Goal: Information Seeking & Learning: Learn about a topic

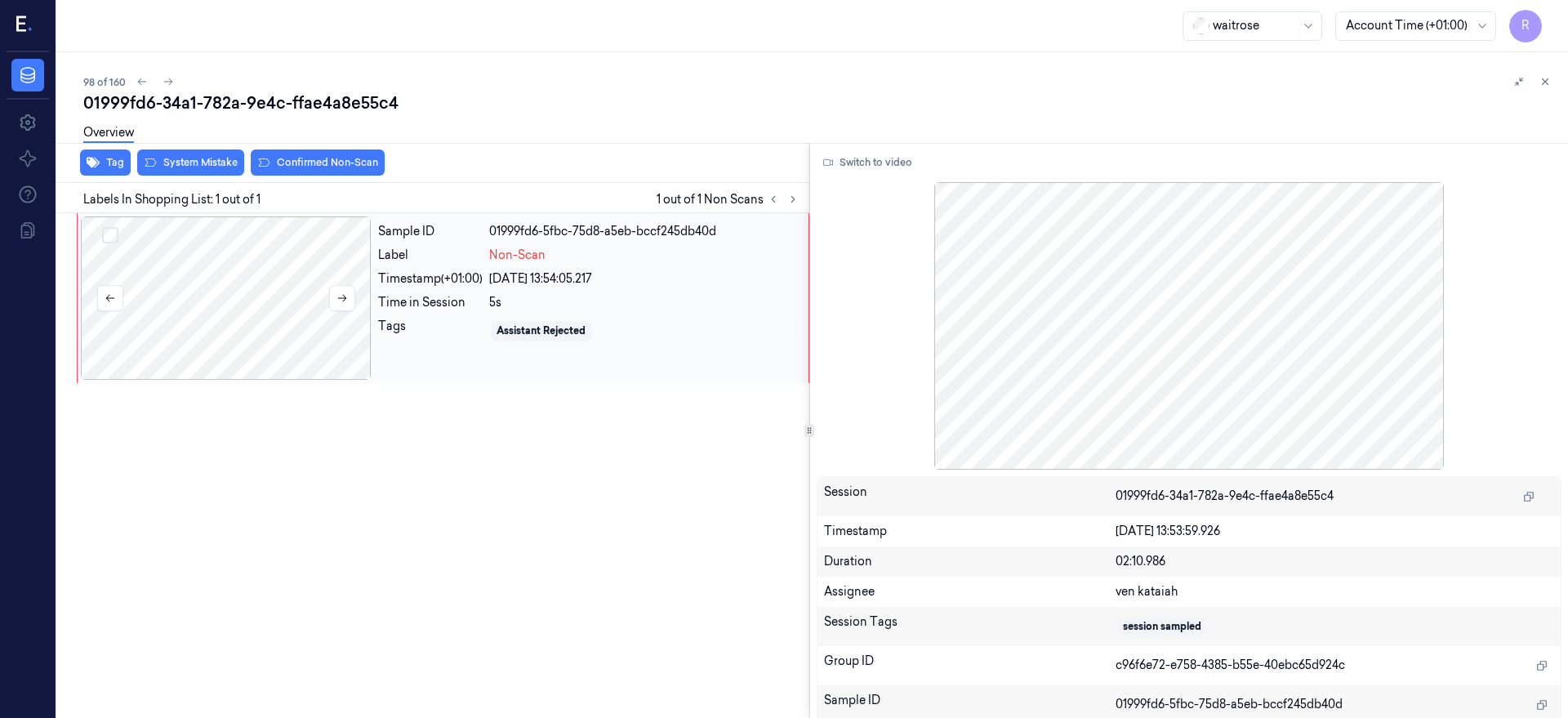
click at [294, 323] on div at bounding box center [226, 297] width 291 height 163
click at [910, 163] on button "Switch to video" at bounding box center [867, 163] width 102 height 26
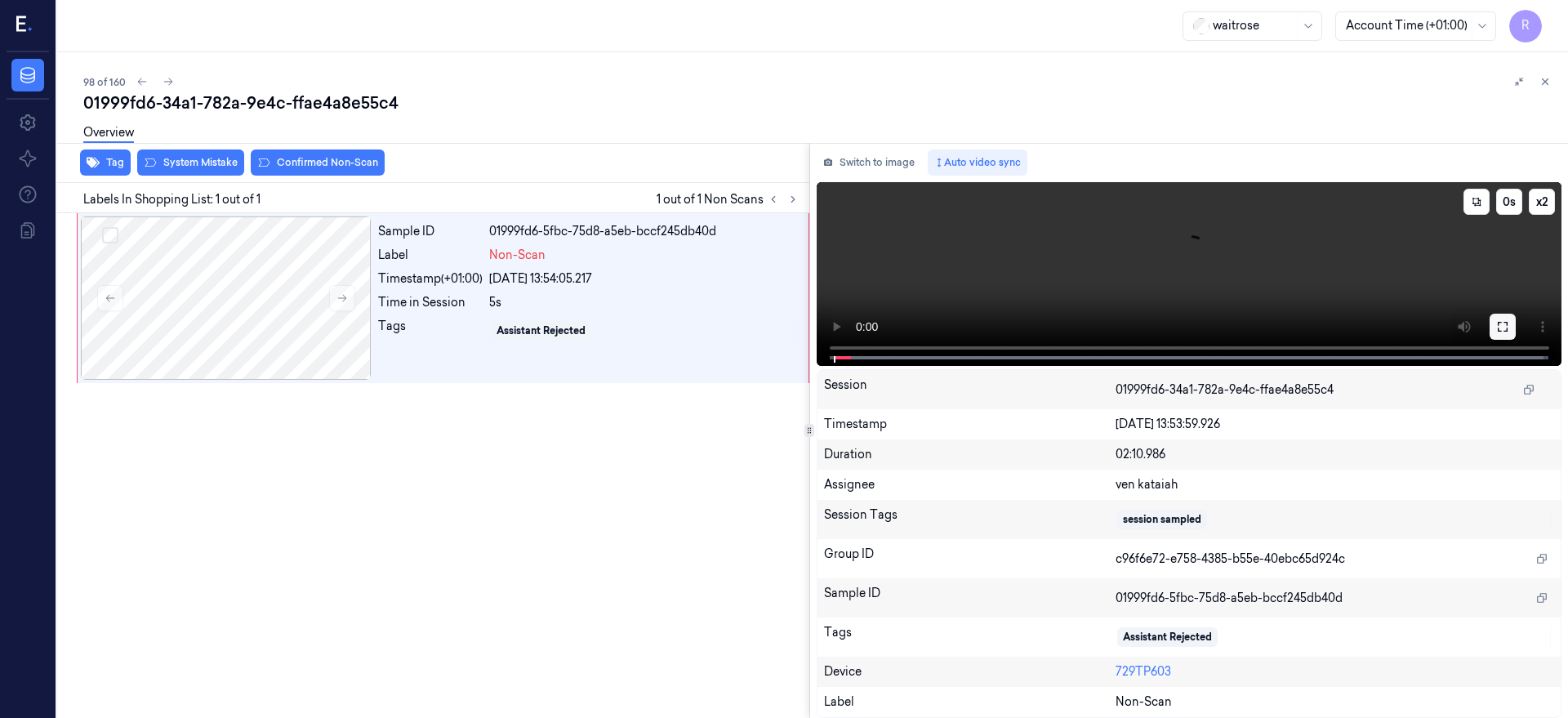
click at [1516, 319] on button at bounding box center [1502, 327] width 26 height 26
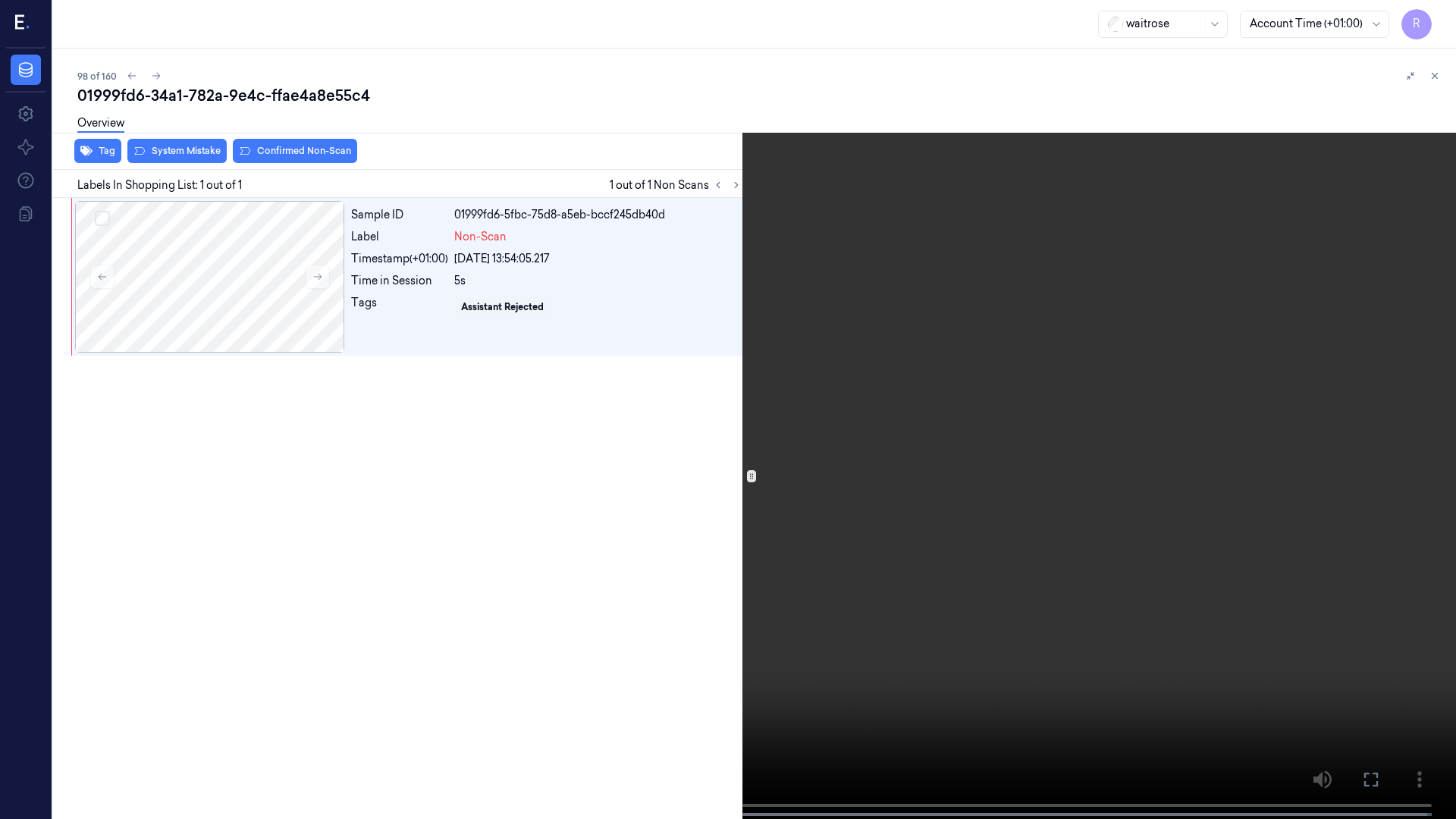
click at [951, 463] on video at bounding box center [728, 411] width 1456 height 822
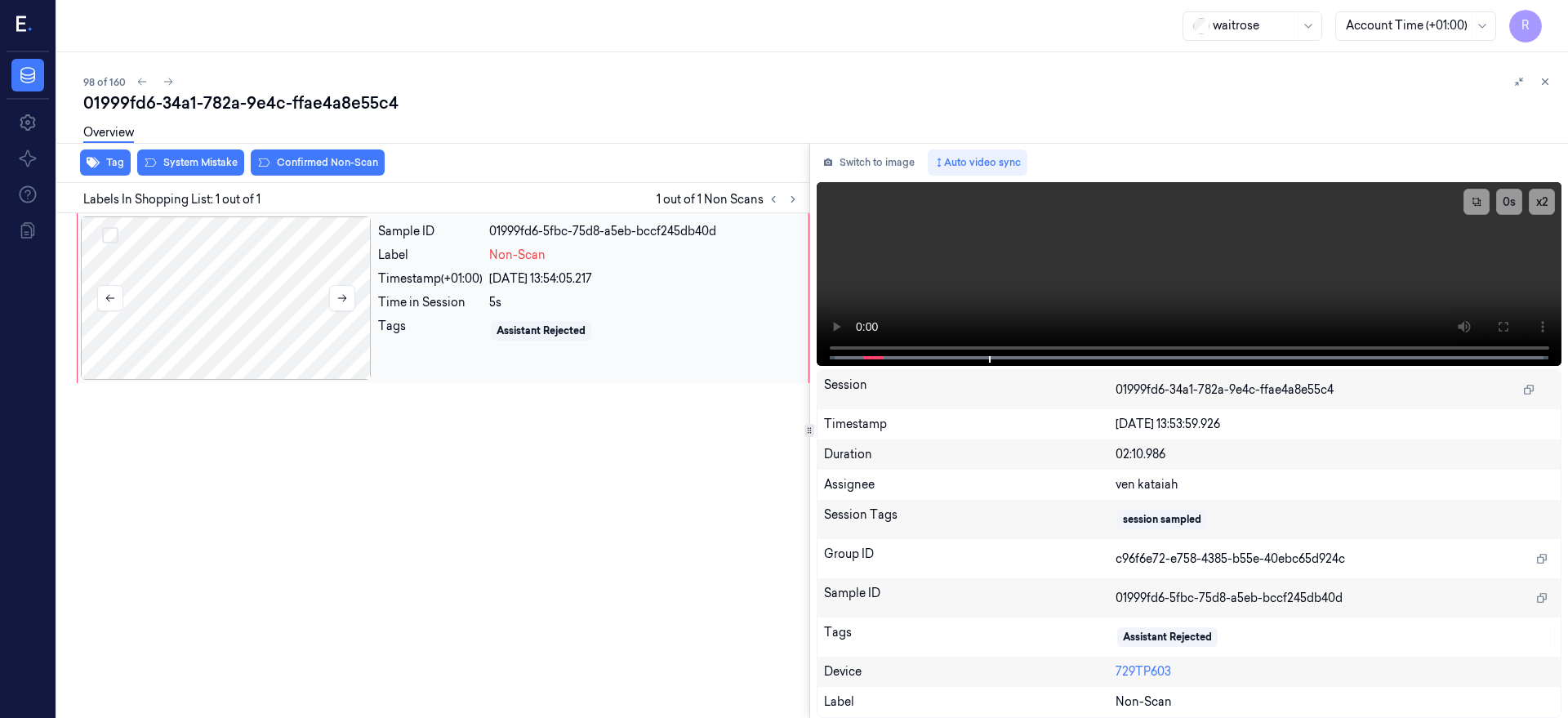
click at [239, 305] on div at bounding box center [226, 297] width 291 height 163
click at [269, 310] on div at bounding box center [226, 297] width 291 height 163
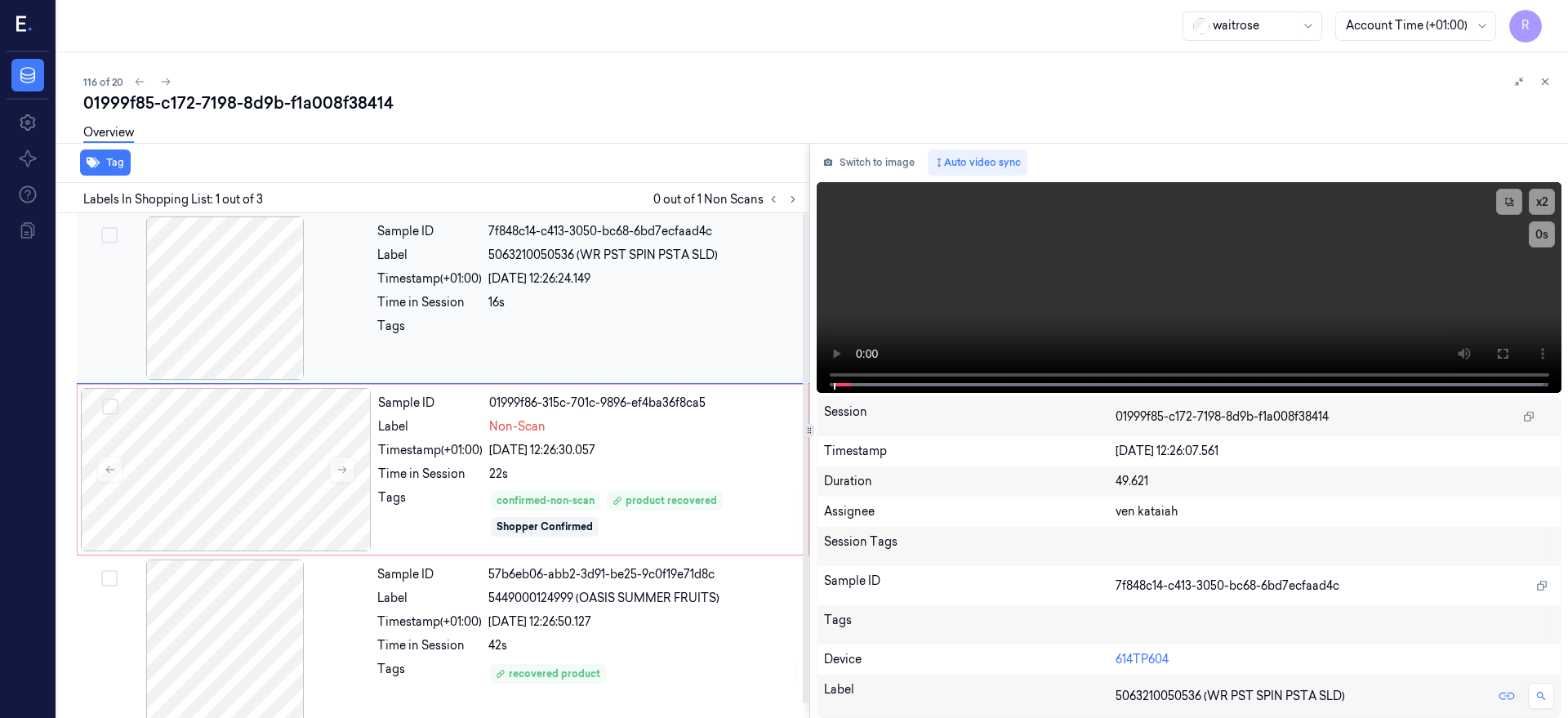
click at [236, 309] on div at bounding box center [225, 297] width 291 height 163
click at [1509, 359] on icon at bounding box center [1502, 354] width 13 height 13
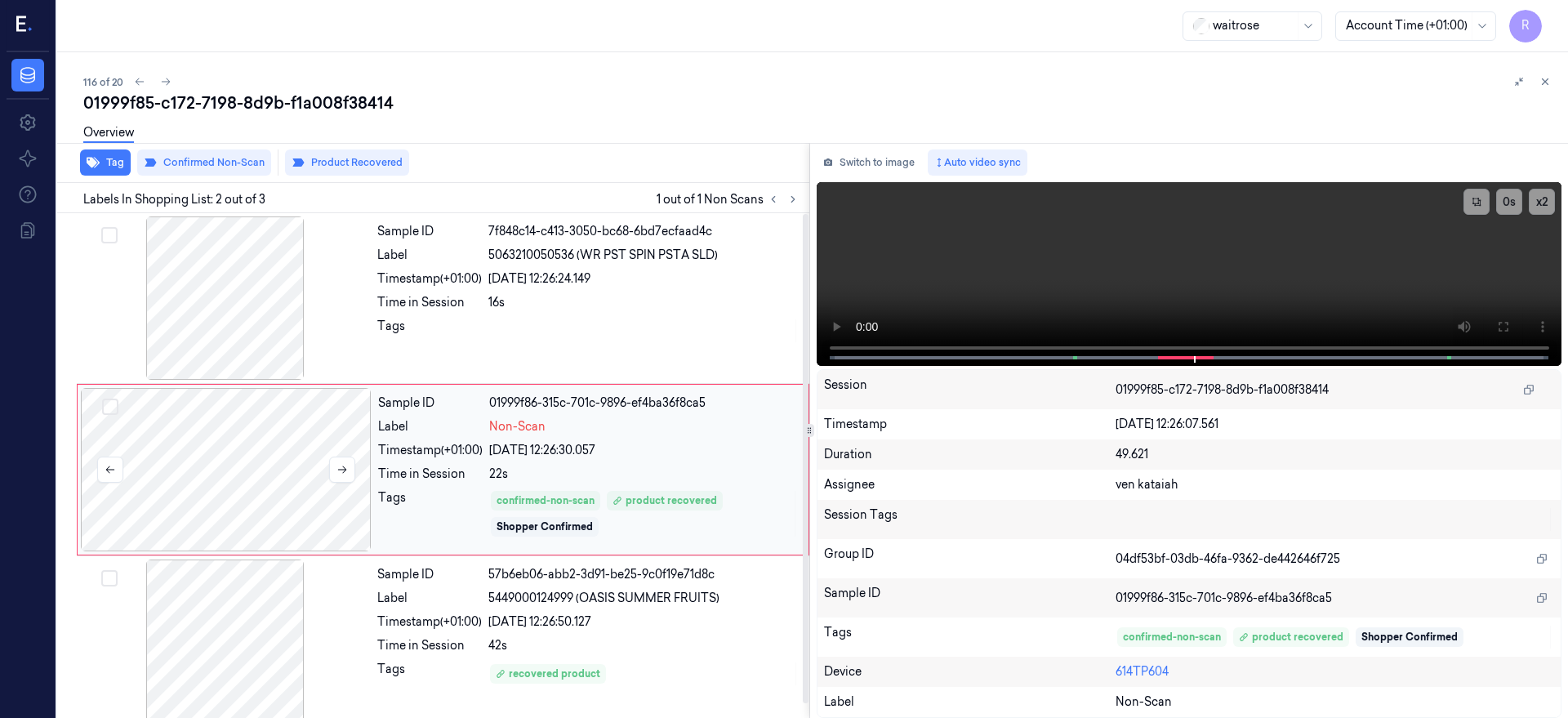
click at [299, 490] on div at bounding box center [226, 469] width 291 height 163
click at [351, 463] on button at bounding box center [342, 466] width 26 height 26
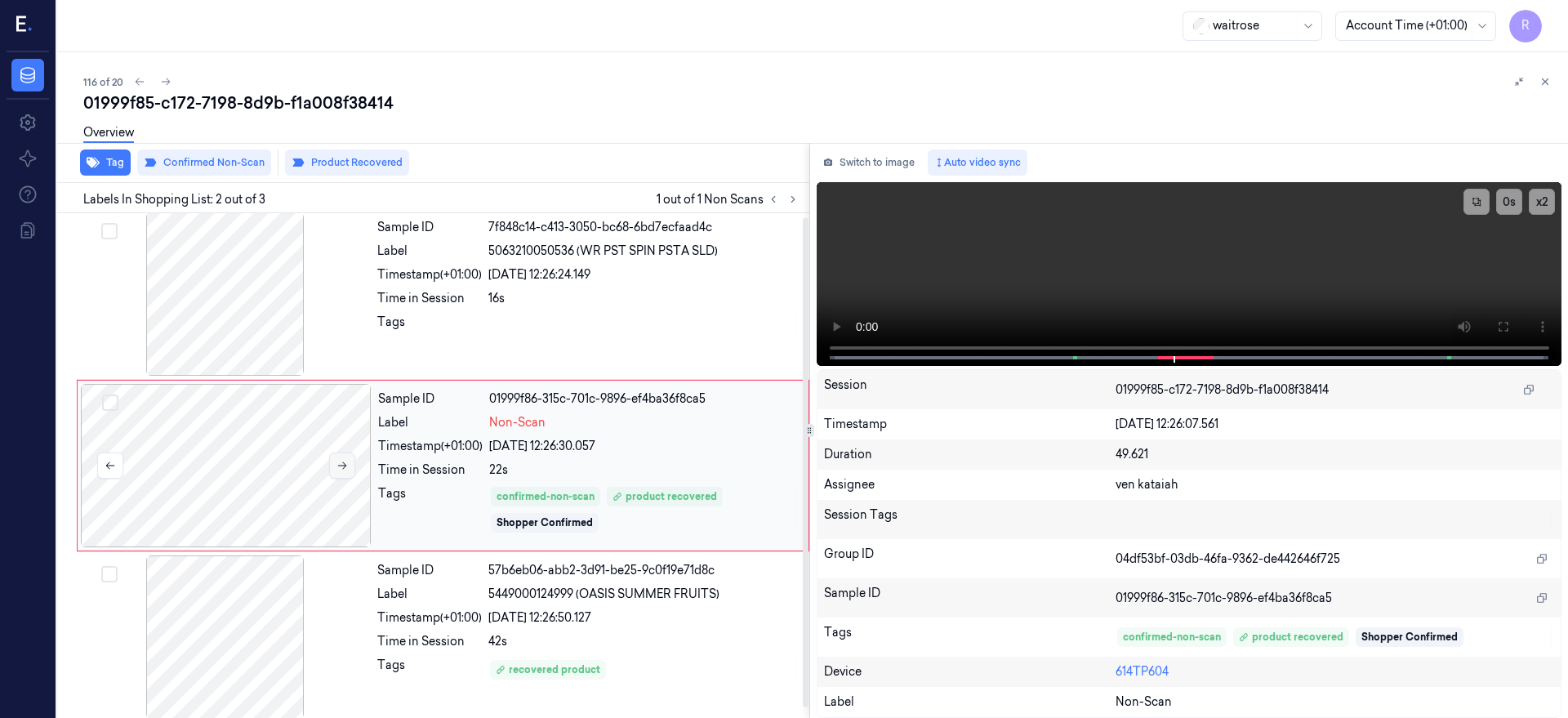
click at [351, 463] on button at bounding box center [342, 466] width 26 height 26
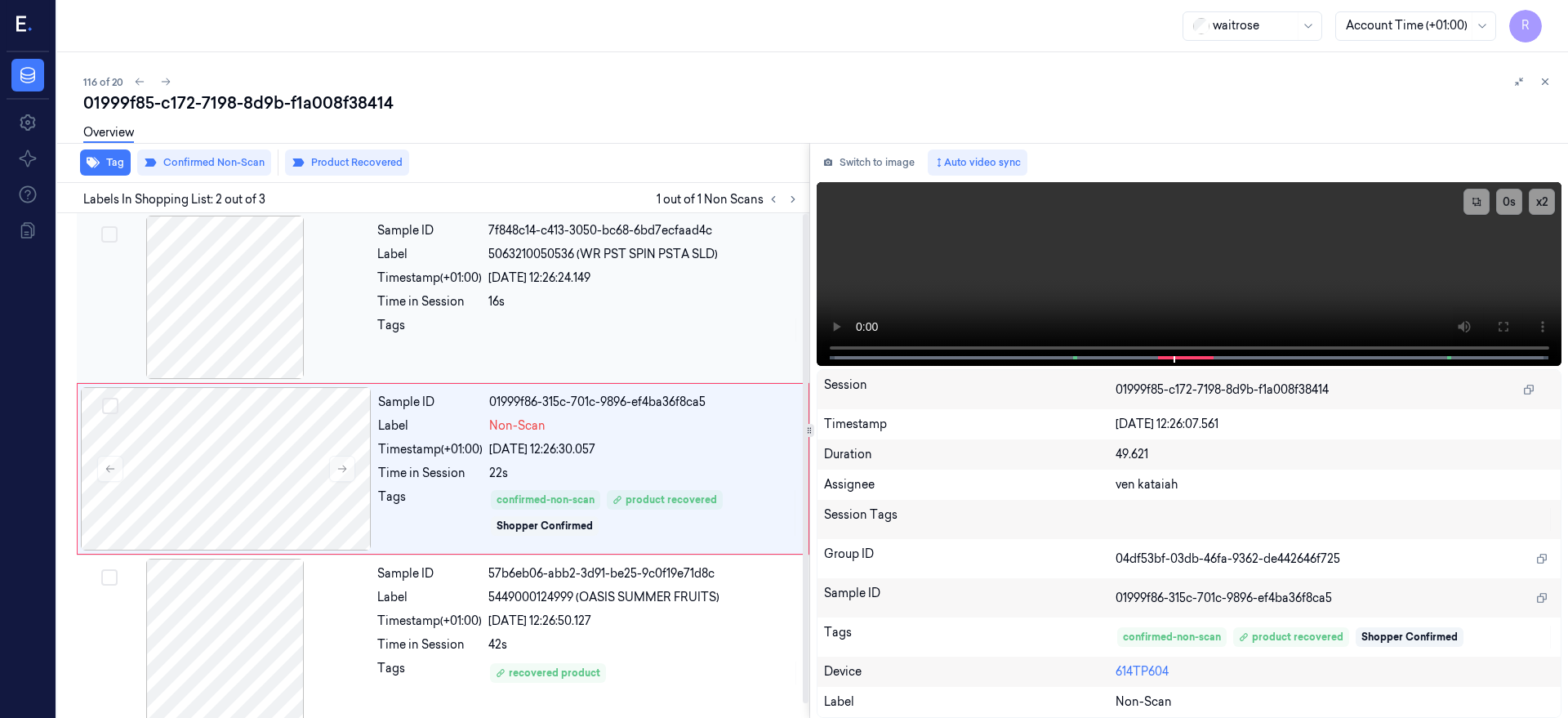
scroll to position [0, 0]
click at [236, 294] on div at bounding box center [225, 297] width 291 height 163
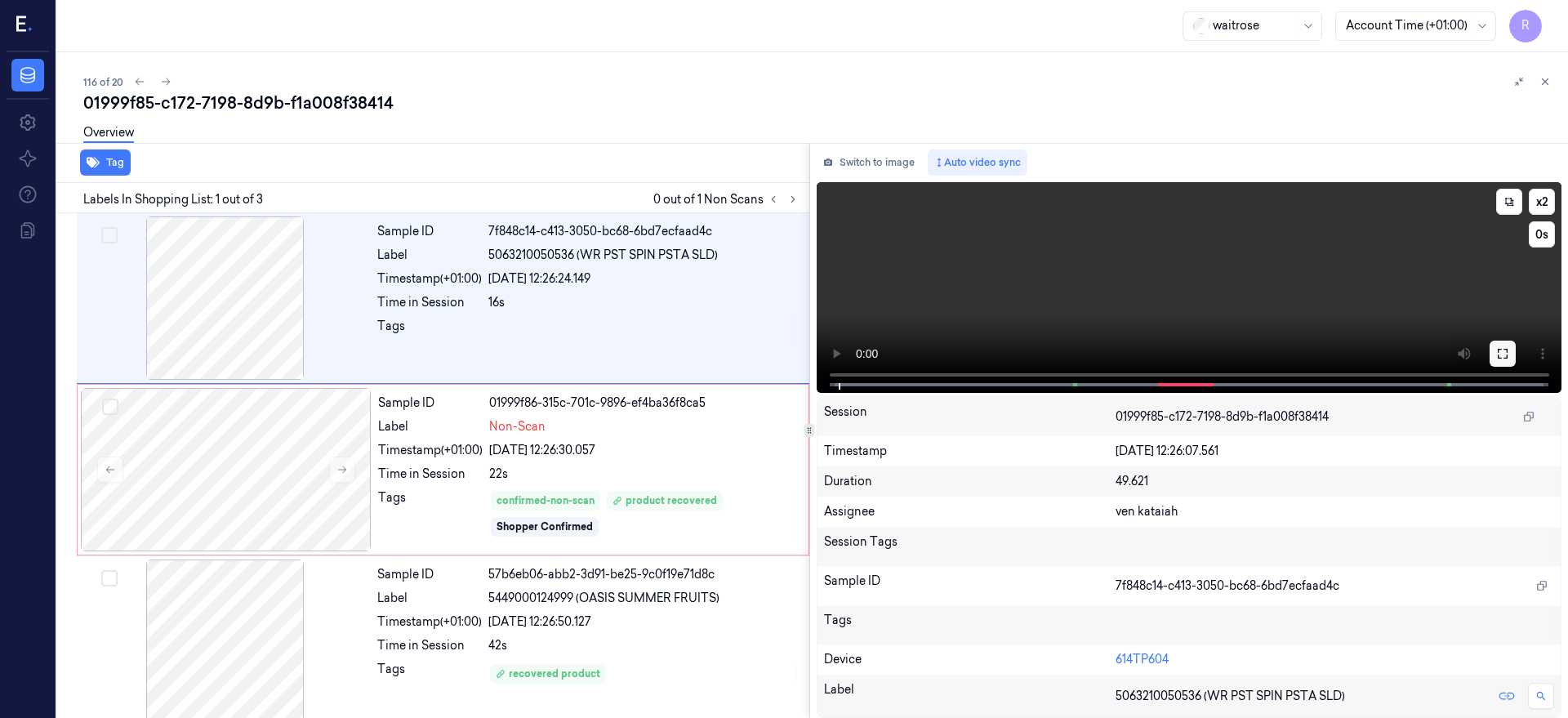
click at [1516, 349] on button at bounding box center [1502, 354] width 26 height 26
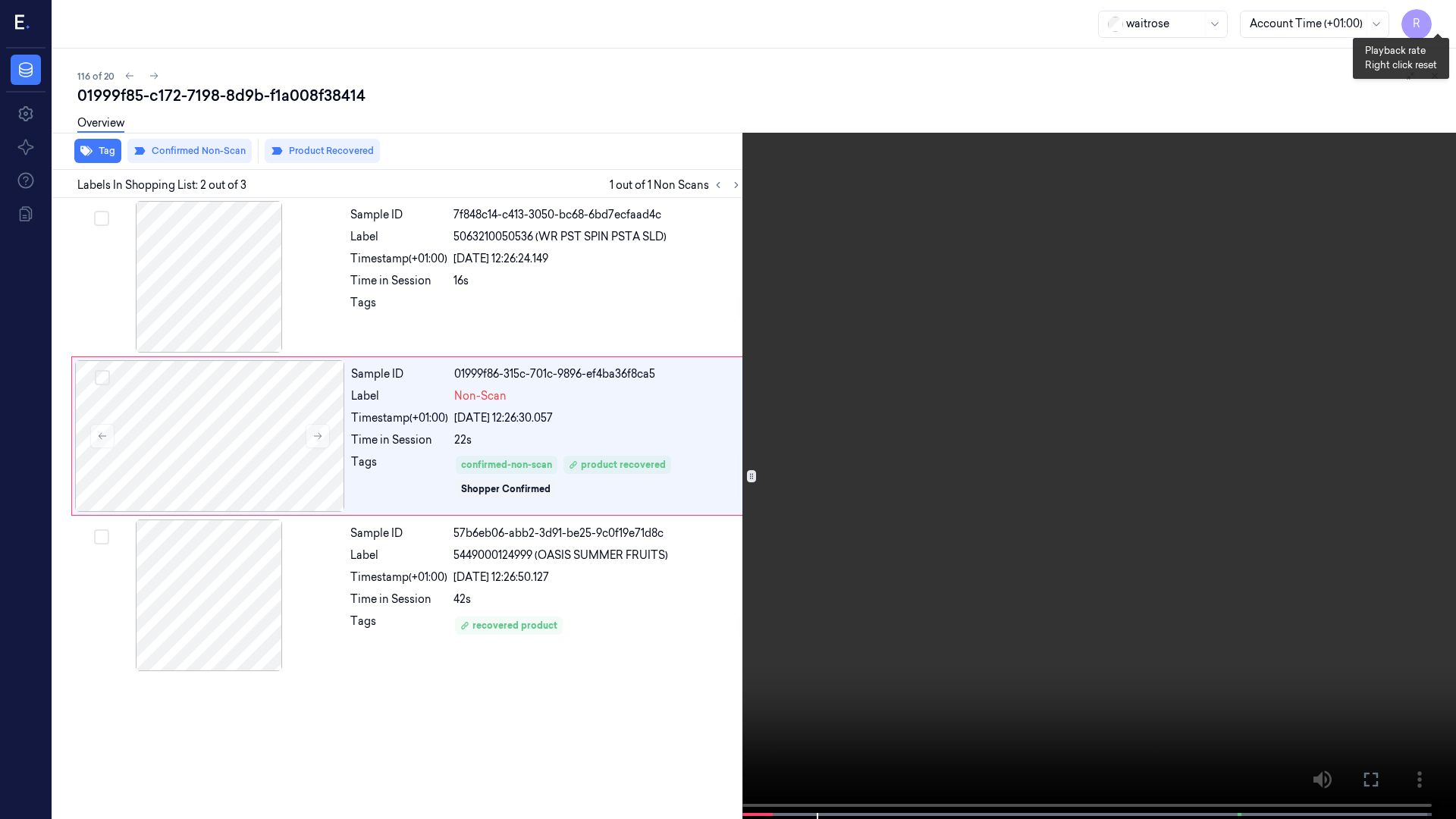
click at [1432, 11] on button "x 2" at bounding box center [1438, 18] width 24 height 24
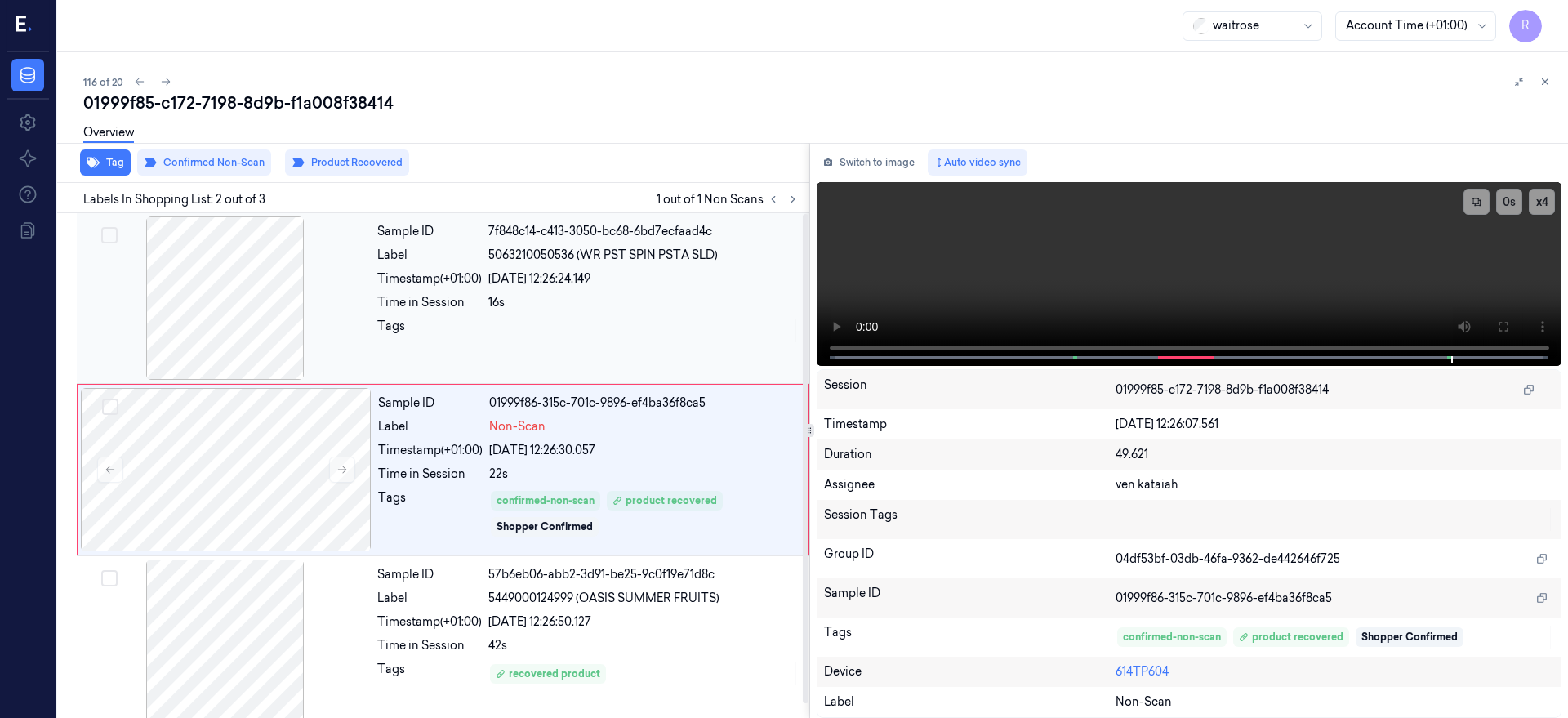
click at [202, 313] on div at bounding box center [225, 297] width 291 height 163
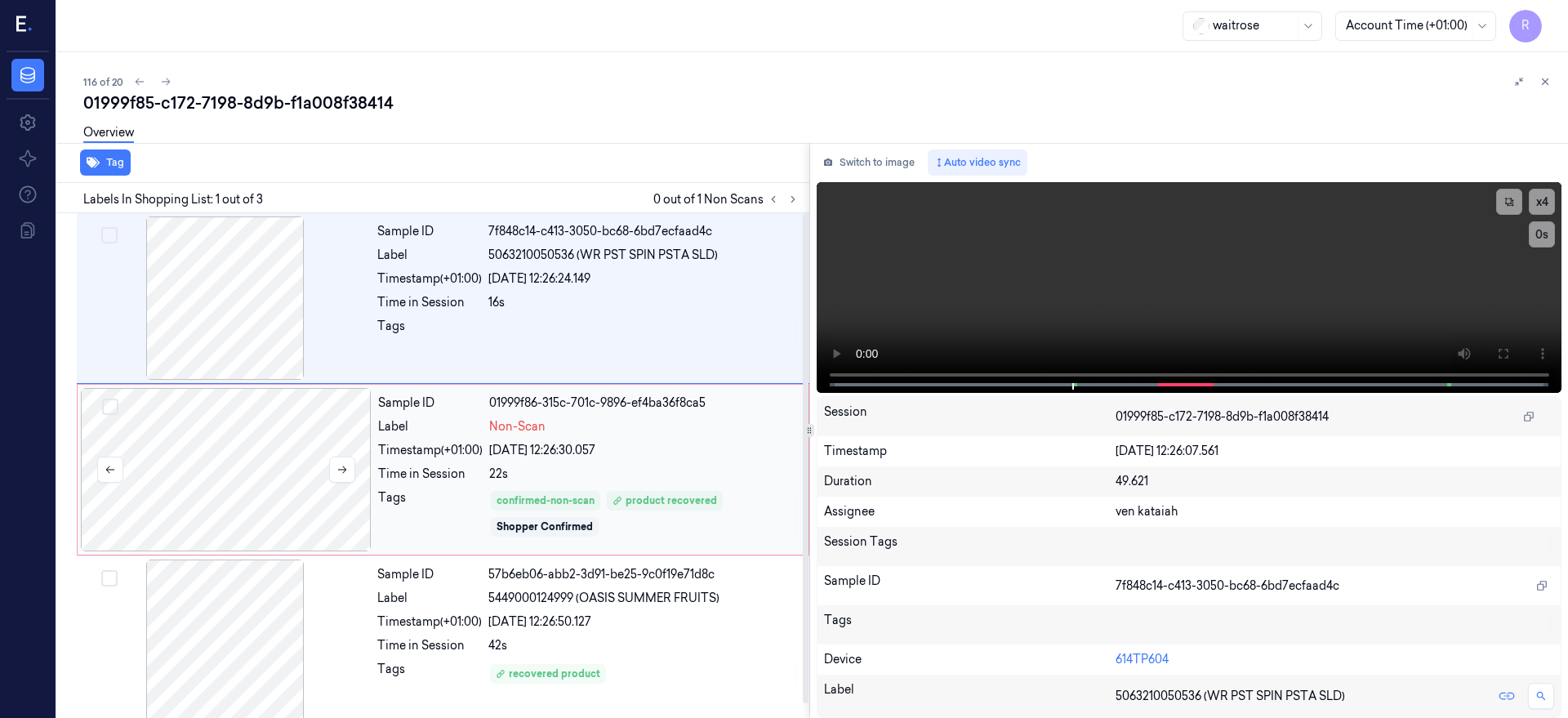
click at [279, 476] on div at bounding box center [226, 469] width 291 height 163
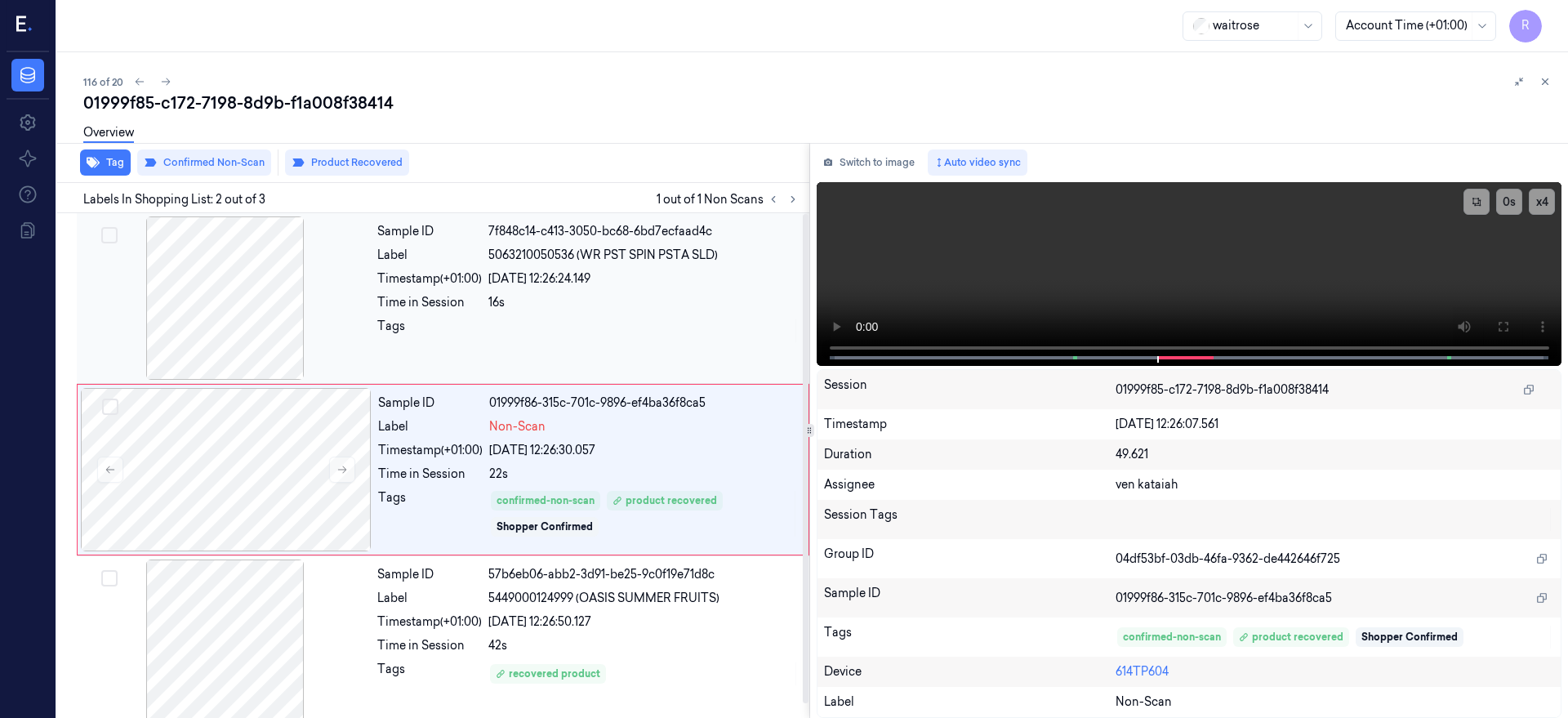
click at [251, 309] on div at bounding box center [225, 297] width 291 height 163
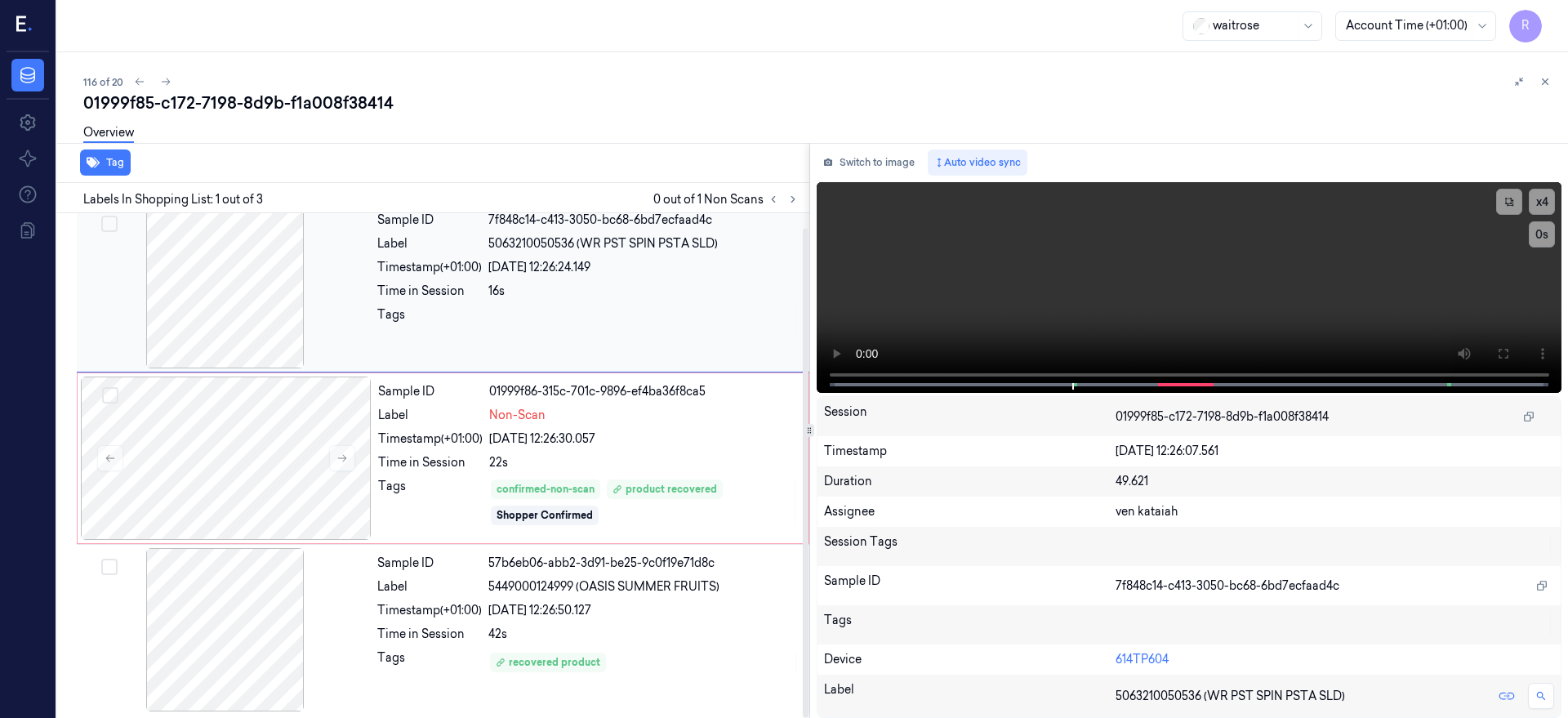
scroll to position [15, 0]
click at [921, 165] on button "Switch to image" at bounding box center [869, 163] width 105 height 26
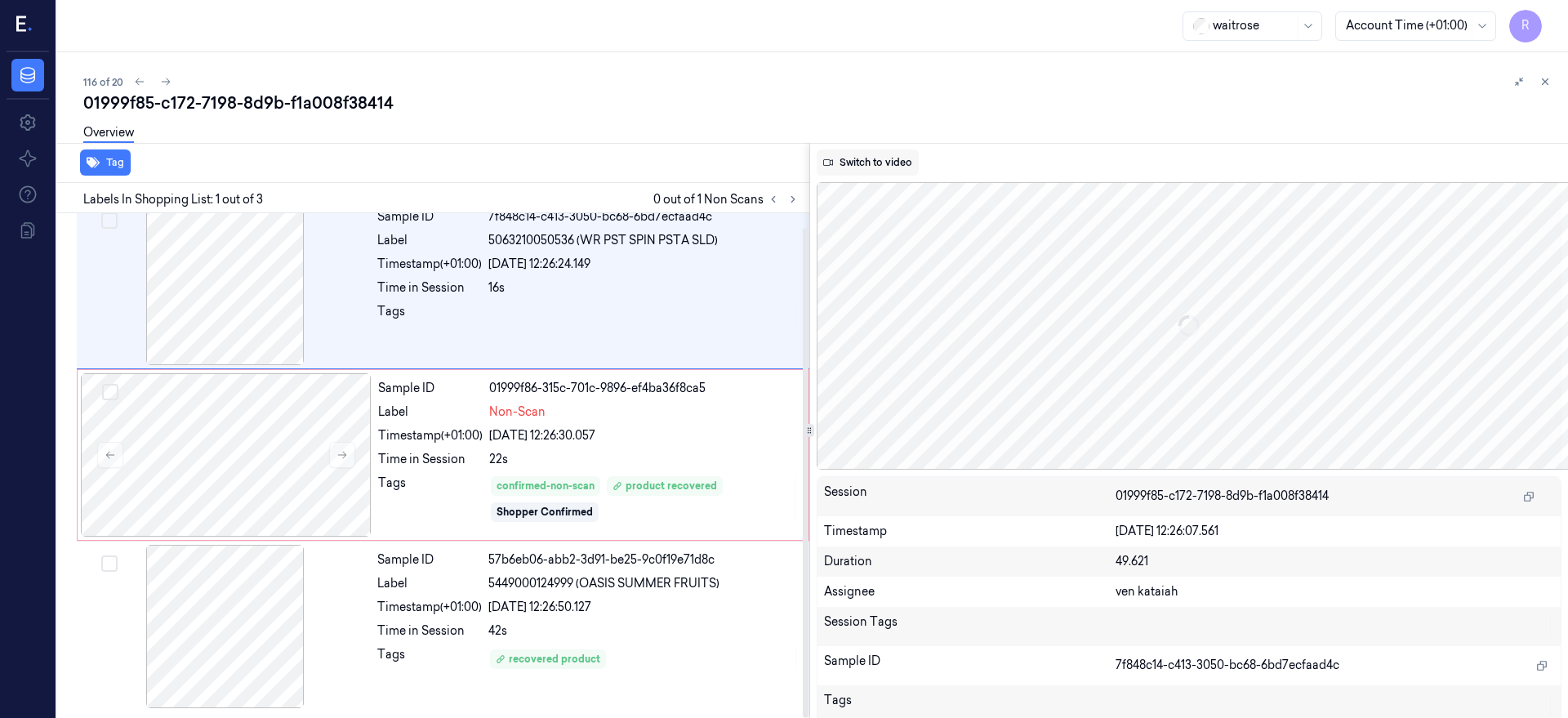
scroll to position [0, 0]
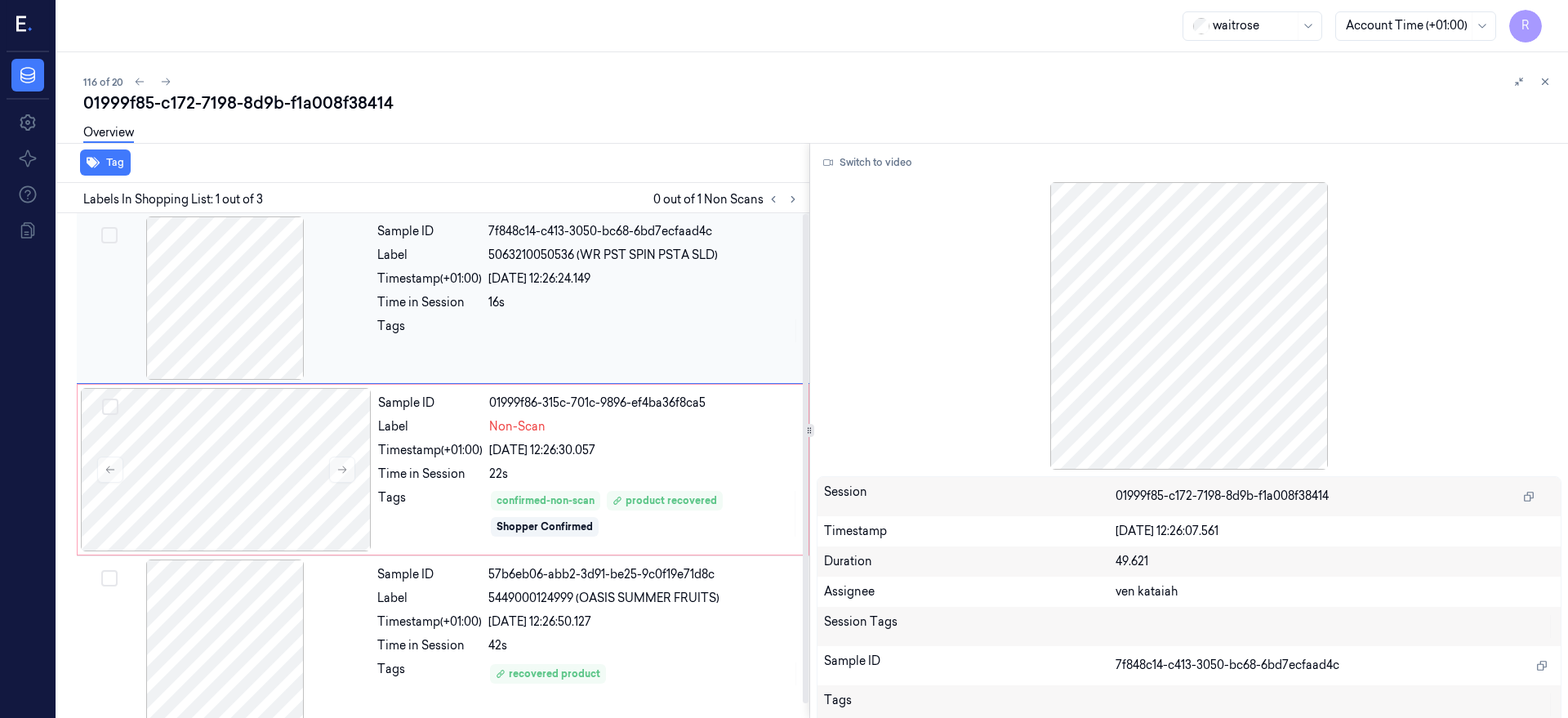
click at [234, 317] on div at bounding box center [225, 297] width 291 height 163
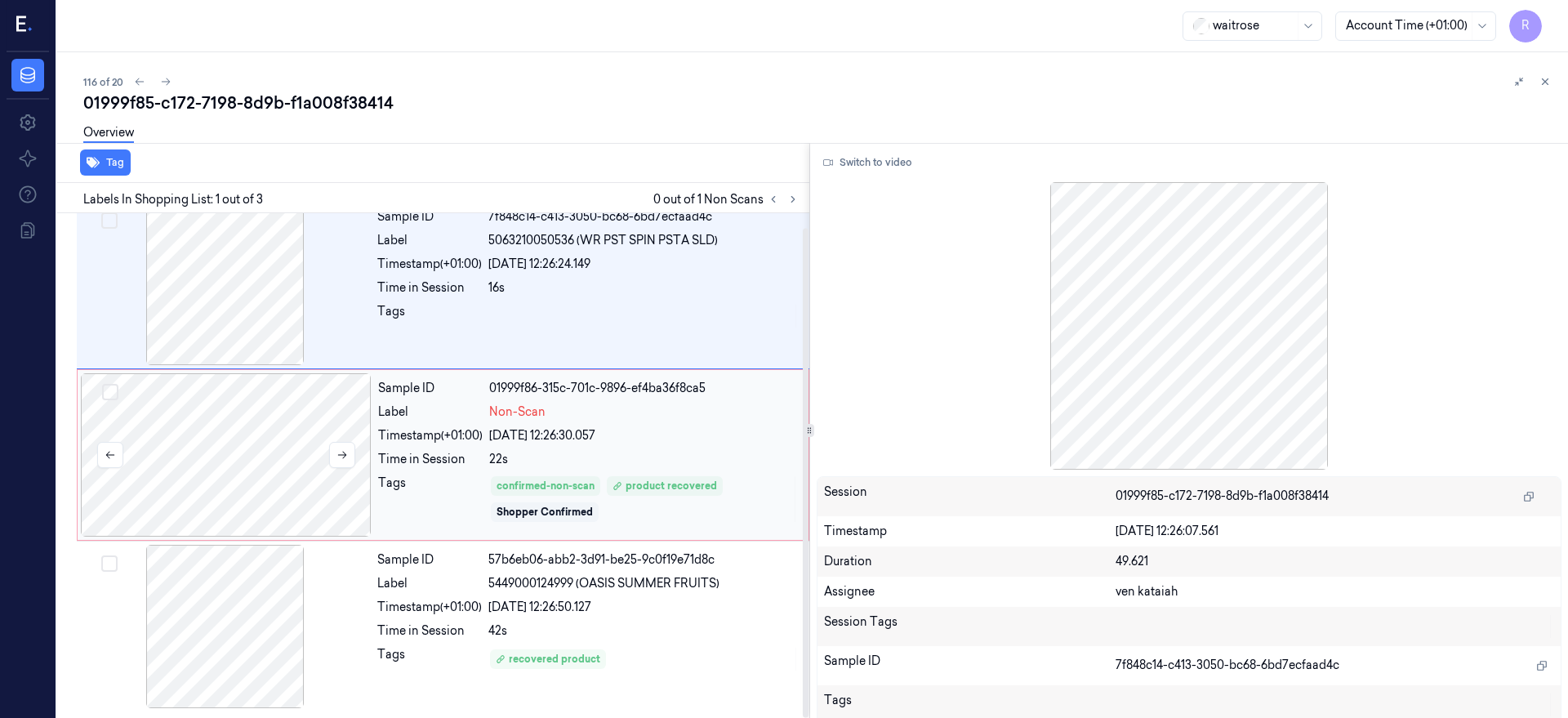
click at [242, 394] on div at bounding box center [226, 454] width 291 height 163
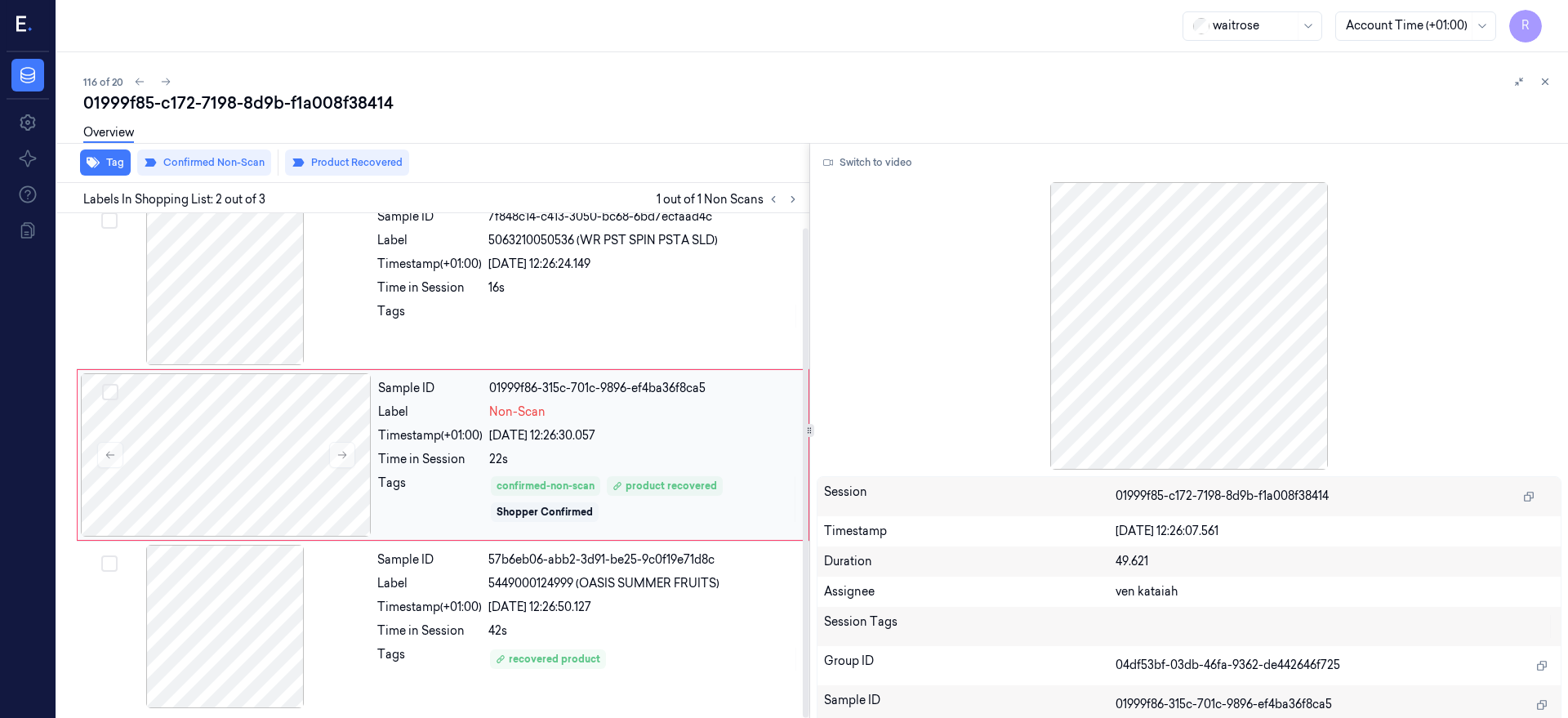
scroll to position [4, 0]
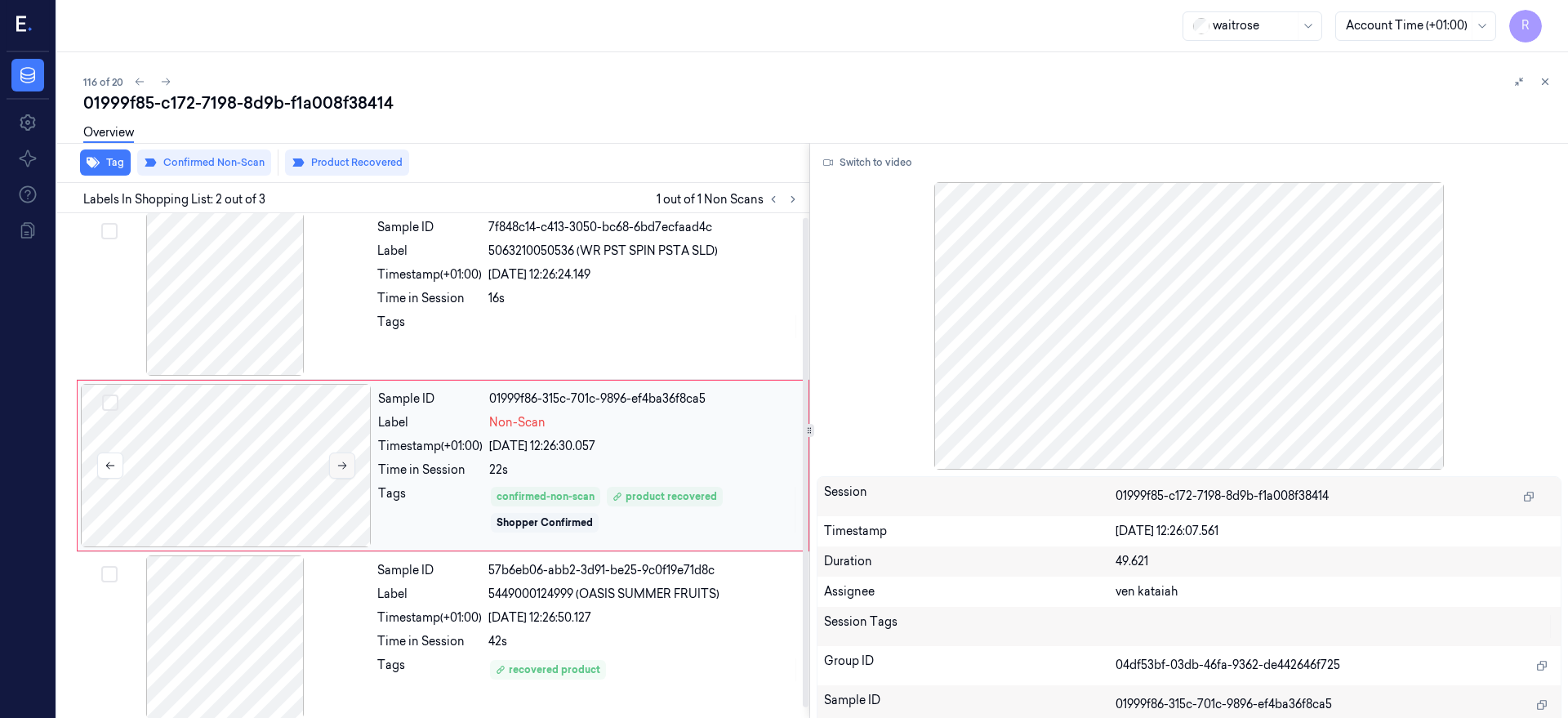
click at [341, 464] on icon at bounding box center [342, 466] width 11 height 11
click at [341, 463] on icon at bounding box center [342, 466] width 11 height 11
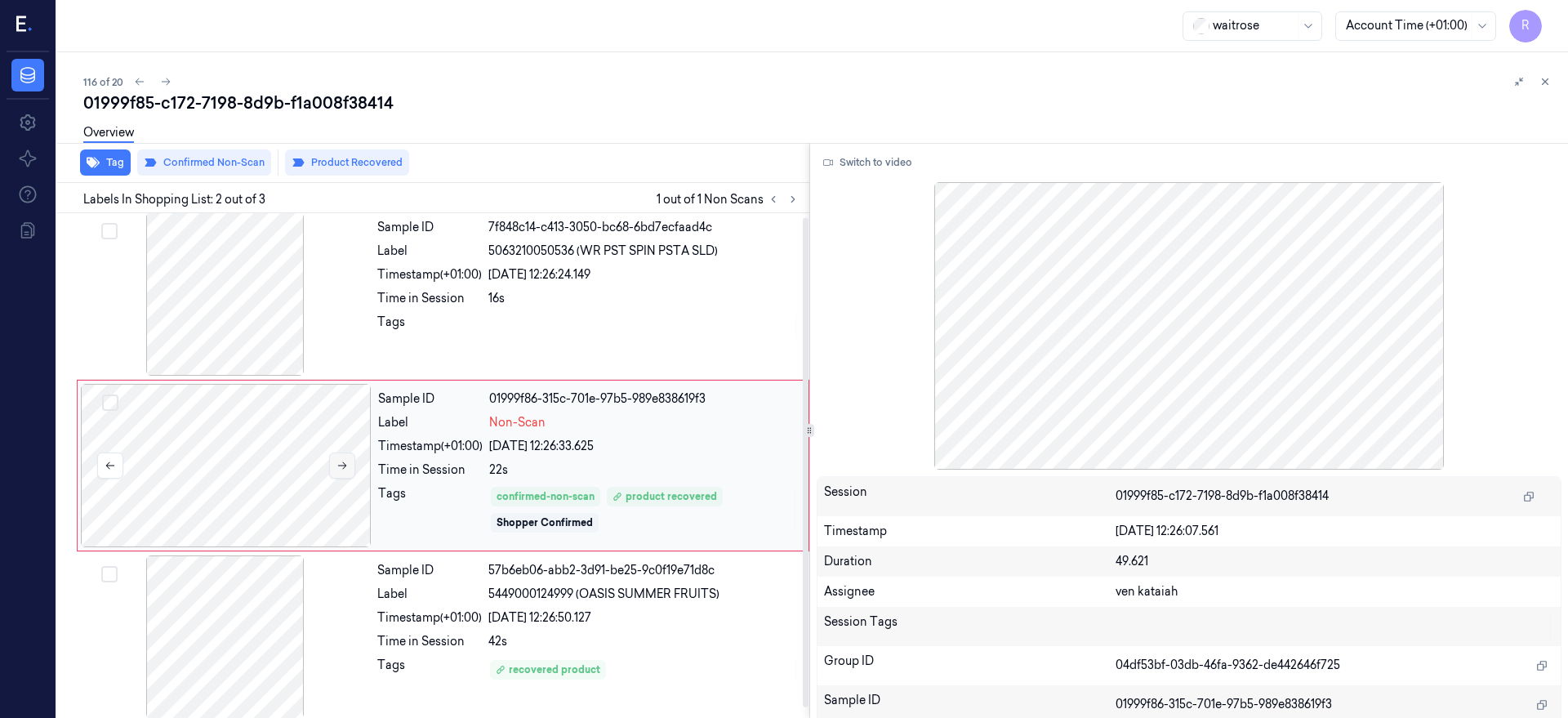
click at [341, 463] on icon at bounding box center [342, 466] width 11 height 11
click at [341, 464] on icon at bounding box center [342, 470] width 11 height 11
click at [341, 463] on icon at bounding box center [342, 466] width 11 height 11
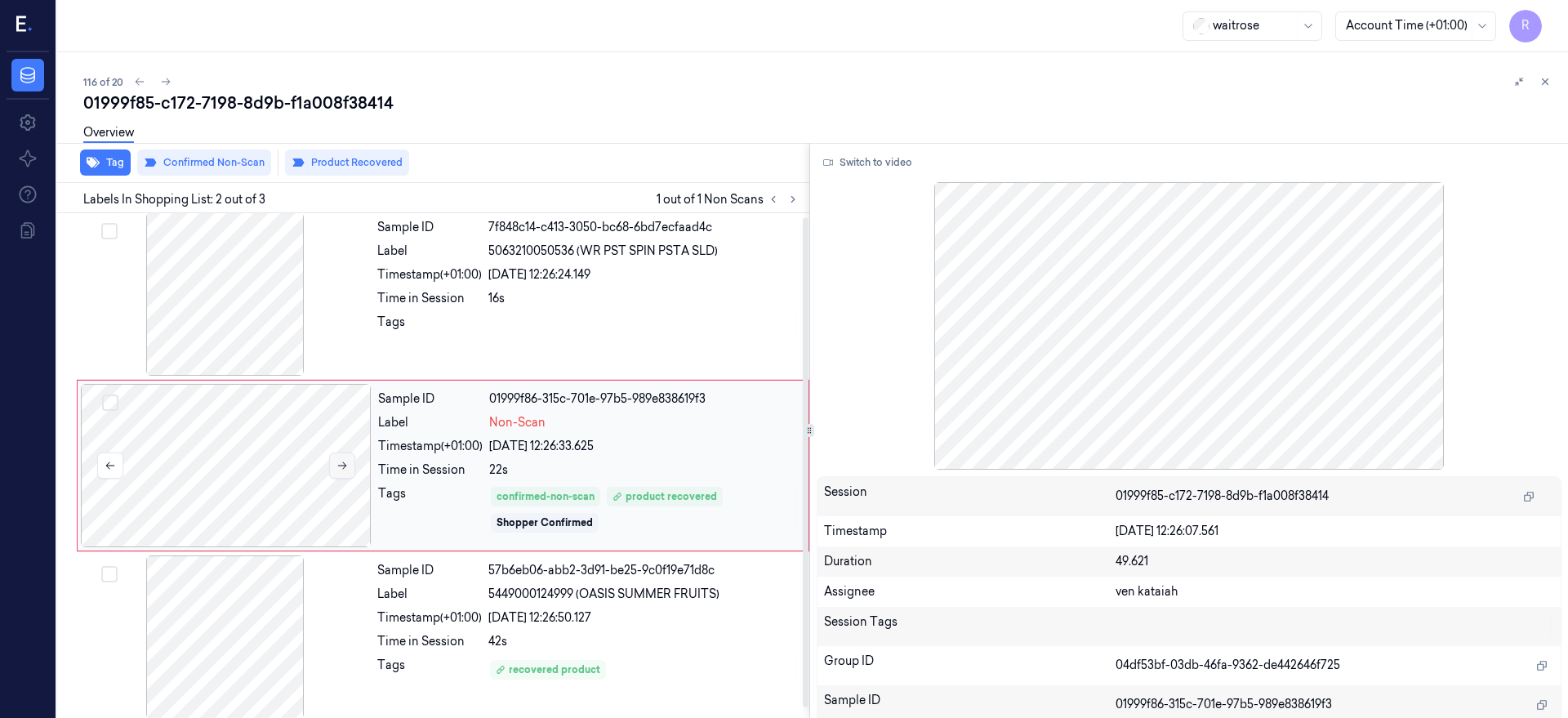
click at [341, 463] on icon at bounding box center [342, 466] width 11 height 11
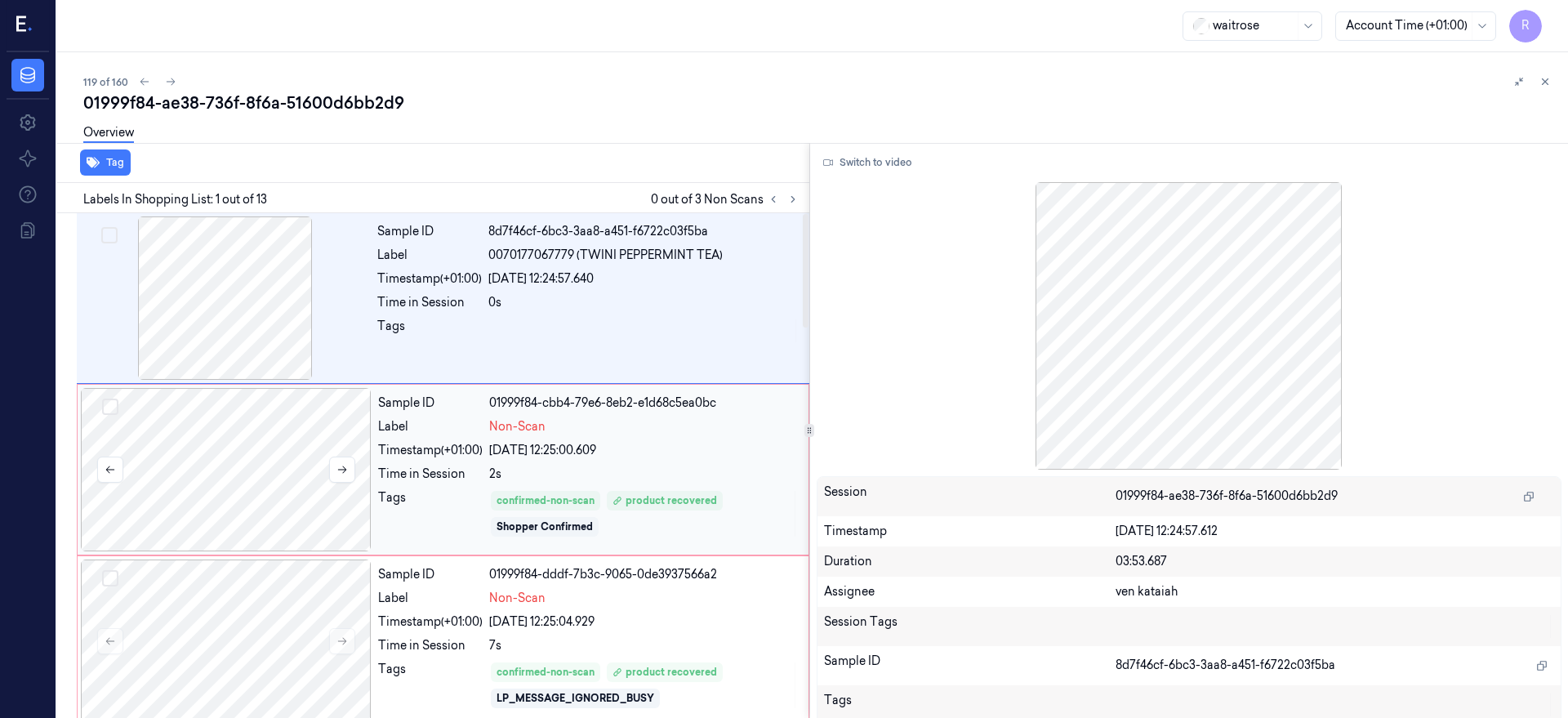
click at [238, 476] on div at bounding box center [226, 469] width 291 height 163
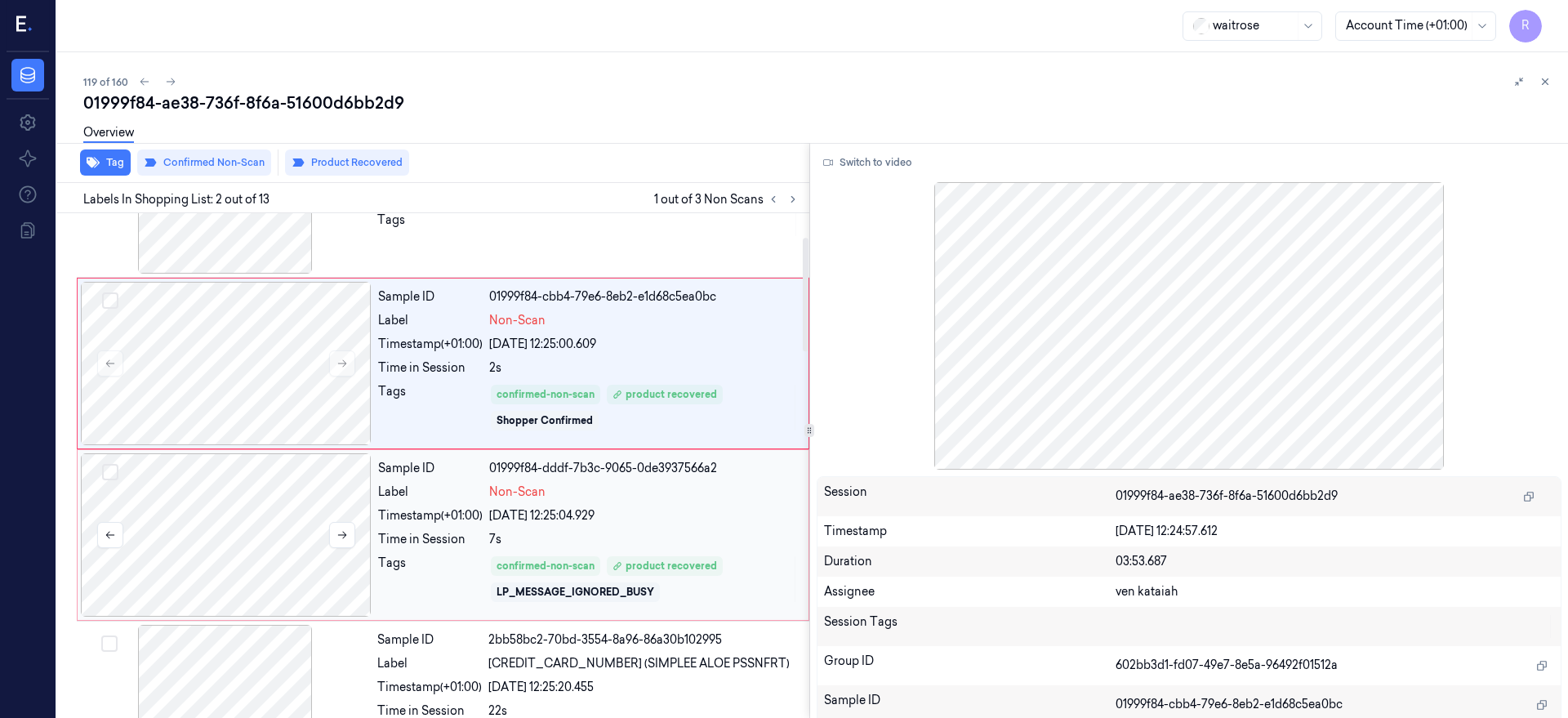
drag, startPoint x: 278, startPoint y: 557, endPoint x: 288, endPoint y: 566, distance: 13.5
click at [278, 559] on div at bounding box center [226, 535] width 291 height 163
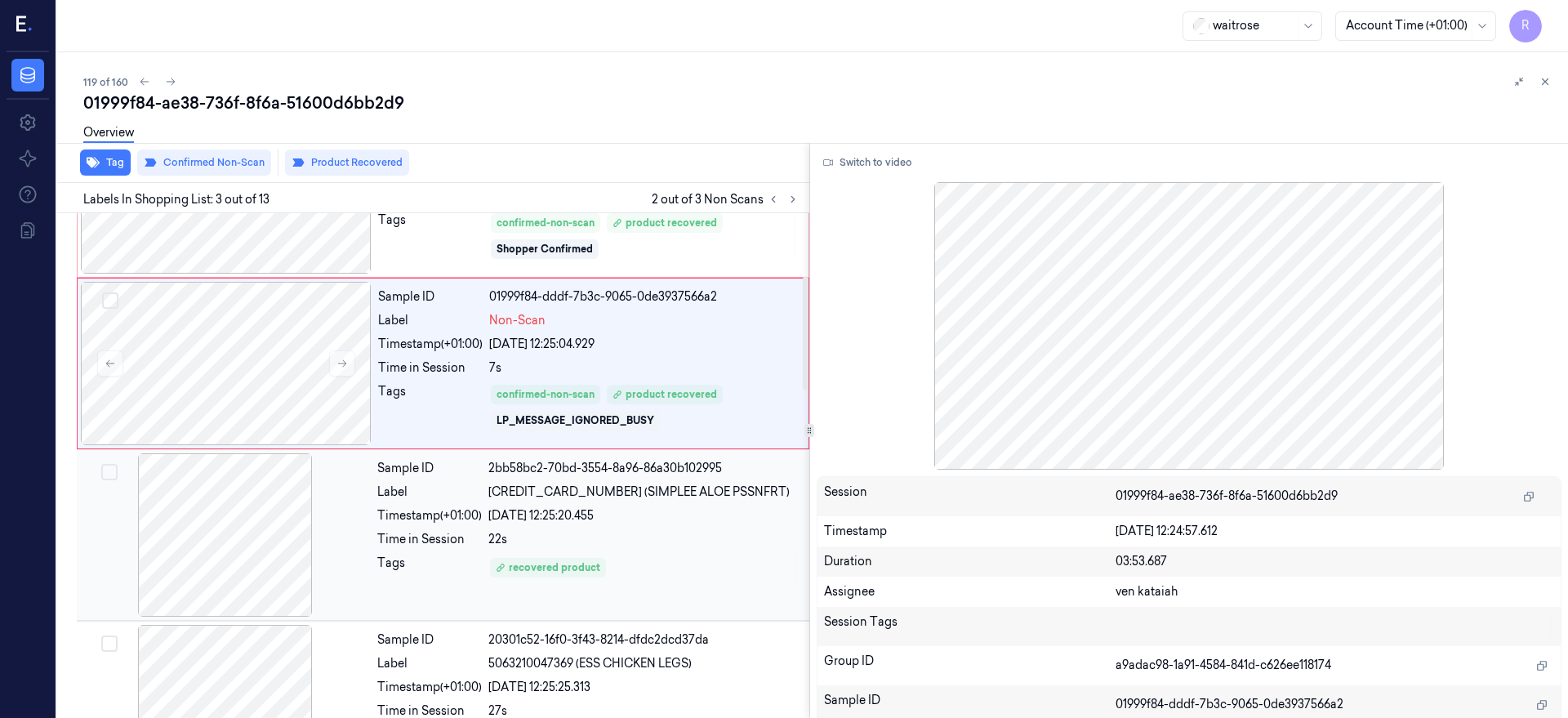
click at [255, 535] on div at bounding box center [225, 535] width 291 height 163
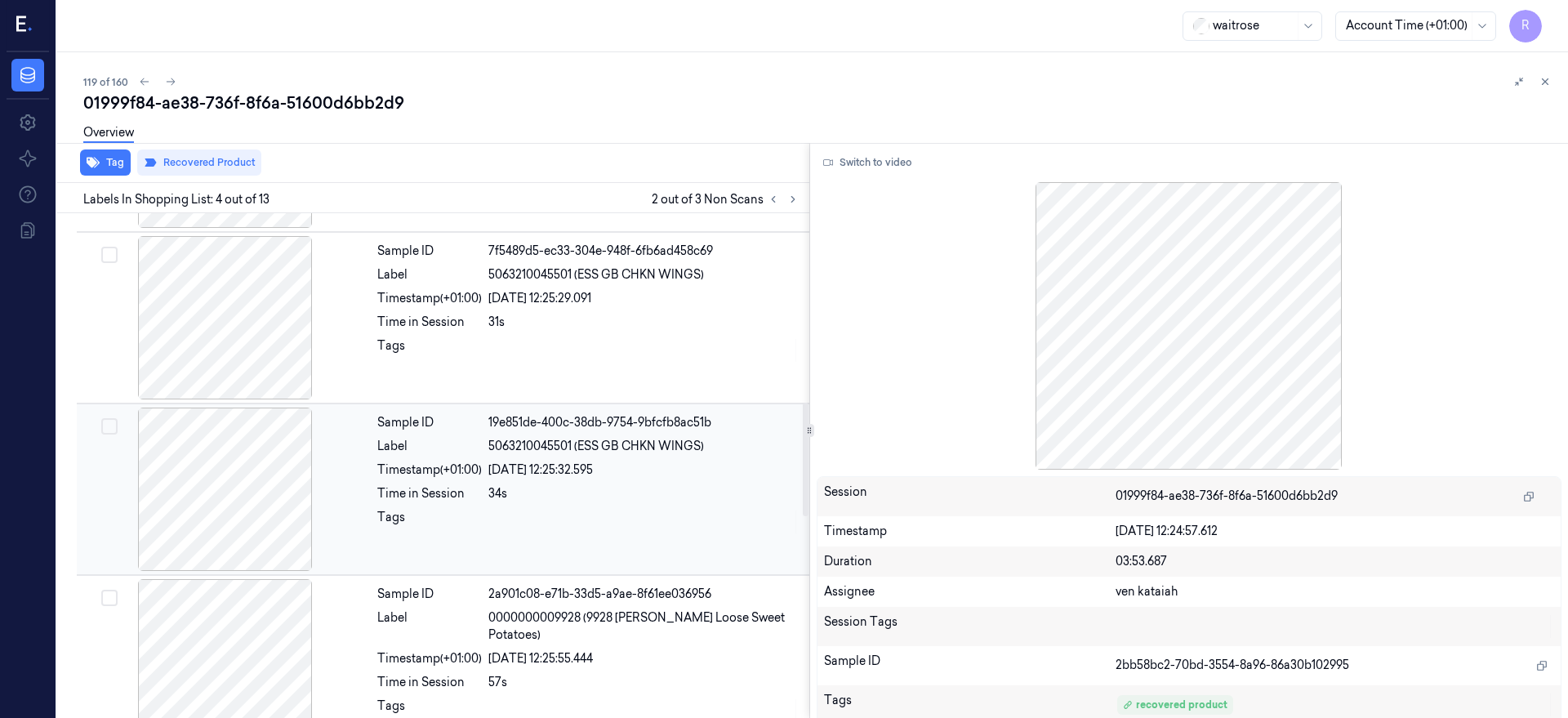
scroll to position [960, 0]
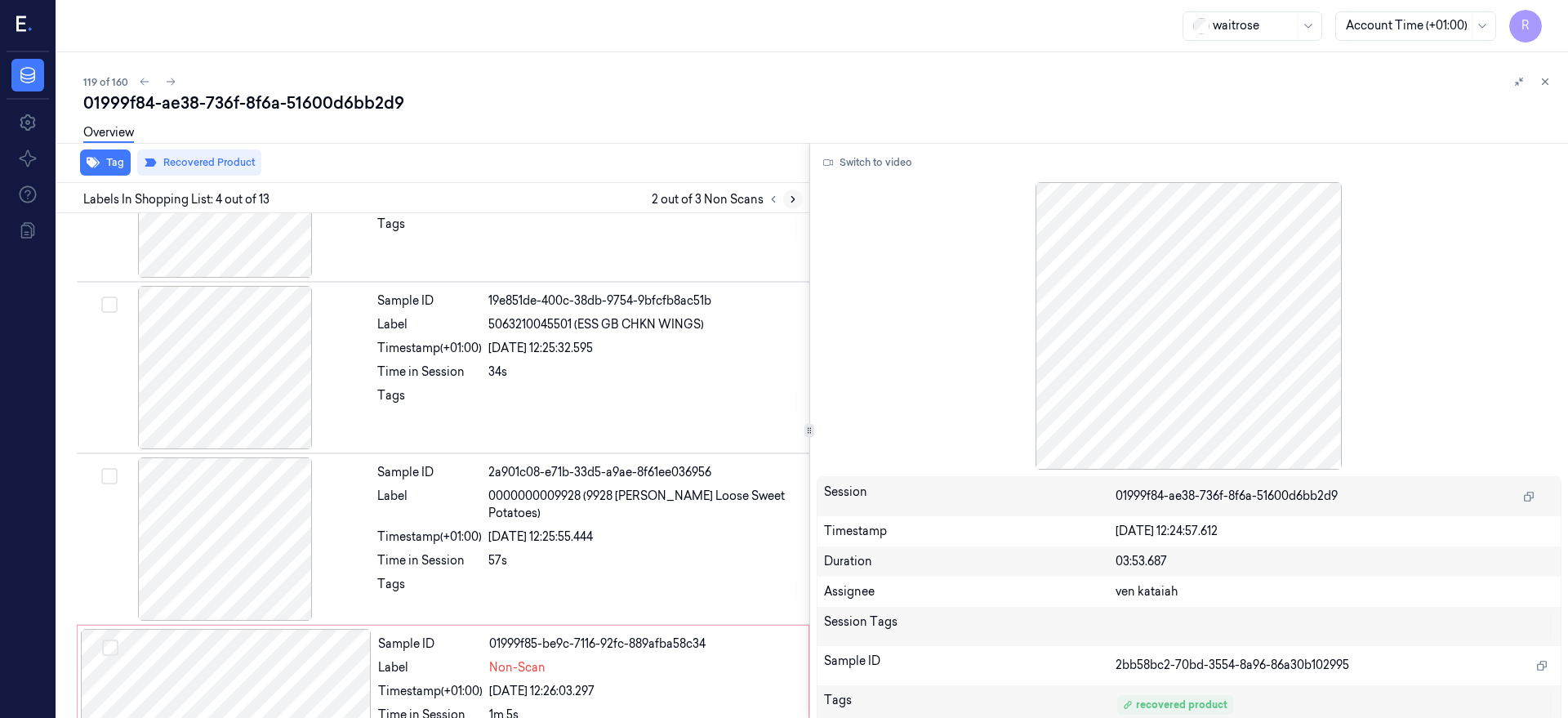
click at [803, 192] on button at bounding box center [793, 199] width 20 height 20
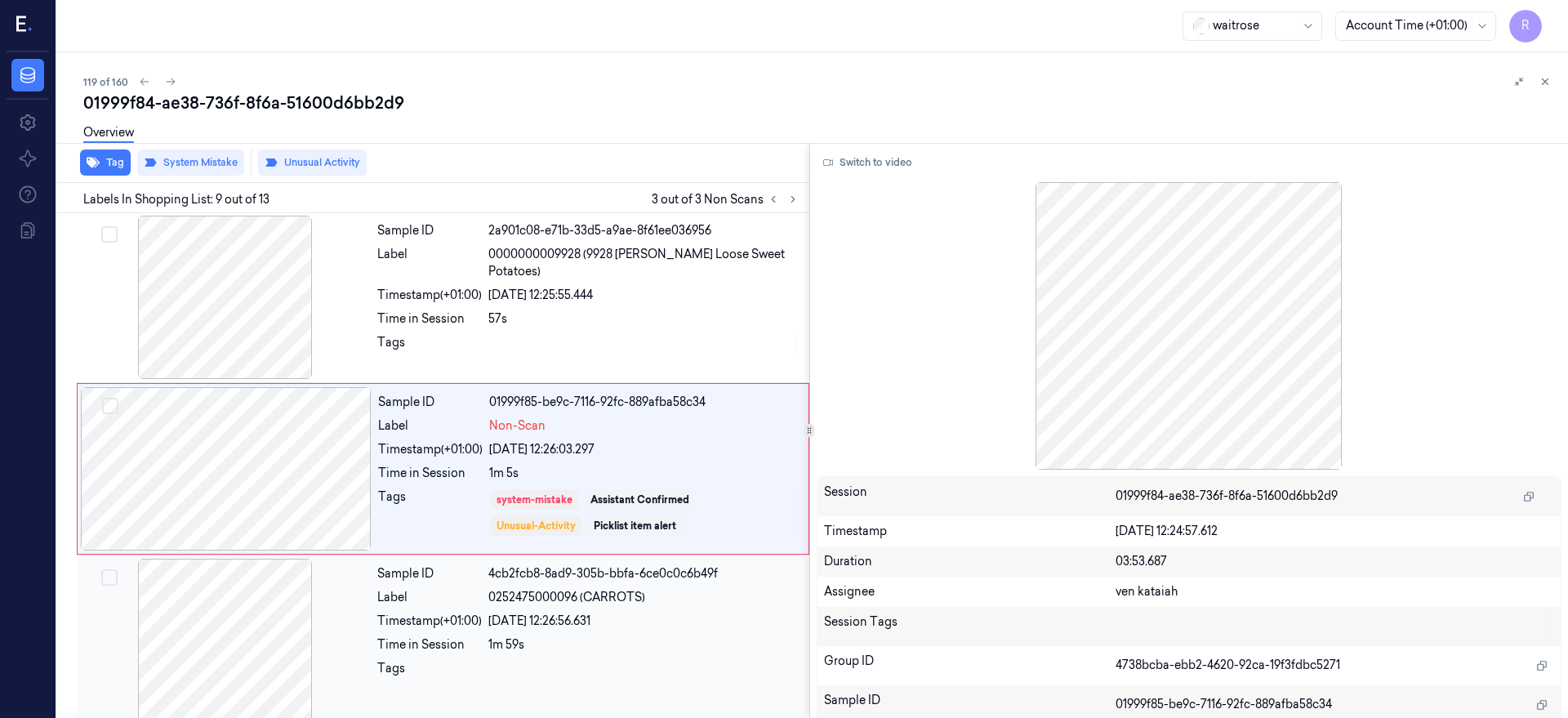
scroll to position [1204, 0]
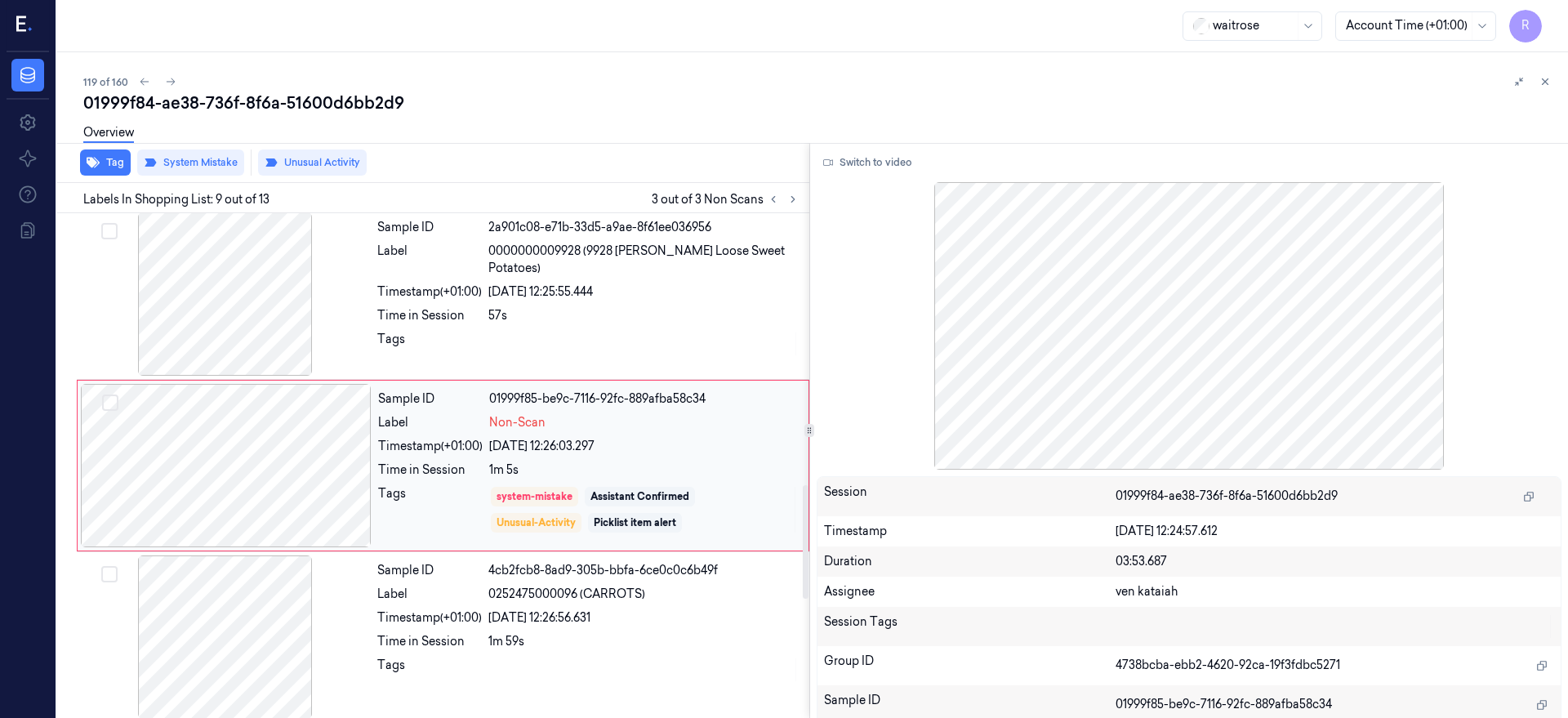
click at [229, 450] on div at bounding box center [226, 465] width 291 height 163
click at [215, 286] on div at bounding box center [225, 293] width 291 height 163
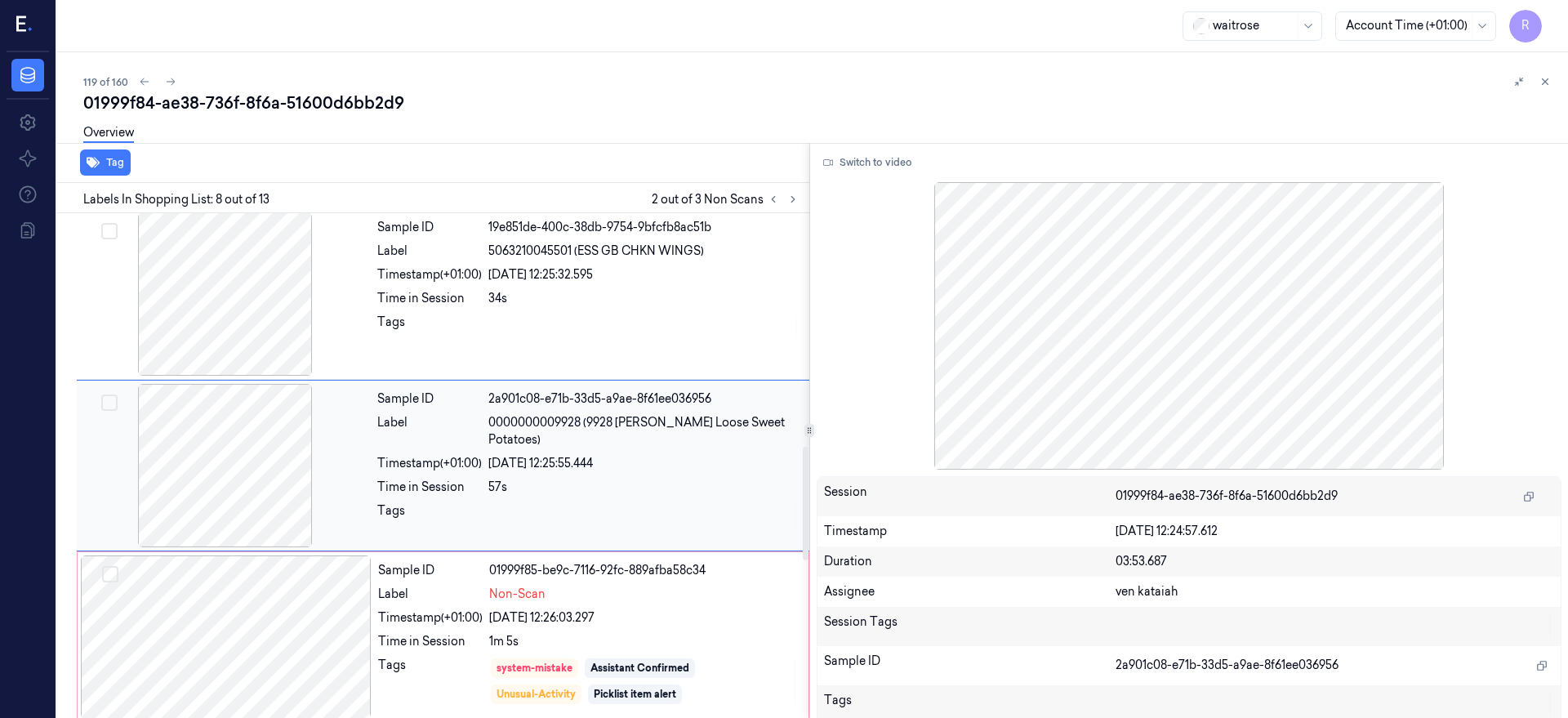
scroll to position [1339, 0]
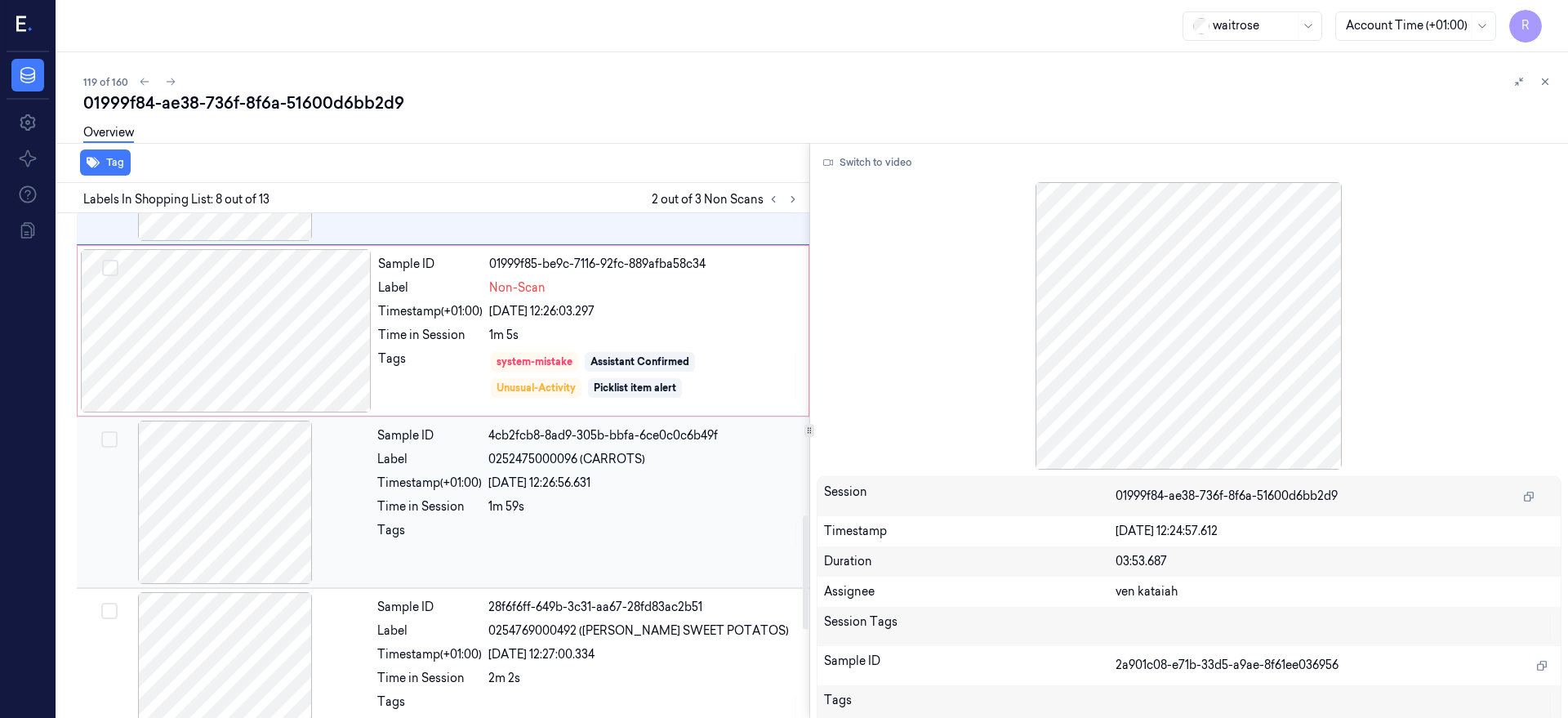
click at [244, 482] on div at bounding box center [225, 502] width 291 height 163
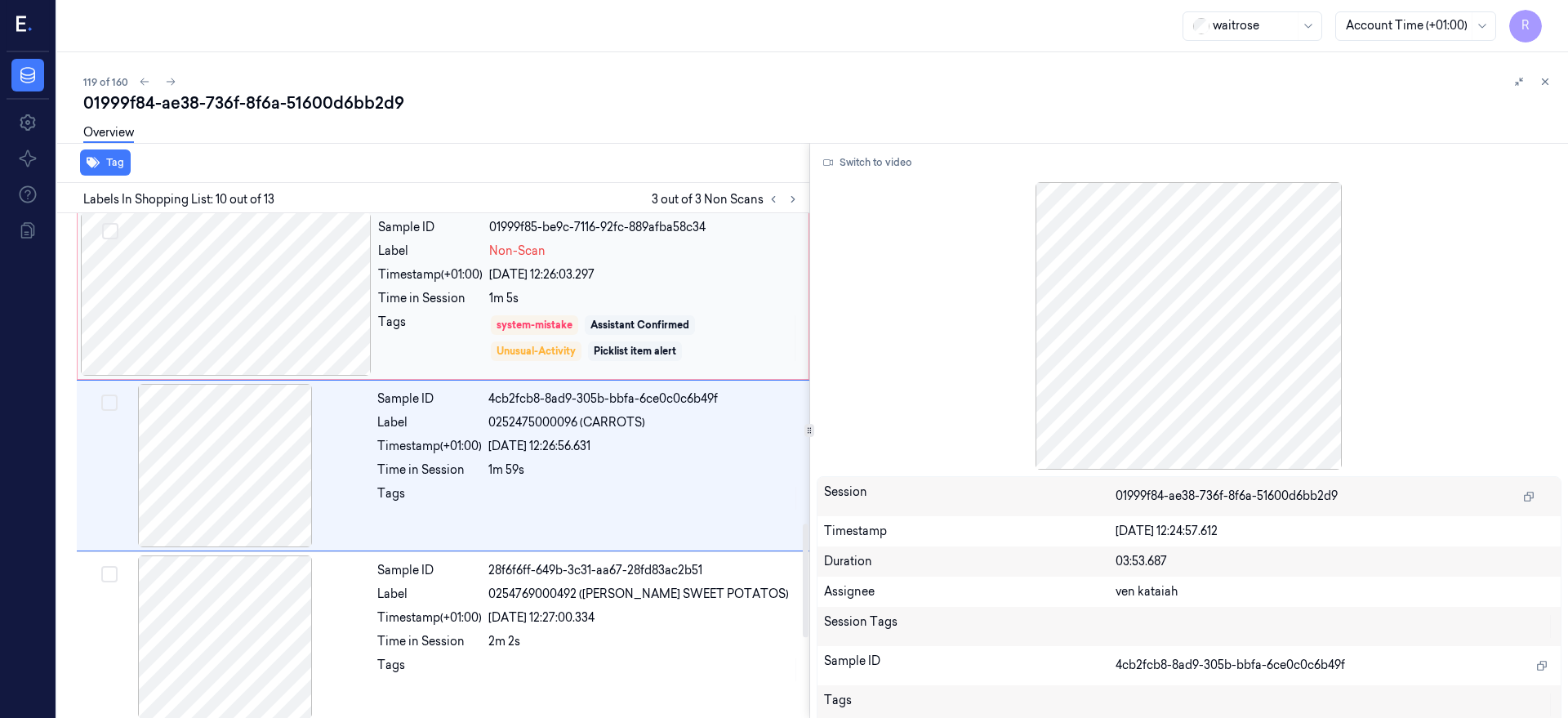
click at [269, 298] on div at bounding box center [226, 293] width 291 height 163
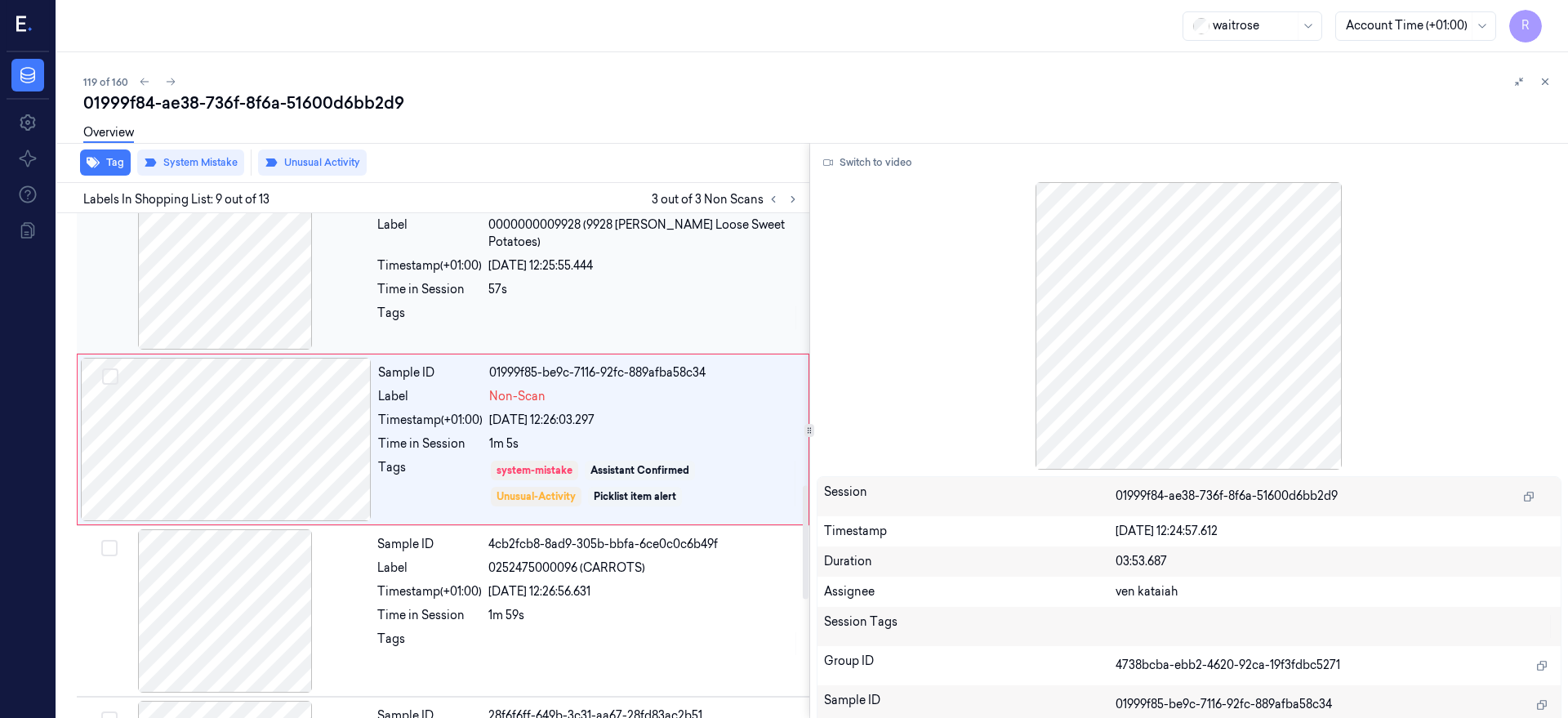
scroll to position [1204, 0]
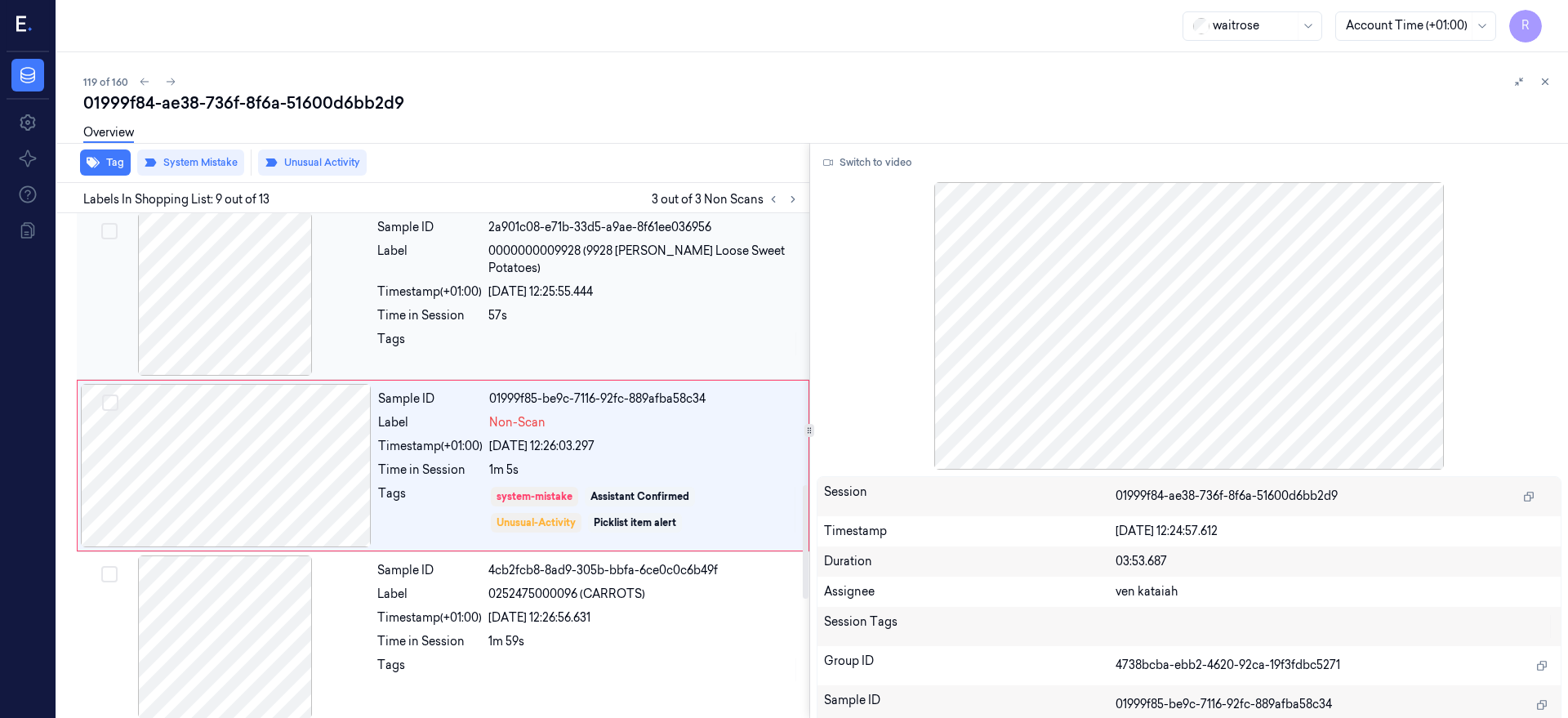
click at [265, 332] on div at bounding box center [225, 293] width 291 height 163
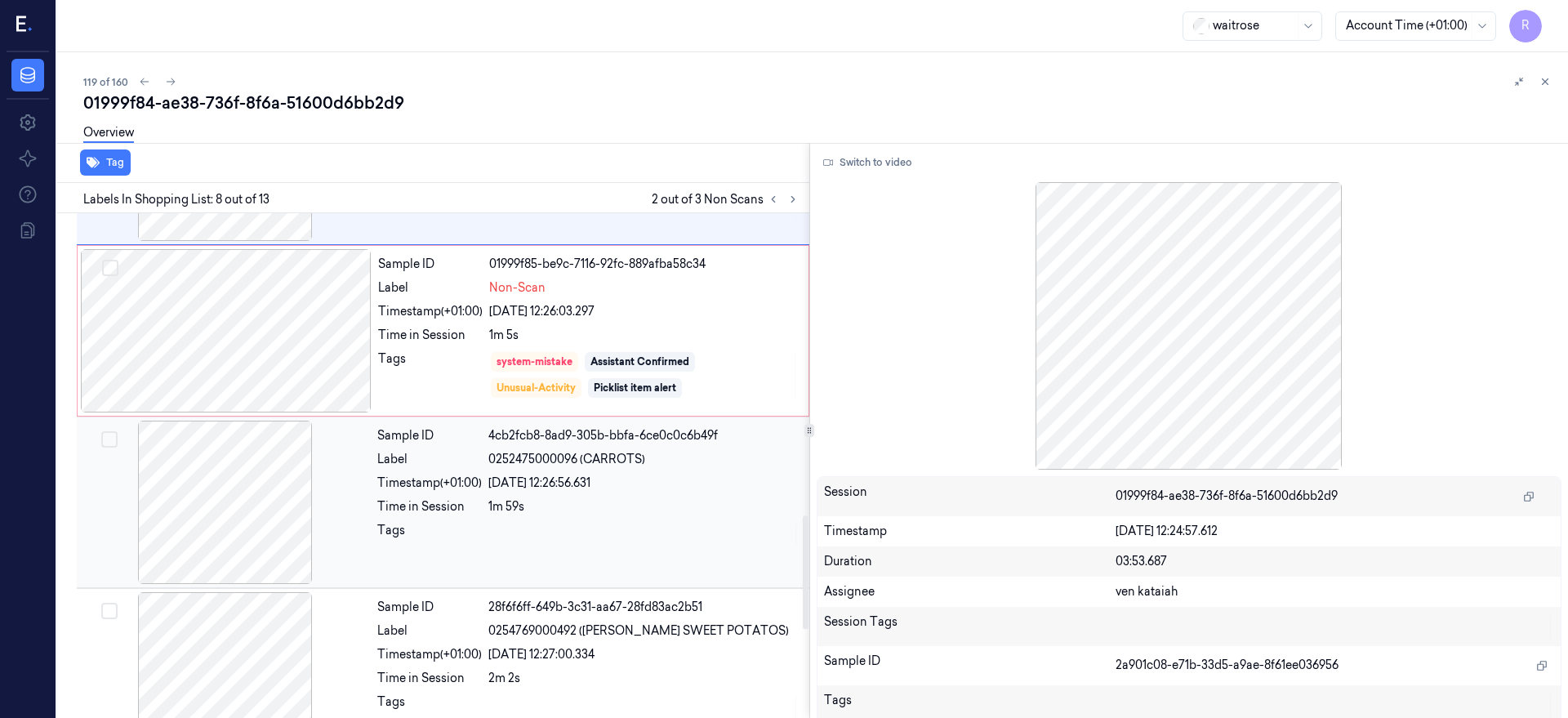
click at [277, 490] on div at bounding box center [225, 502] width 291 height 163
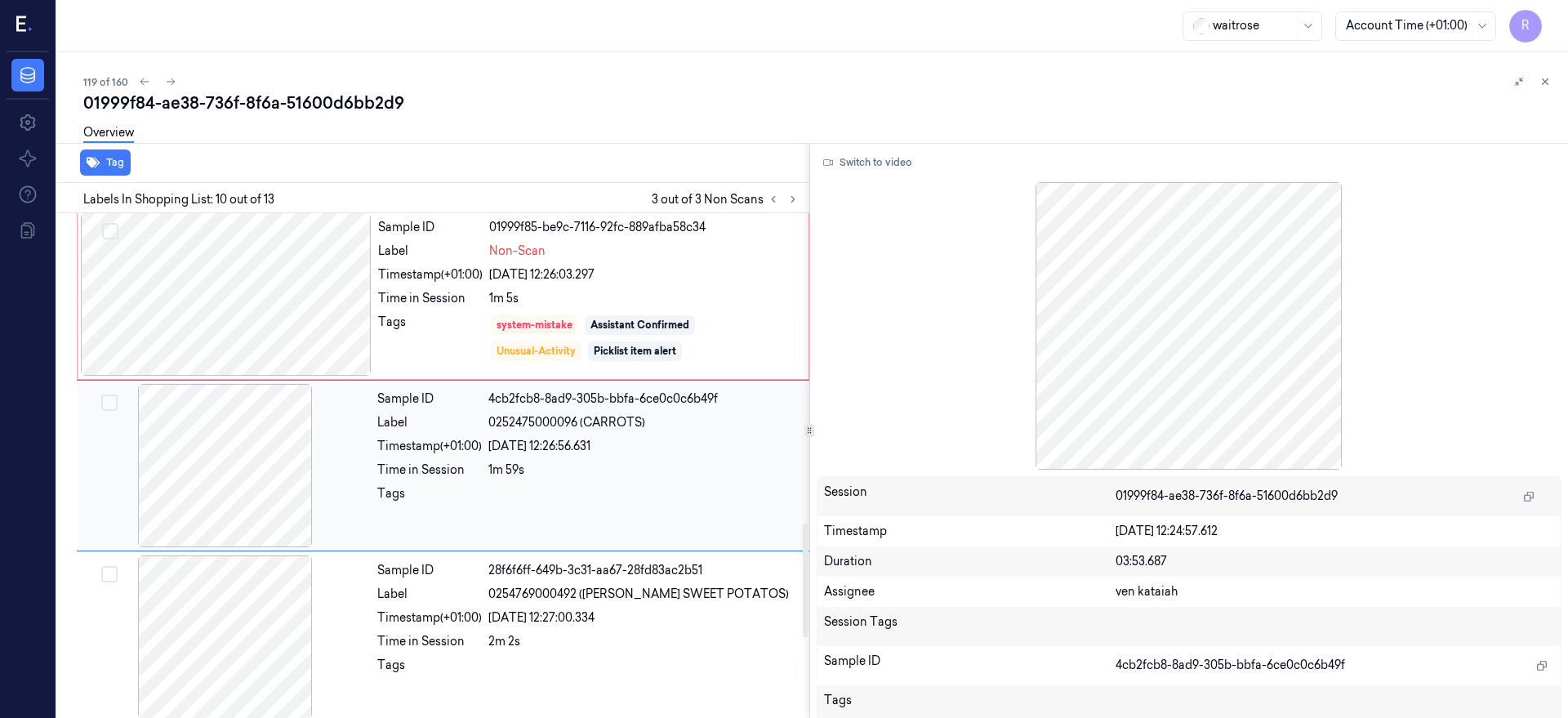
click at [594, 470] on div "1m 59s" at bounding box center [644, 470] width 311 height 17
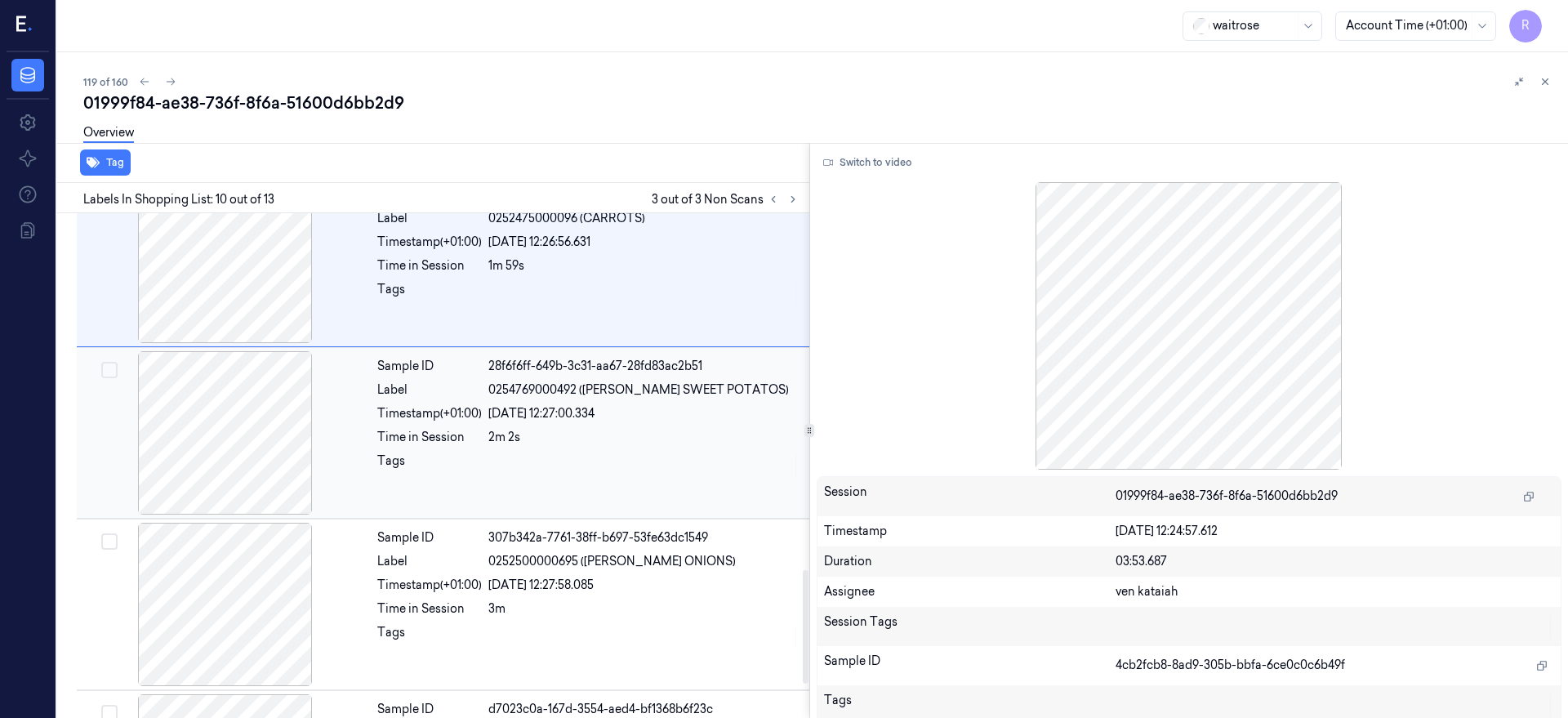
click at [235, 442] on div at bounding box center [225, 432] width 291 height 163
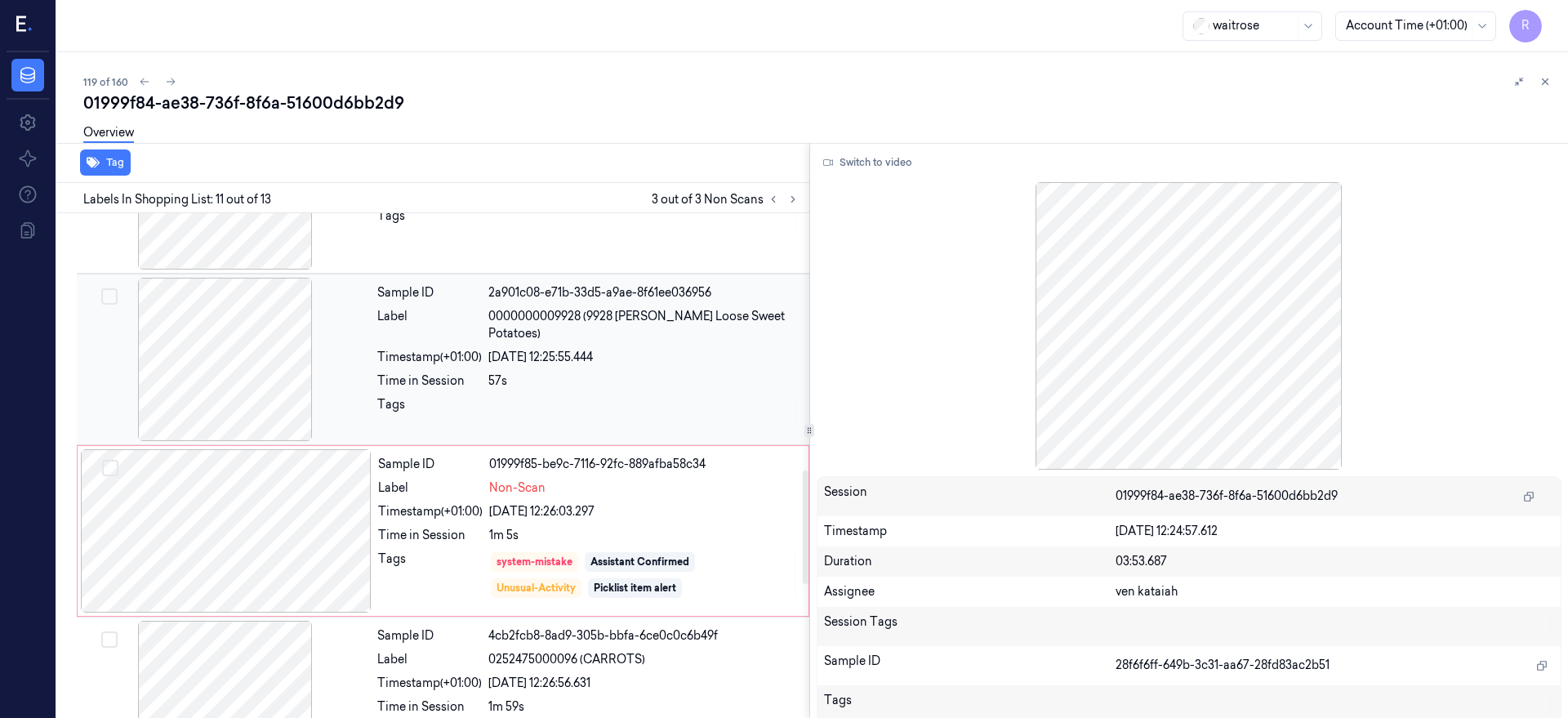
click at [265, 335] on div at bounding box center [225, 359] width 291 height 163
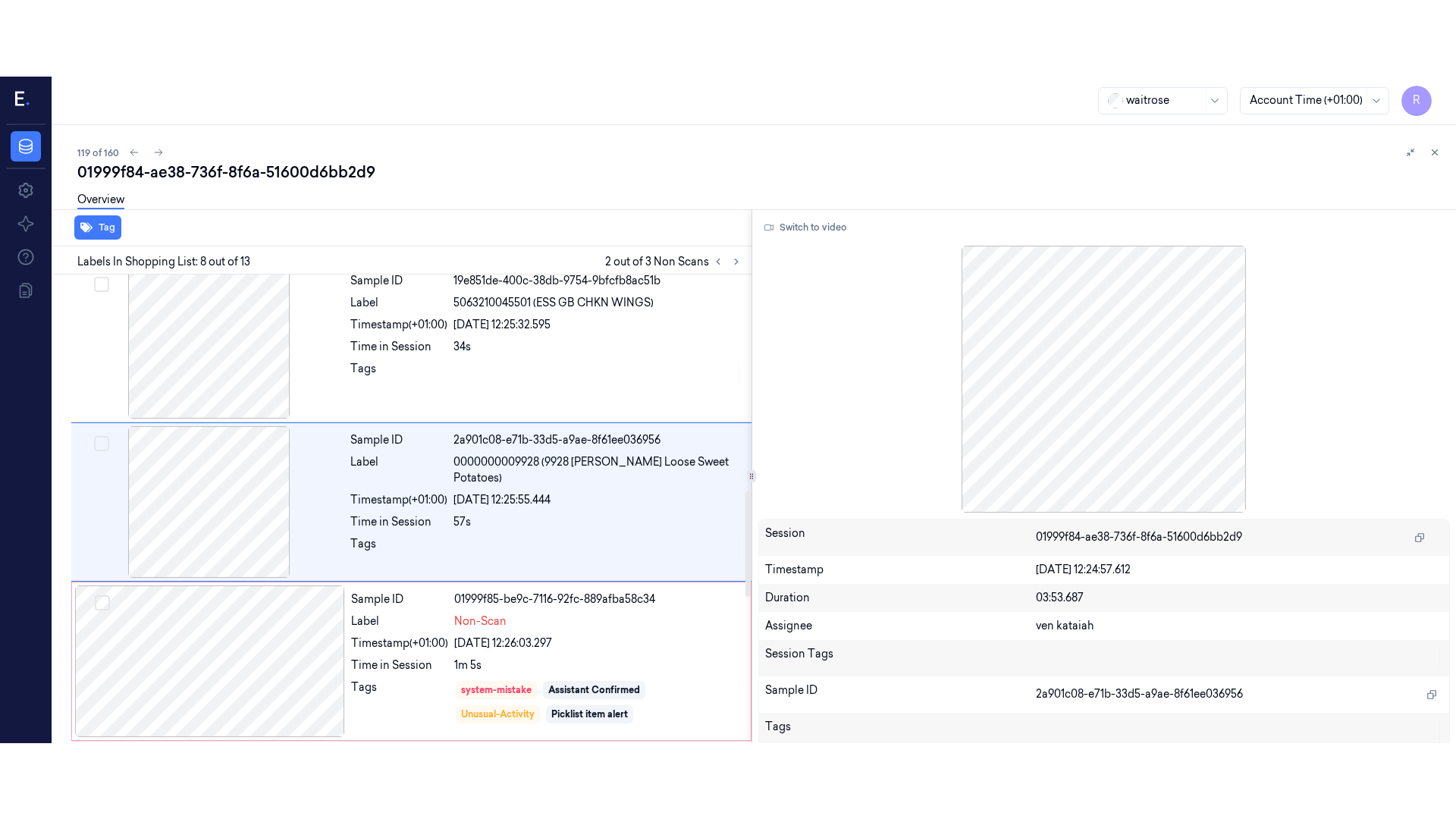
scroll to position [960, 0]
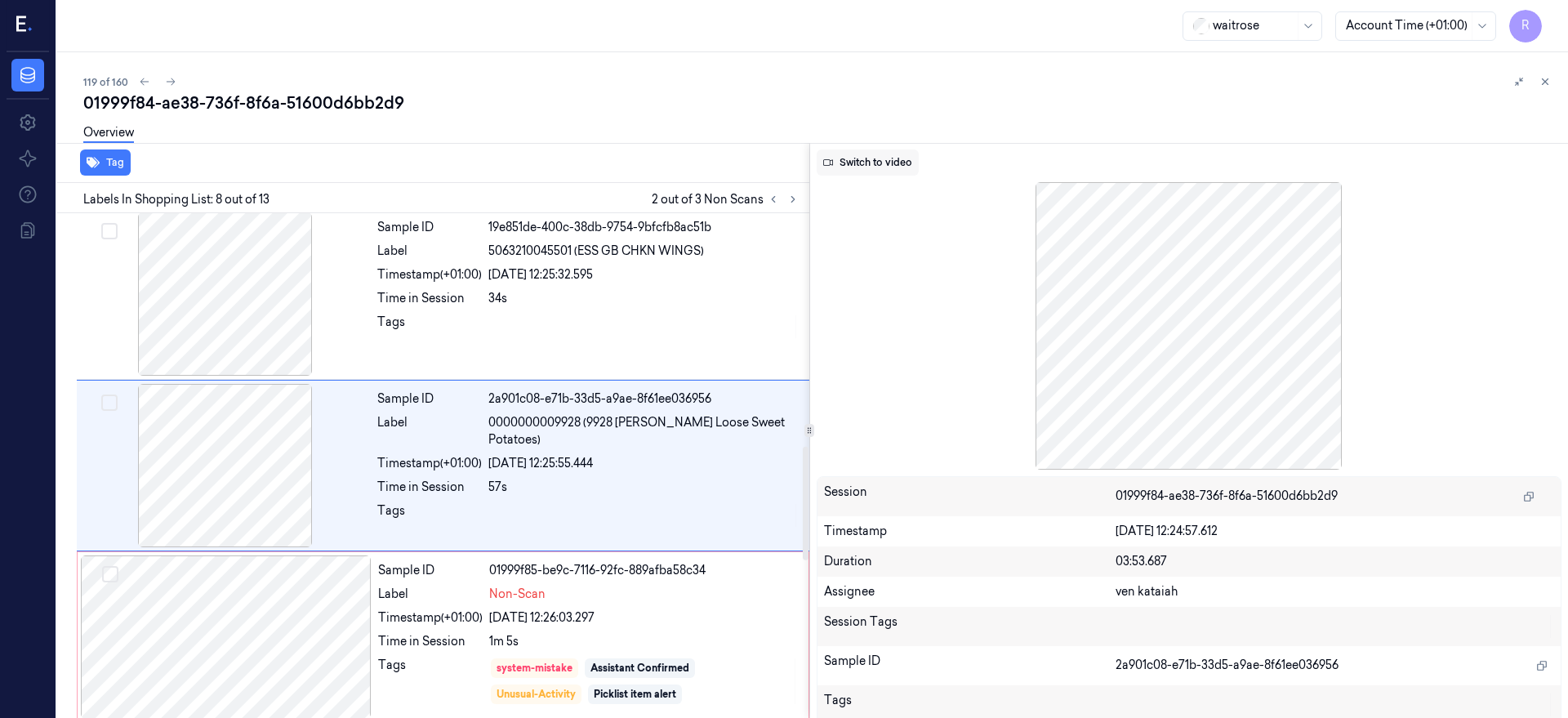
click at [907, 163] on button "Switch to video" at bounding box center [867, 163] width 102 height 26
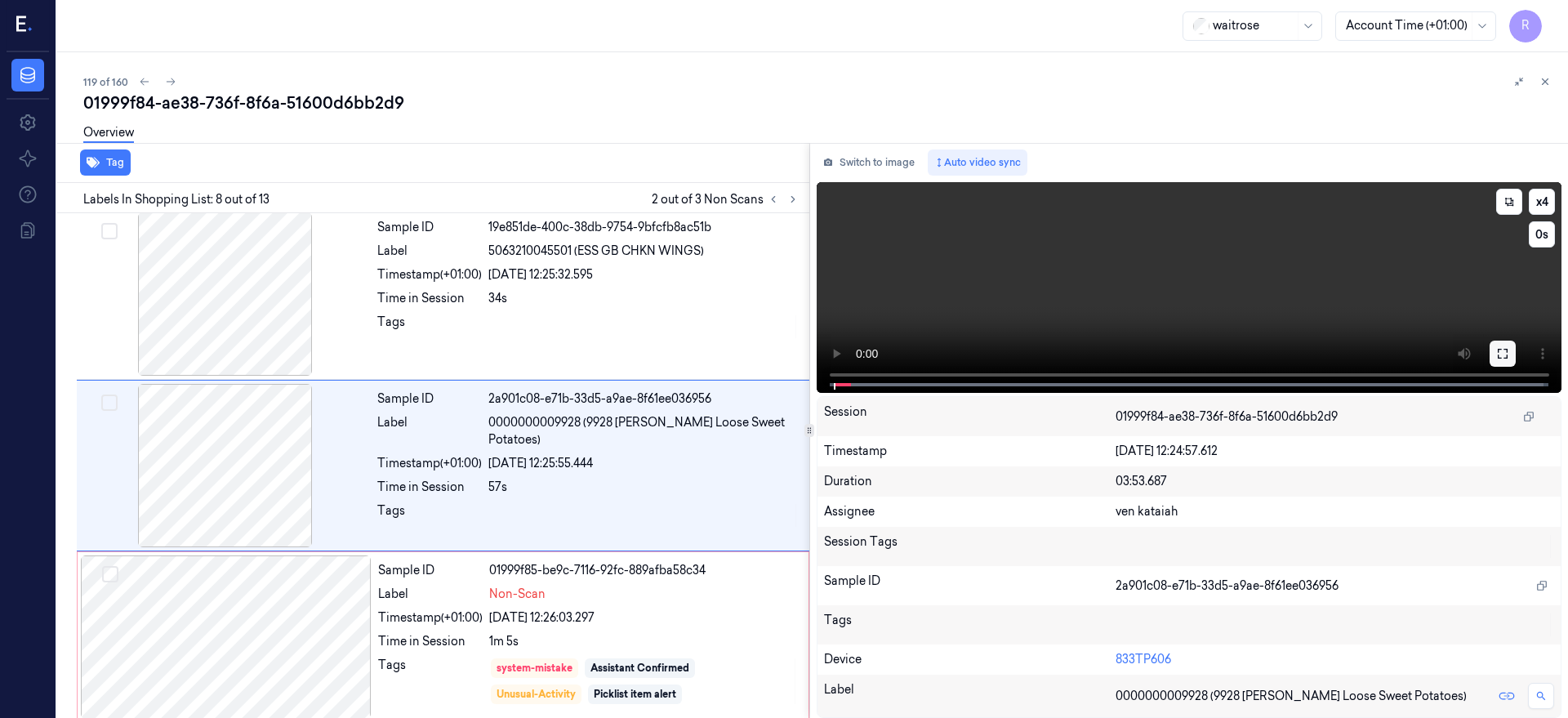
click at [1507, 349] on icon at bounding box center [1502, 354] width 10 height 10
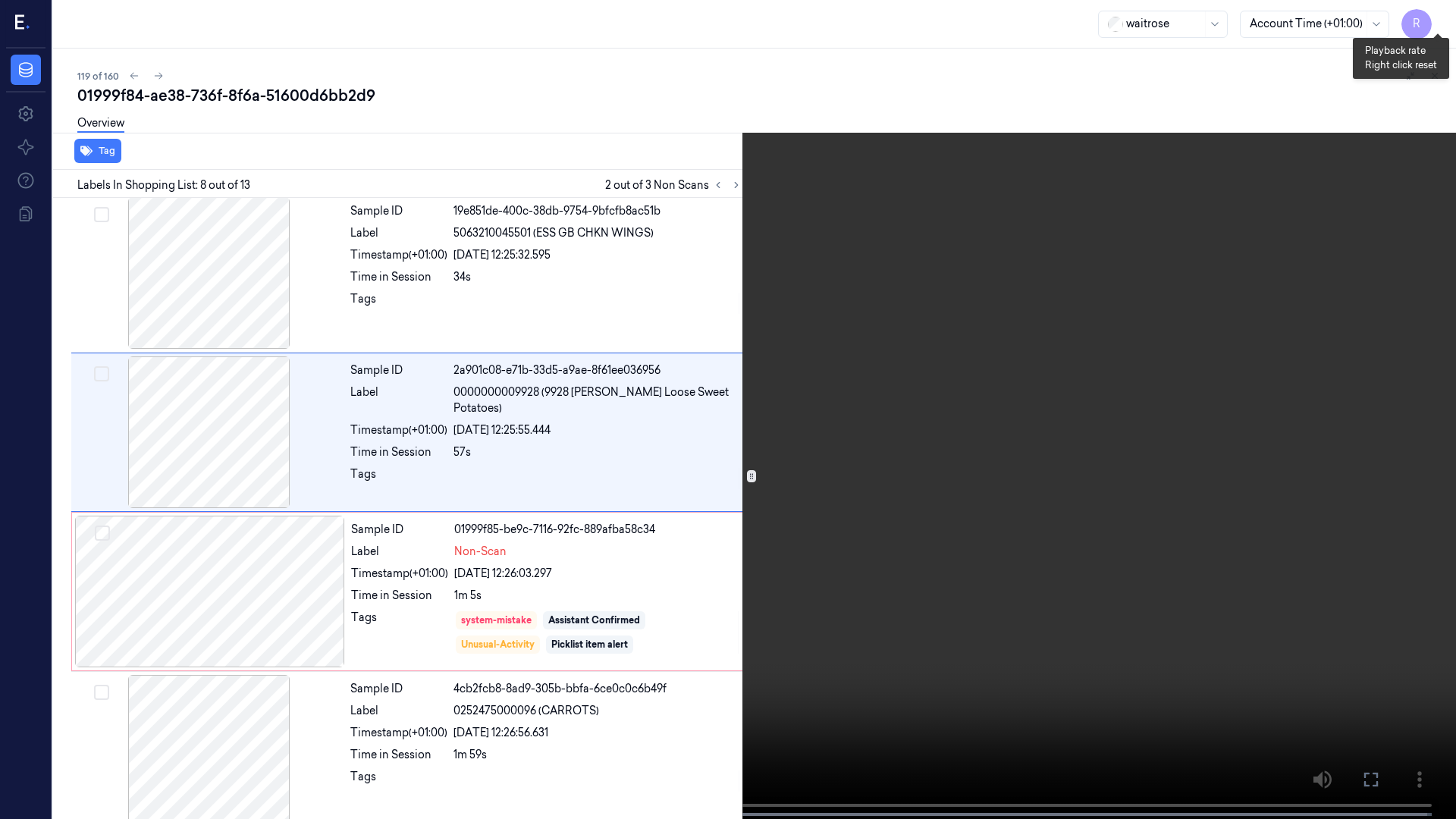
click at [1443, 17] on button "x 4" at bounding box center [1438, 18] width 24 height 24
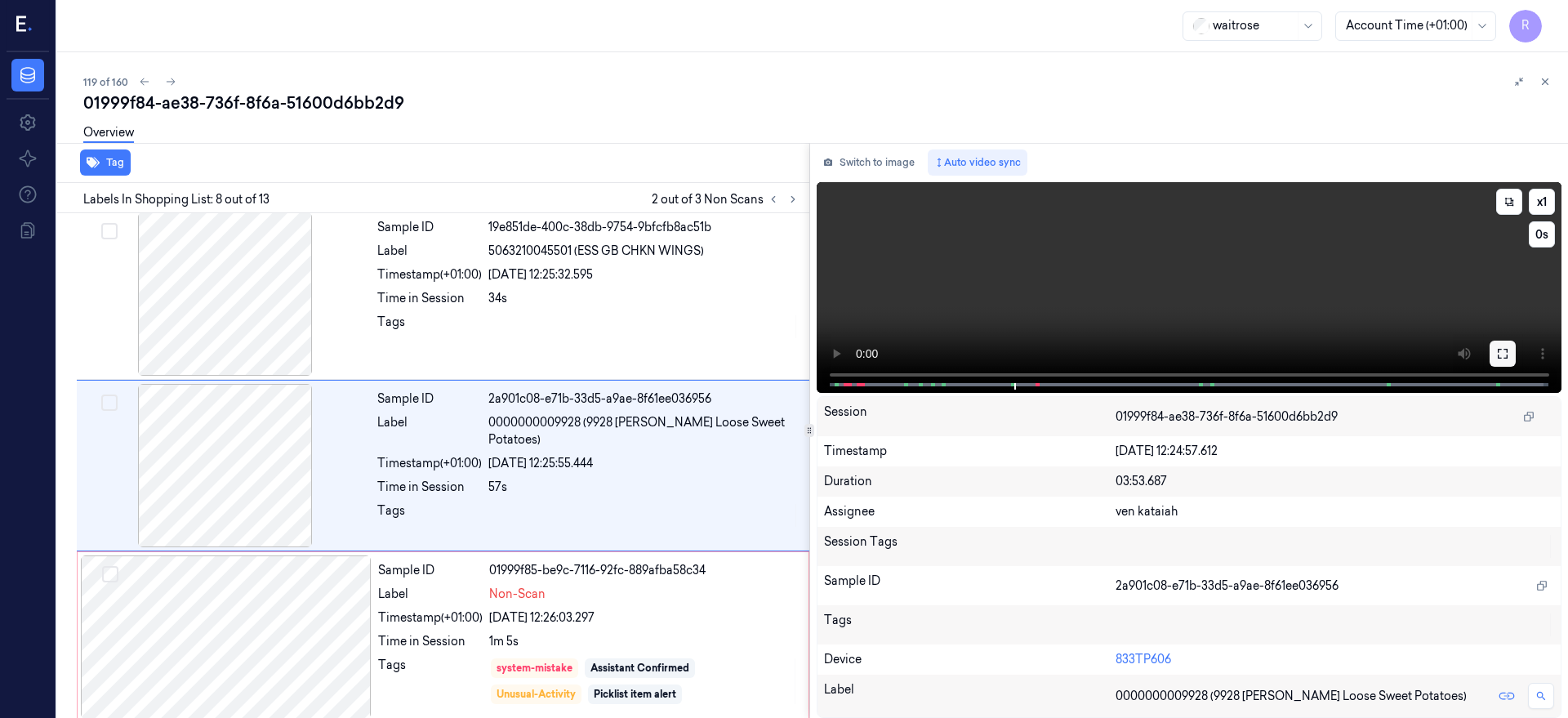
click at [1516, 350] on button at bounding box center [1502, 354] width 26 height 26
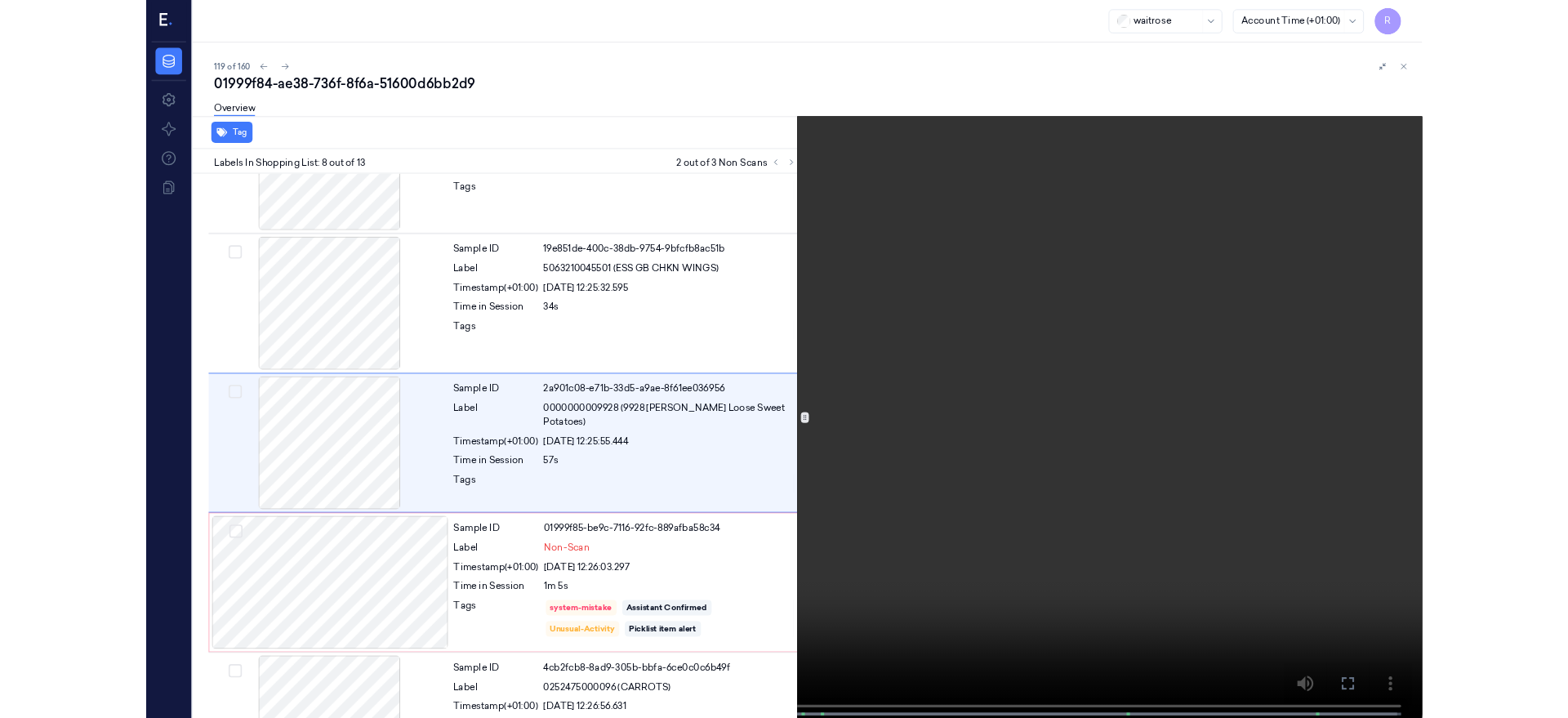
scroll to position [951, 0]
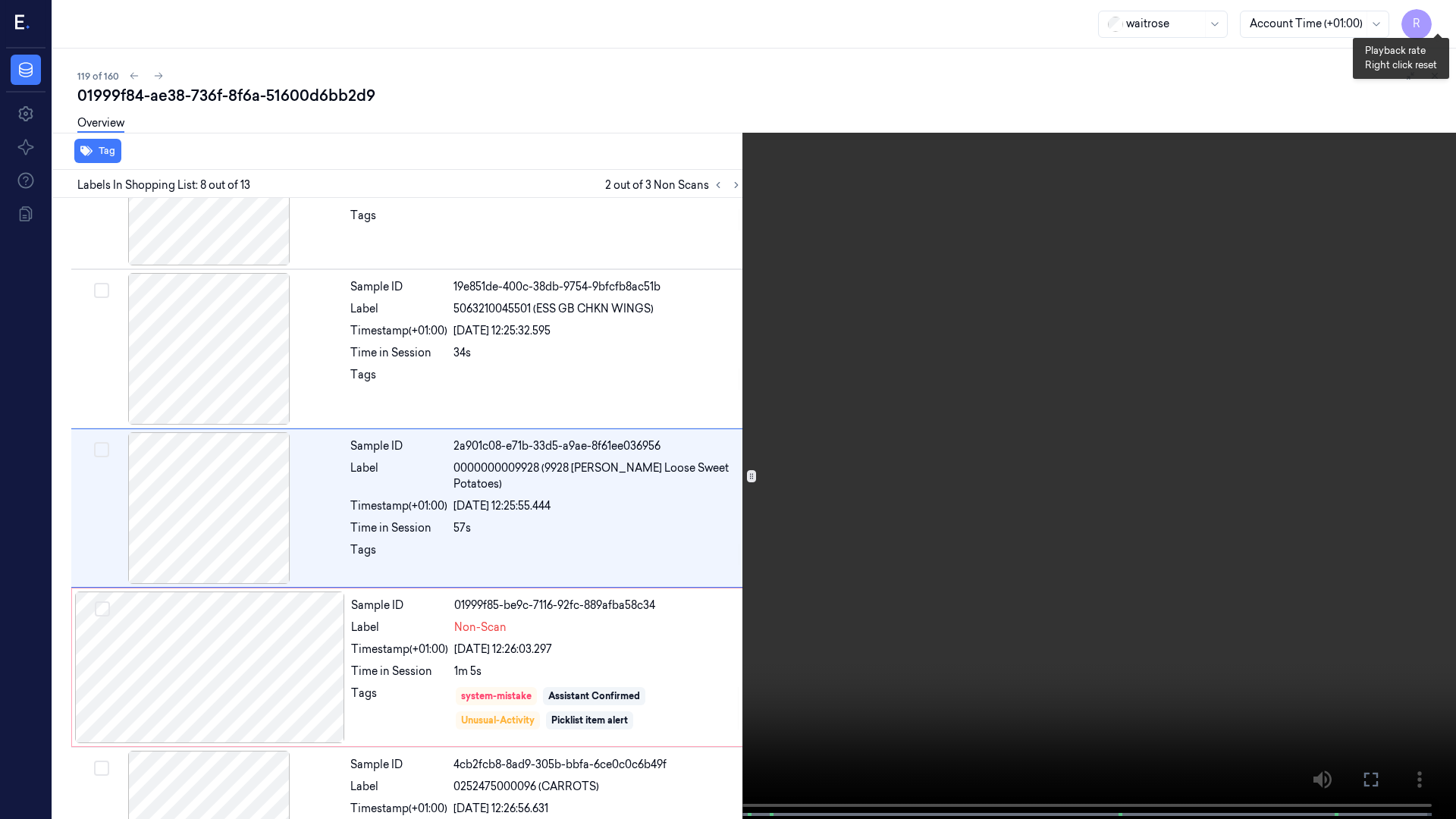
click at [1437, 23] on button "x 1" at bounding box center [1438, 18] width 24 height 24
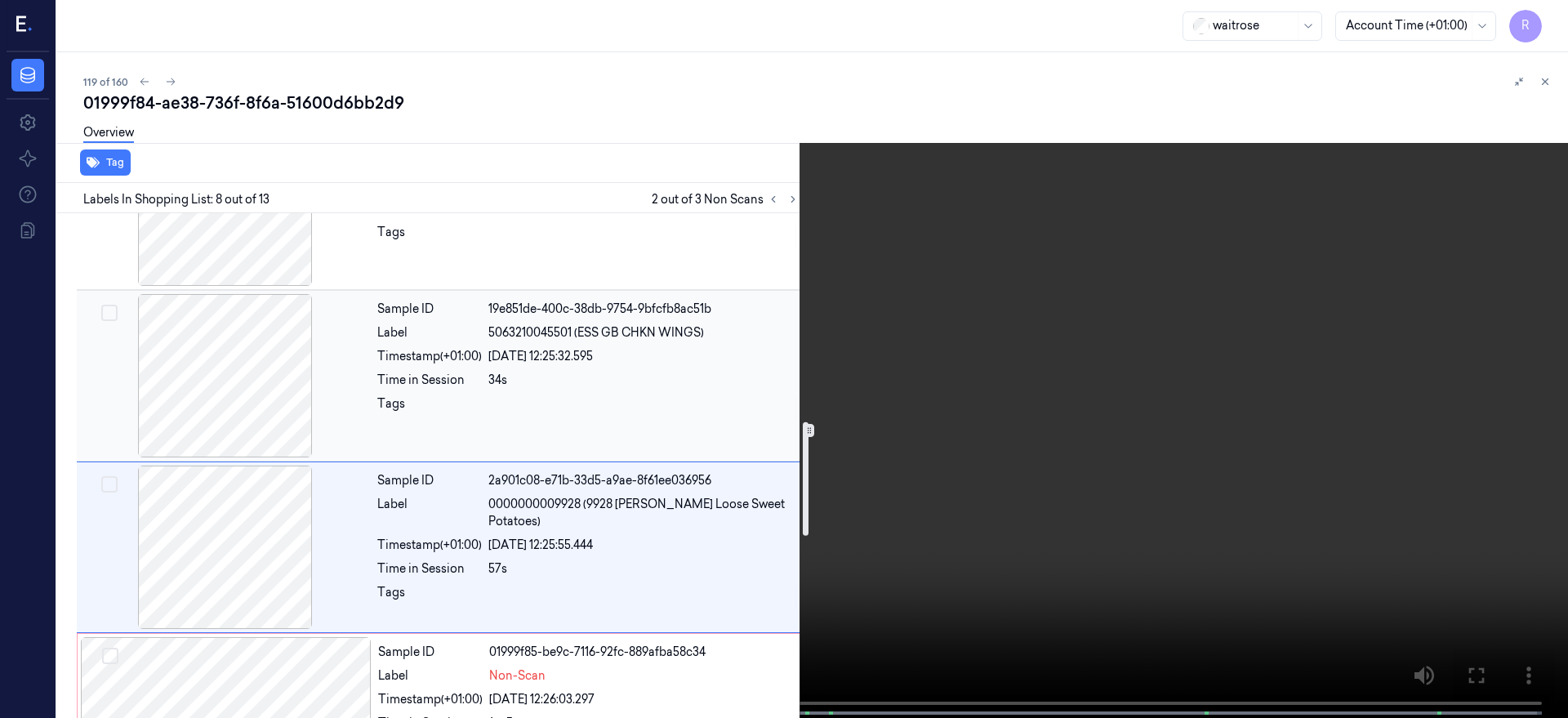
scroll to position [849, 0]
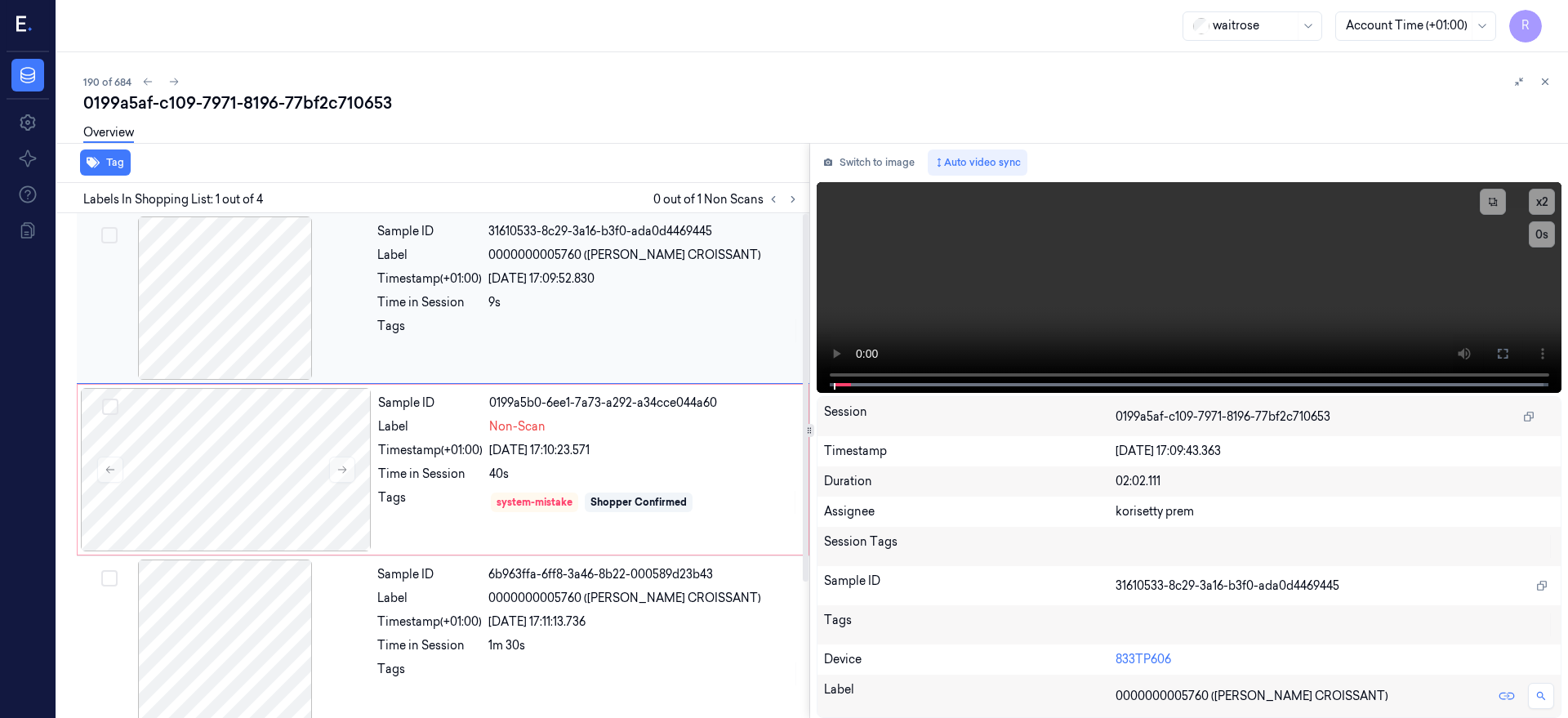
click at [248, 308] on div at bounding box center [225, 297] width 291 height 163
click at [1509, 354] on icon at bounding box center [1502, 354] width 13 height 13
click at [235, 341] on div at bounding box center [225, 297] width 291 height 163
click at [902, 163] on button "Switch to image" at bounding box center [869, 163] width 105 height 26
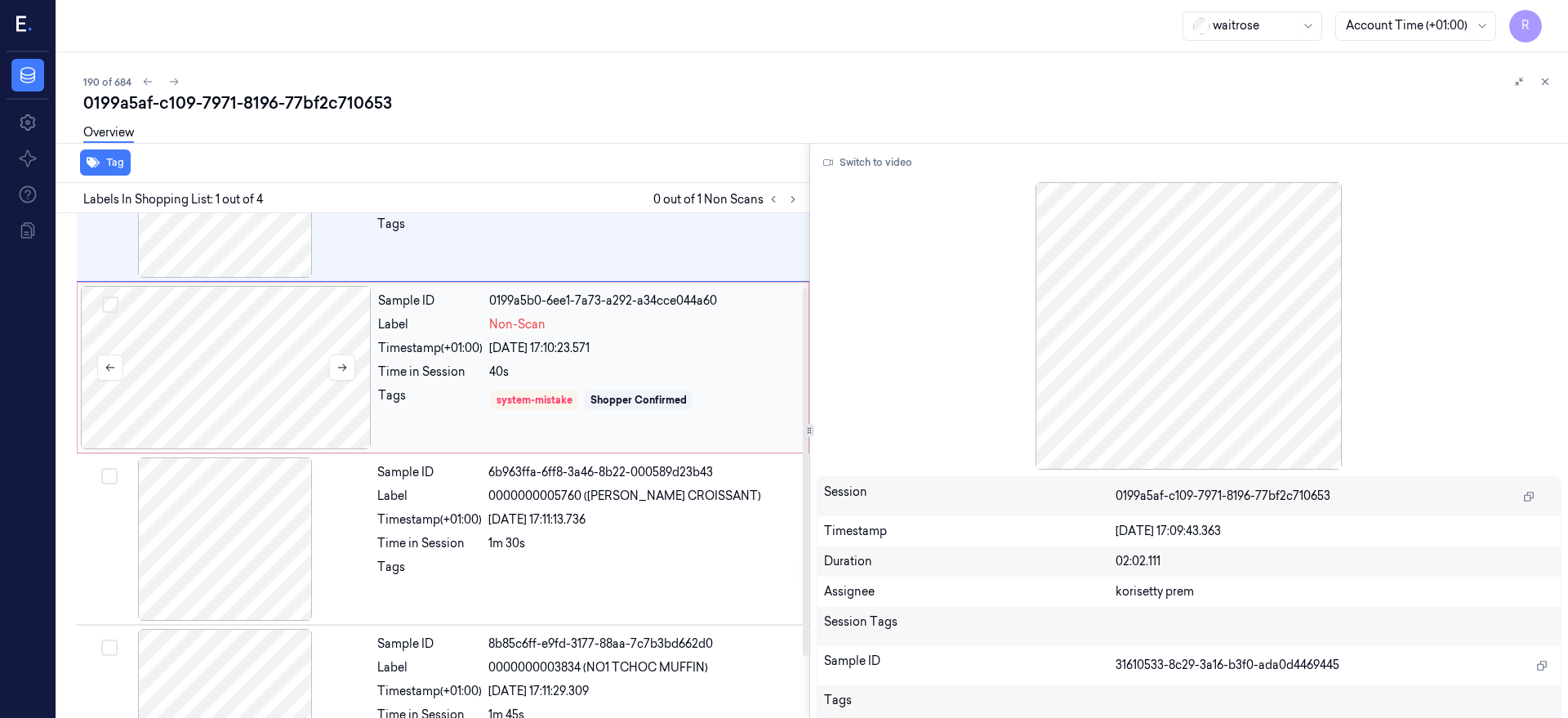
click at [262, 379] on div at bounding box center [226, 367] width 291 height 163
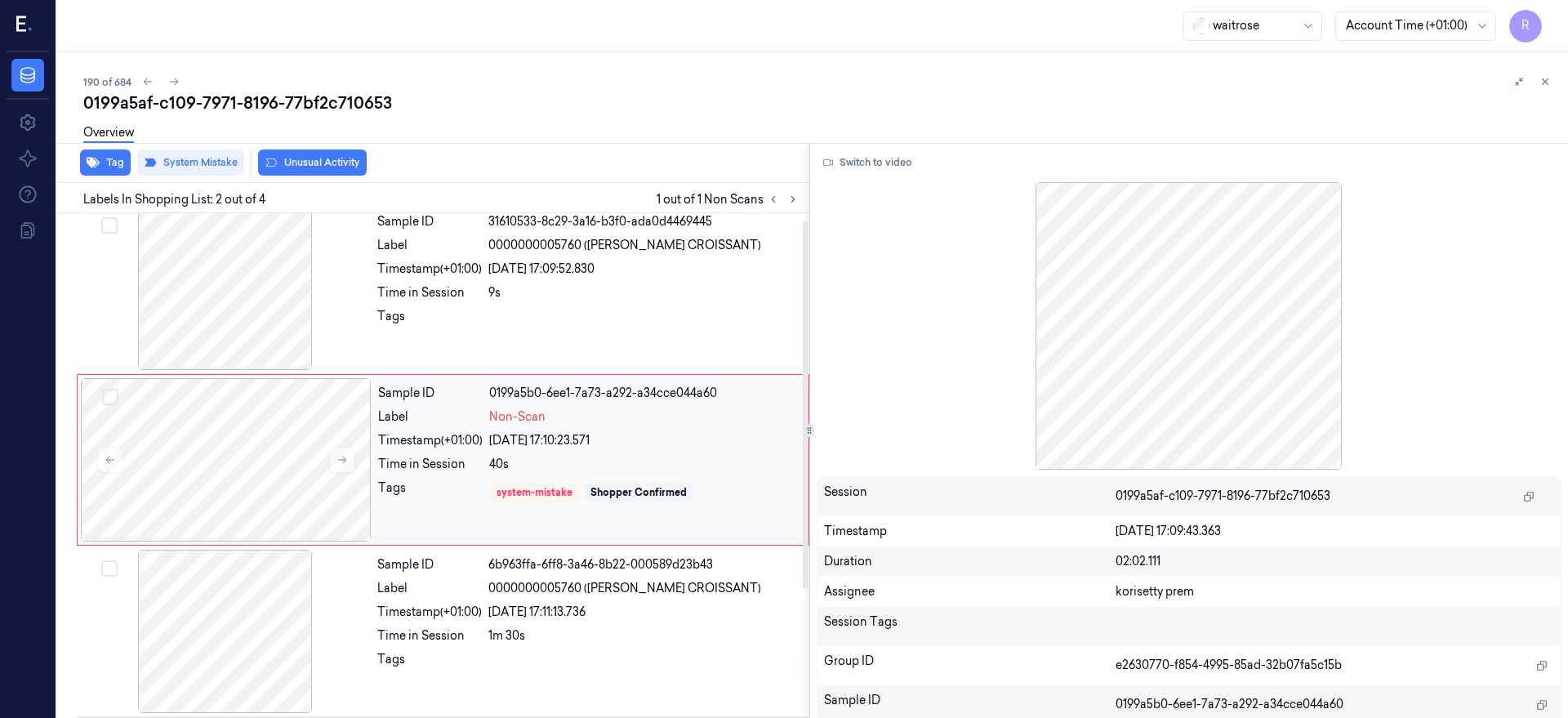
scroll to position [4, 0]
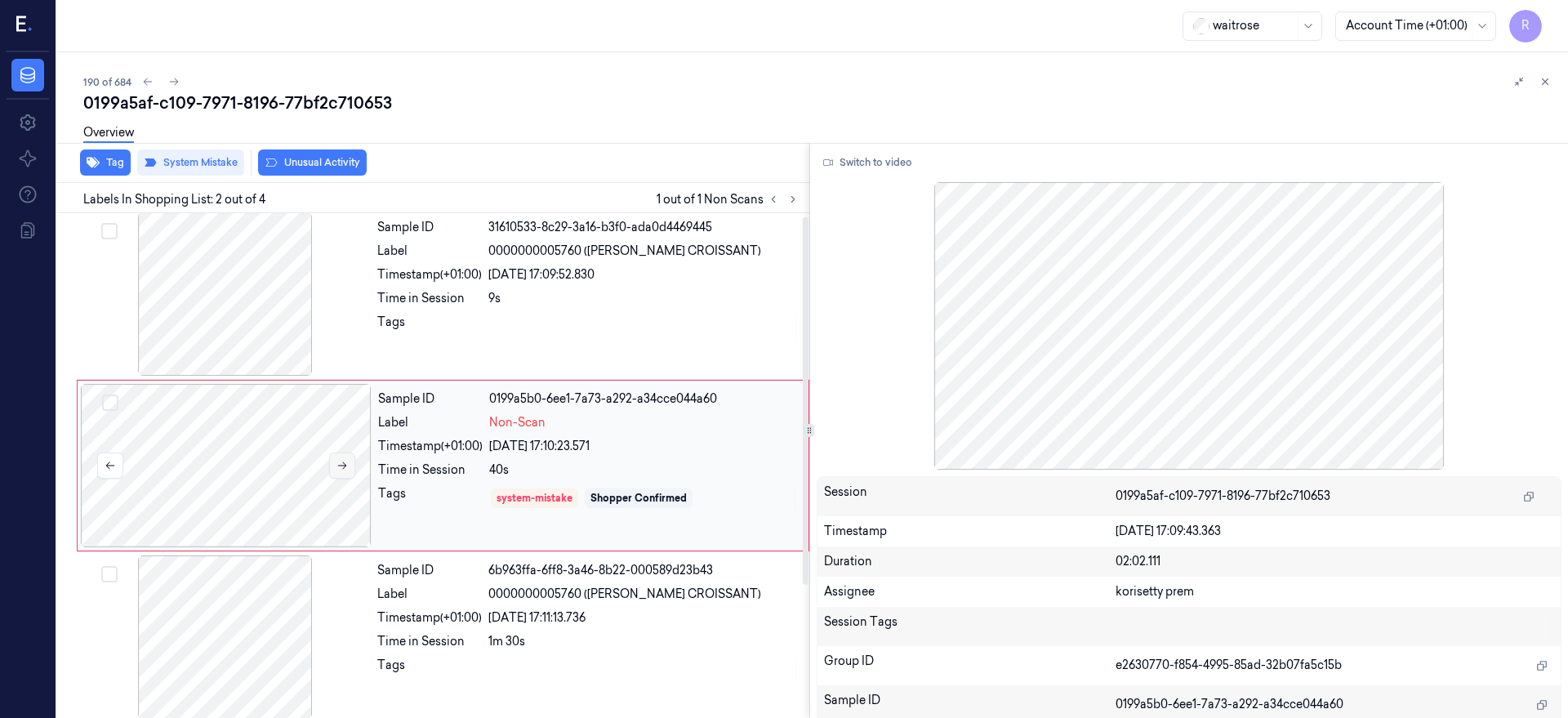
click at [343, 460] on icon at bounding box center [342, 466] width 11 height 11
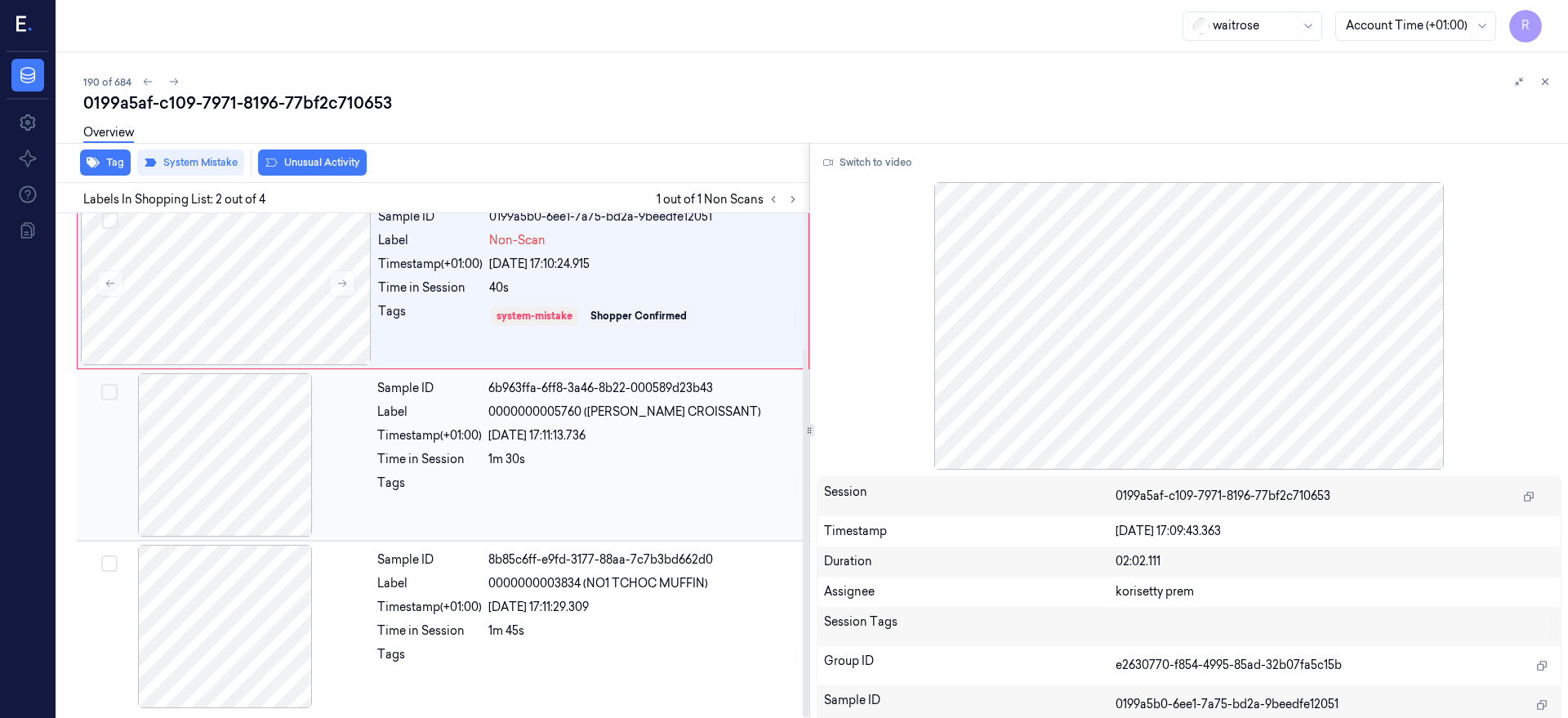
click at [251, 448] on div at bounding box center [225, 454] width 291 height 163
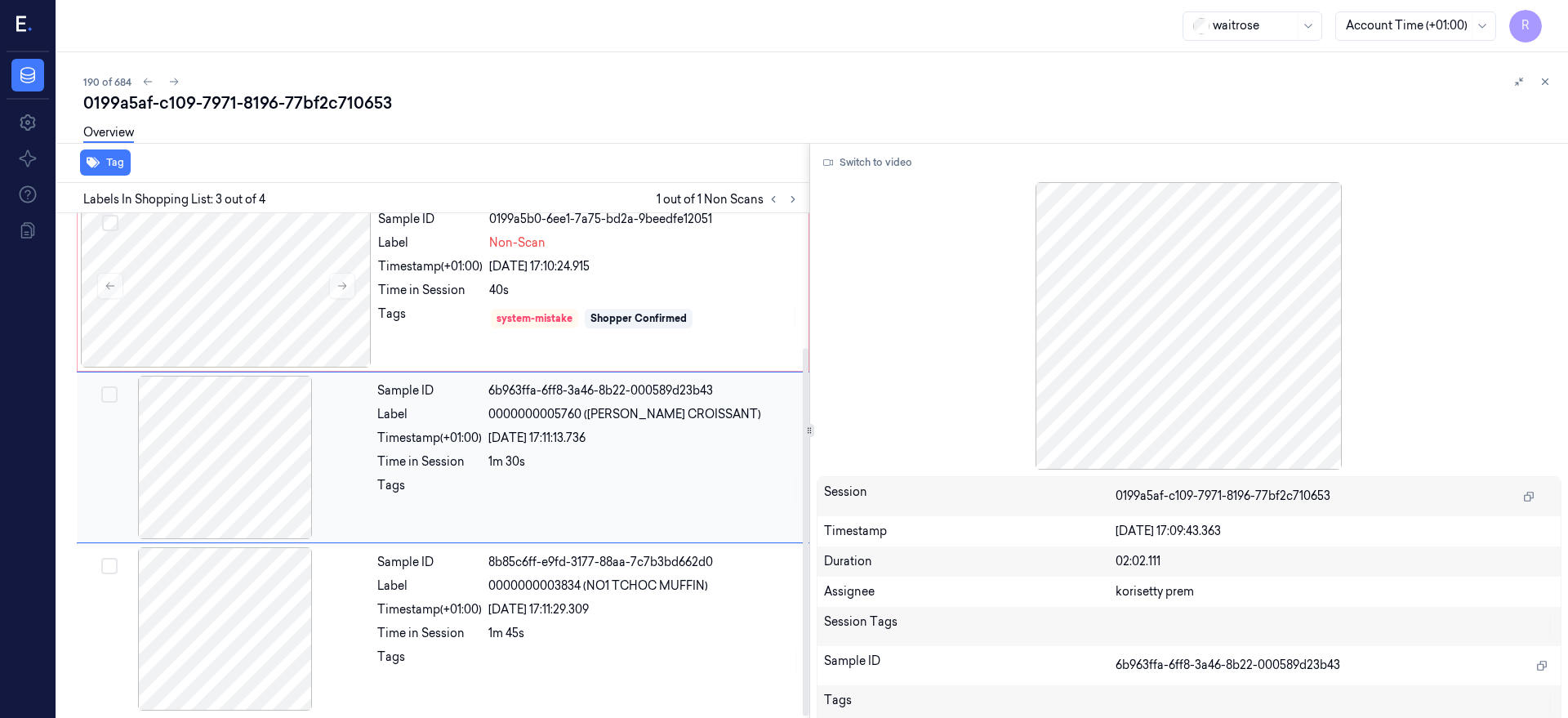
scroll to position [186, 0]
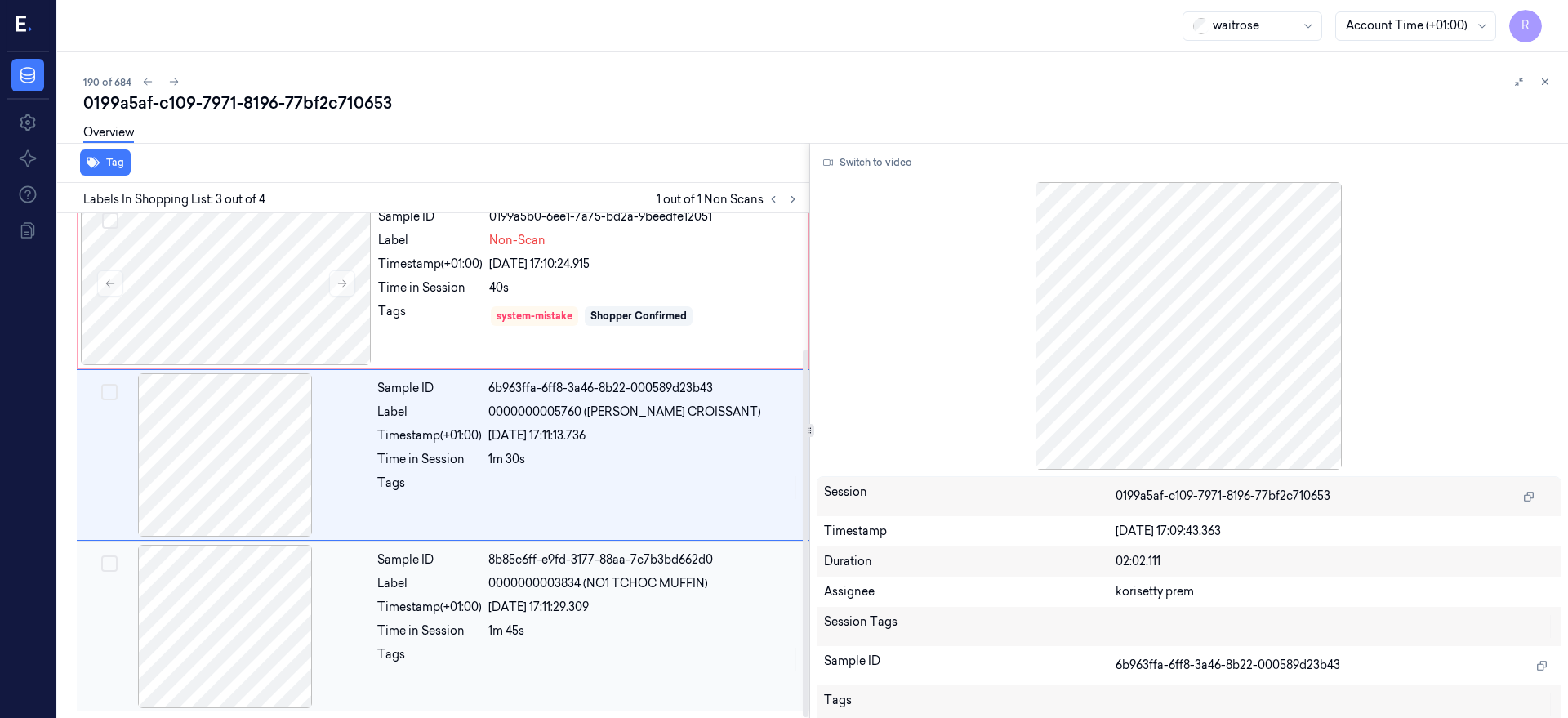
click at [237, 605] on div at bounding box center [225, 625] width 291 height 163
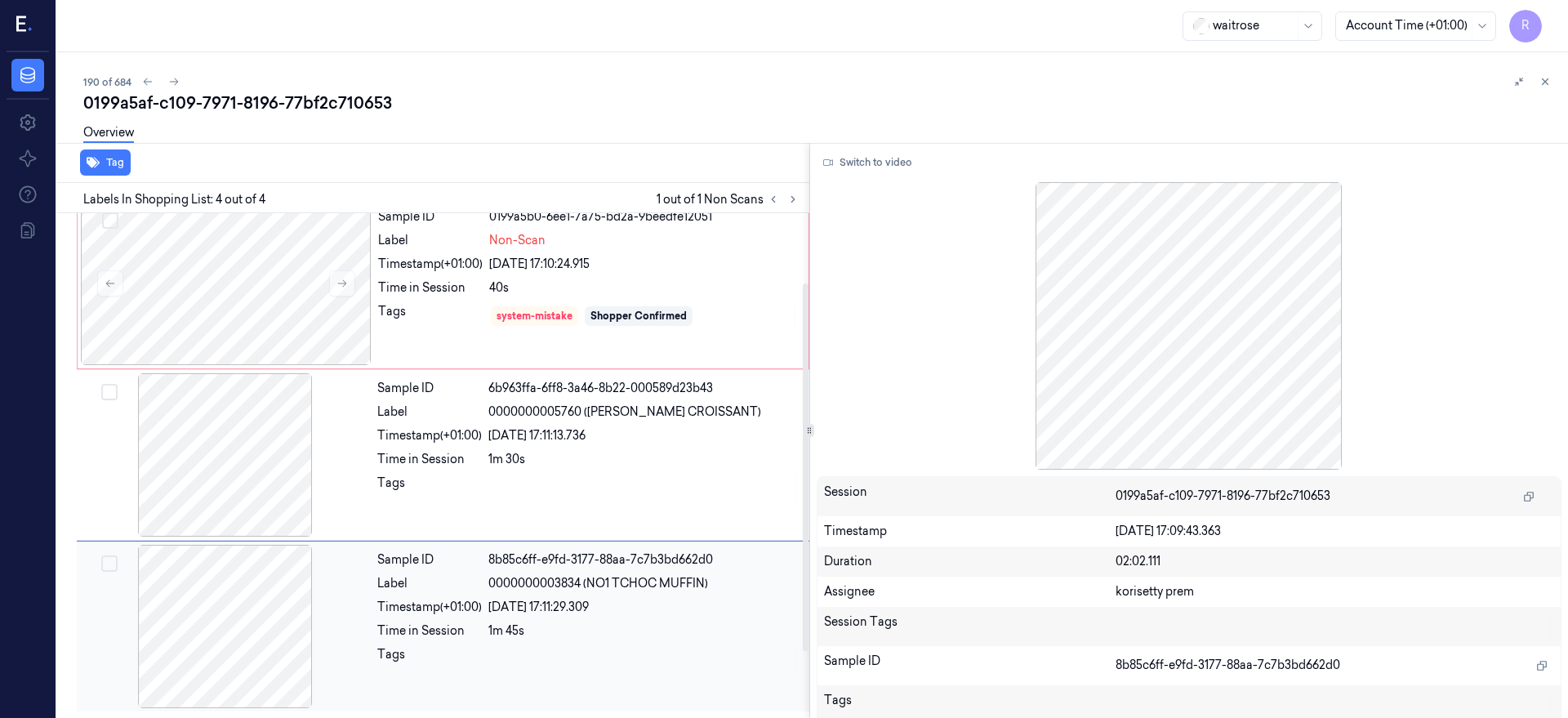
scroll to position [0, 0]
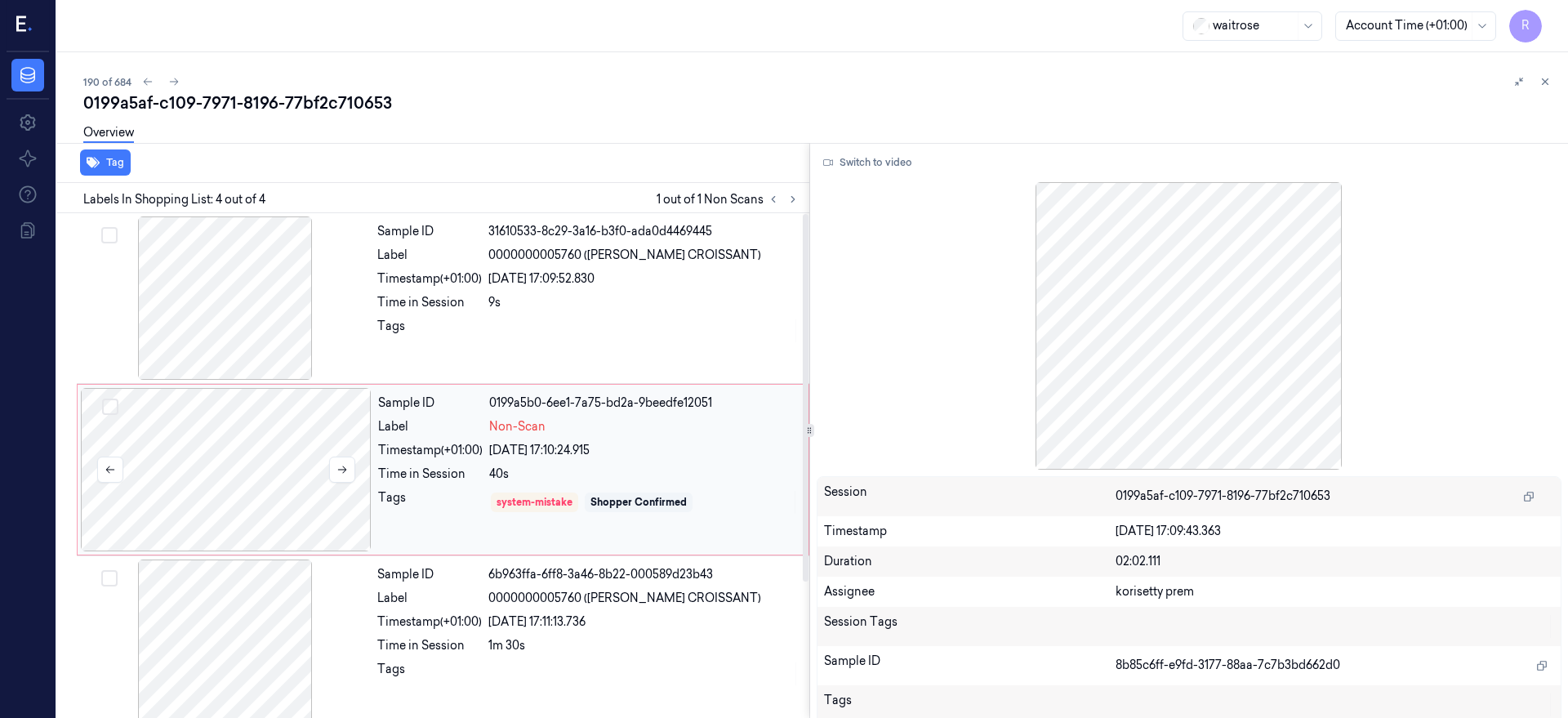
click at [202, 474] on div at bounding box center [226, 469] width 291 height 163
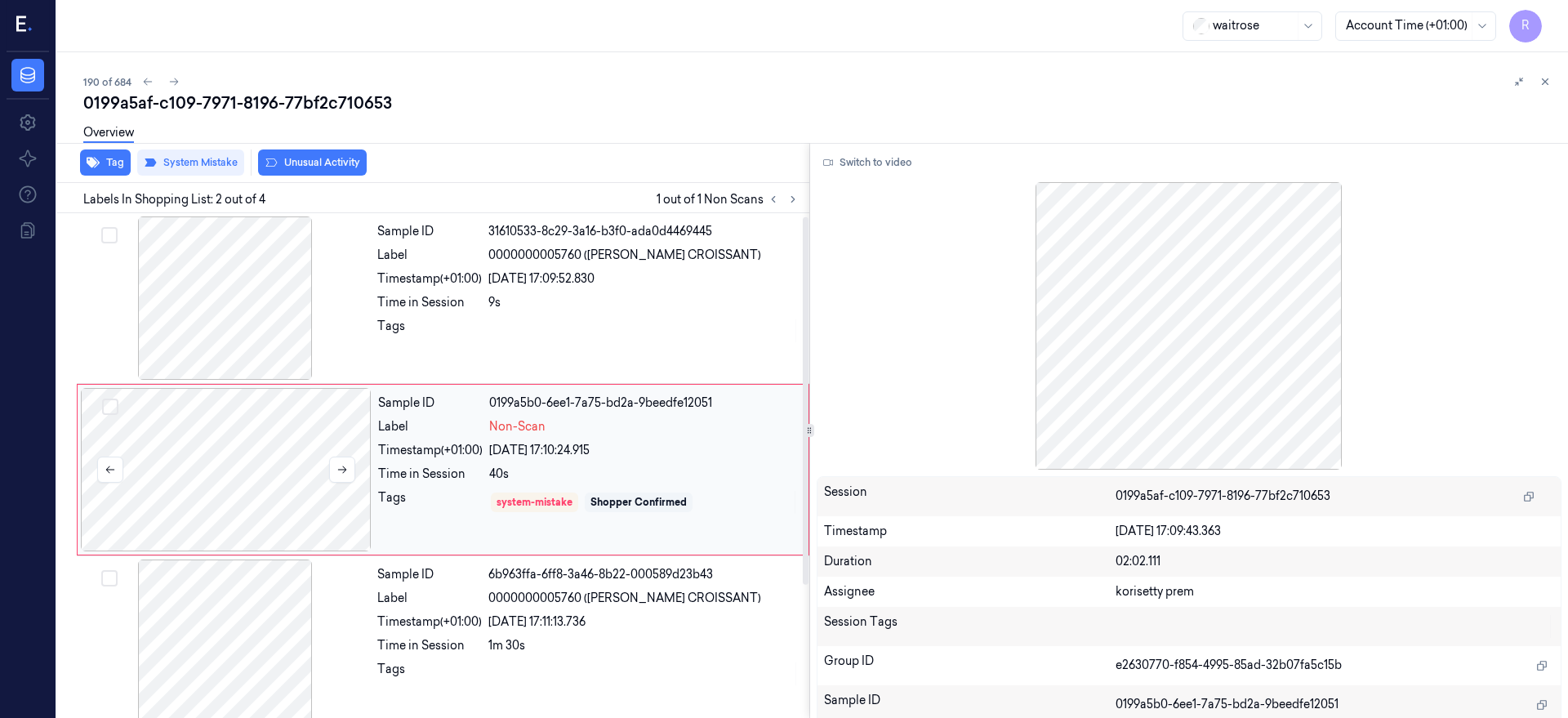
scroll to position [4, 0]
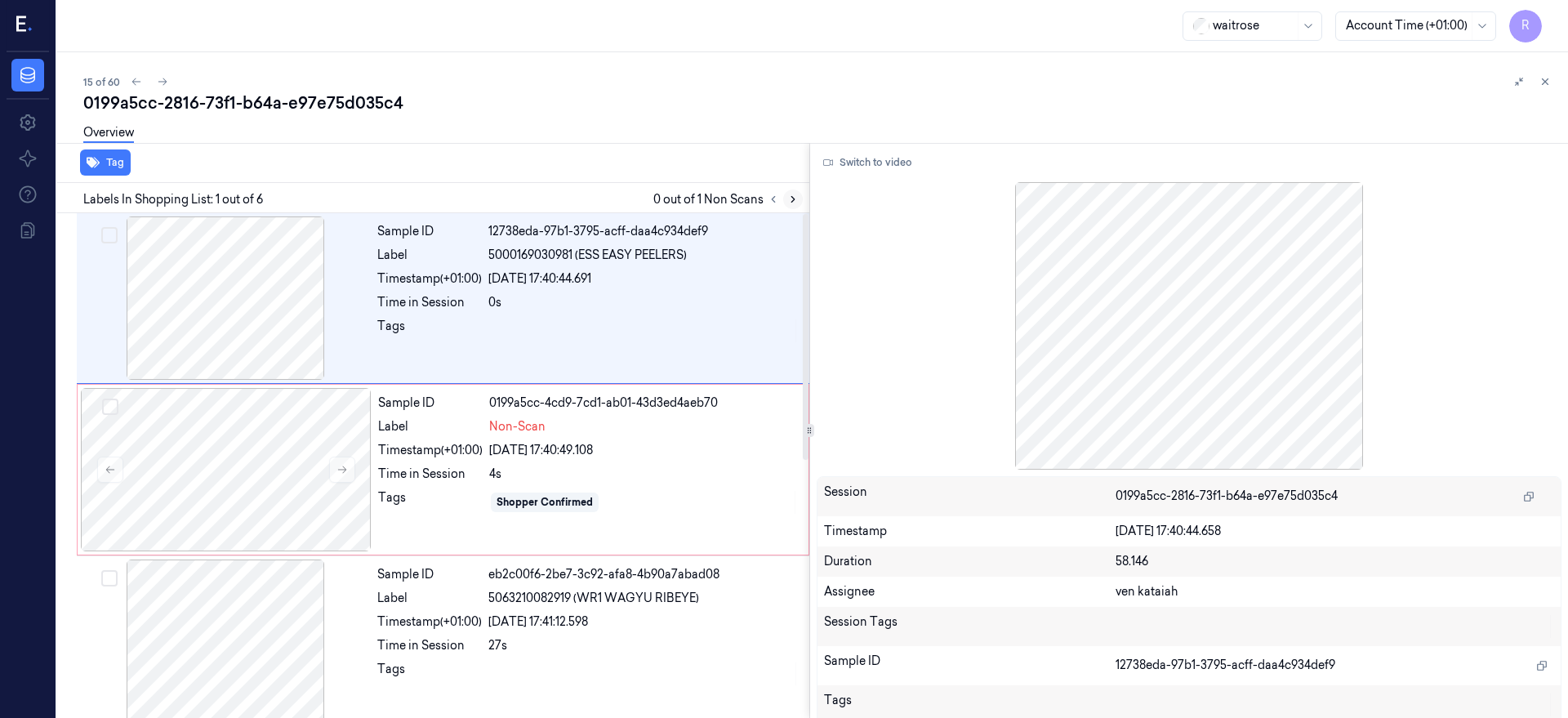
click at [795, 201] on icon at bounding box center [793, 199] width 3 height 6
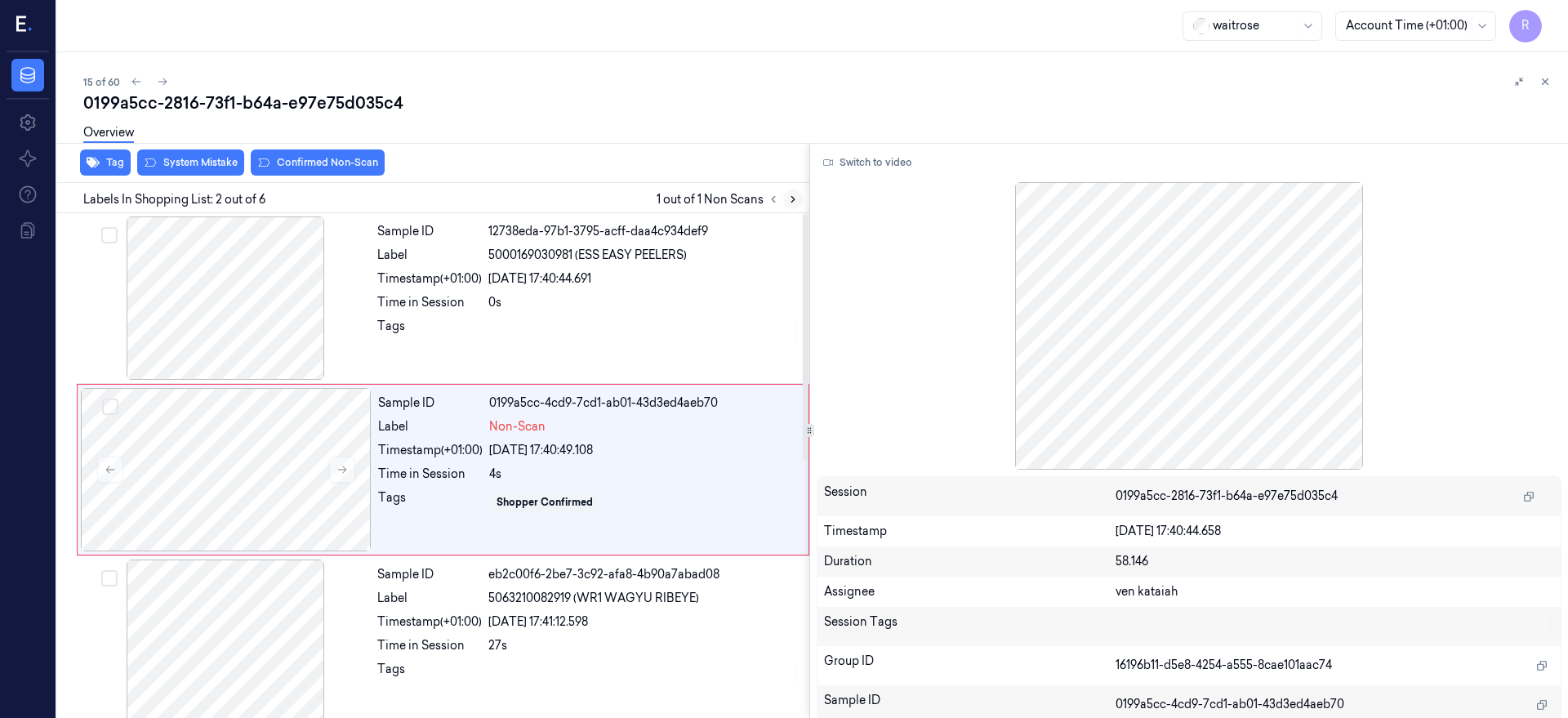
scroll to position [4, 0]
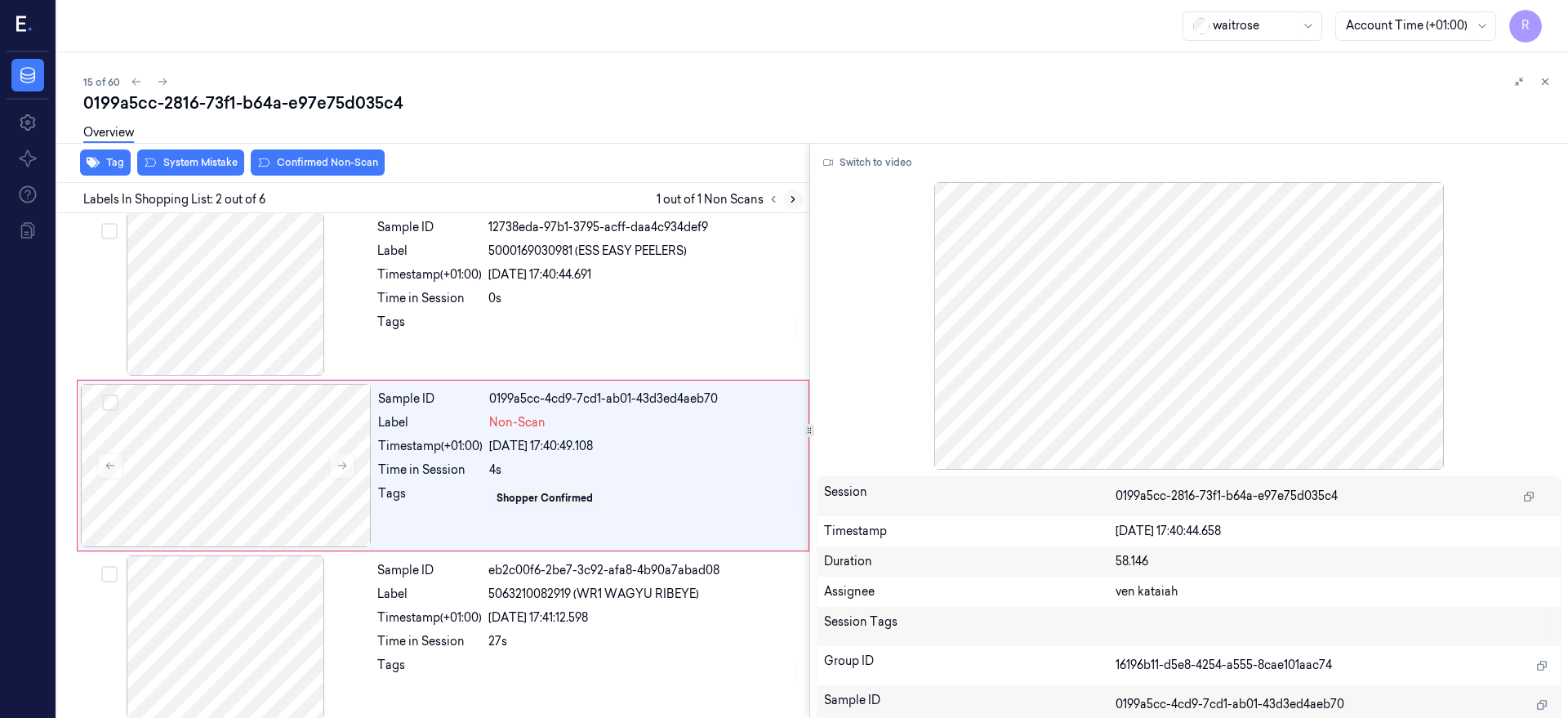
click at [795, 201] on icon at bounding box center [793, 199] width 3 height 6
click at [245, 459] on div at bounding box center [226, 465] width 291 height 163
click at [347, 464] on icon at bounding box center [342, 466] width 11 height 11
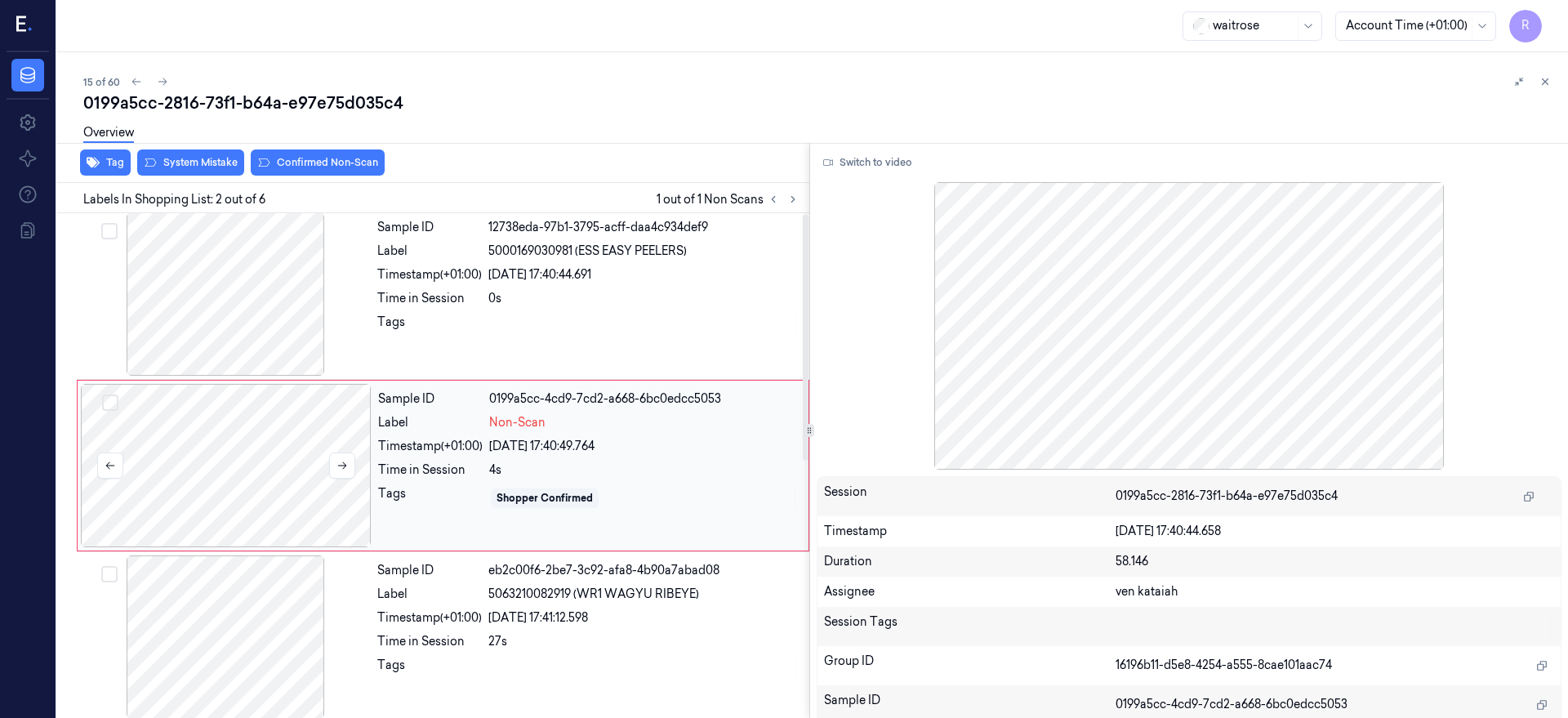
scroll to position [0, 0]
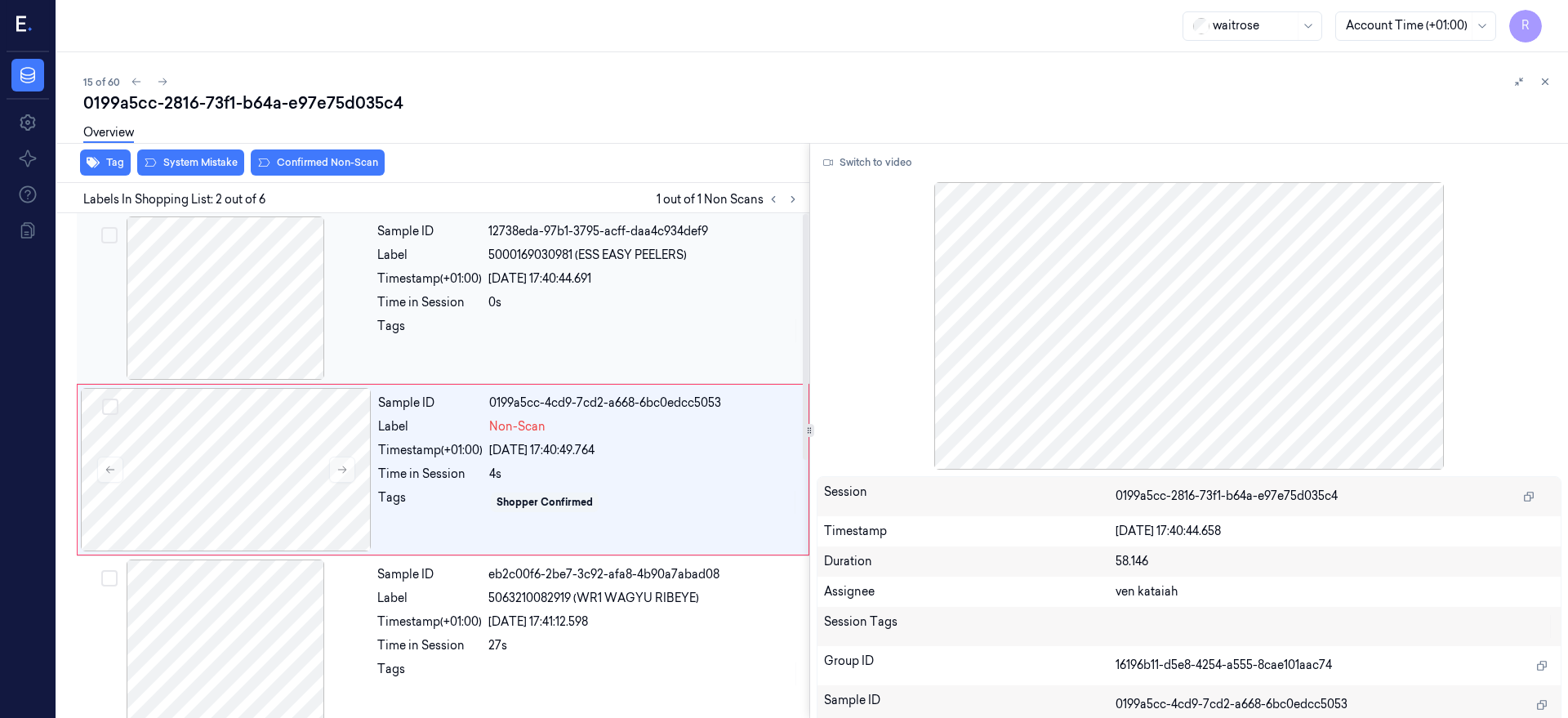
click at [206, 322] on div at bounding box center [225, 297] width 291 height 163
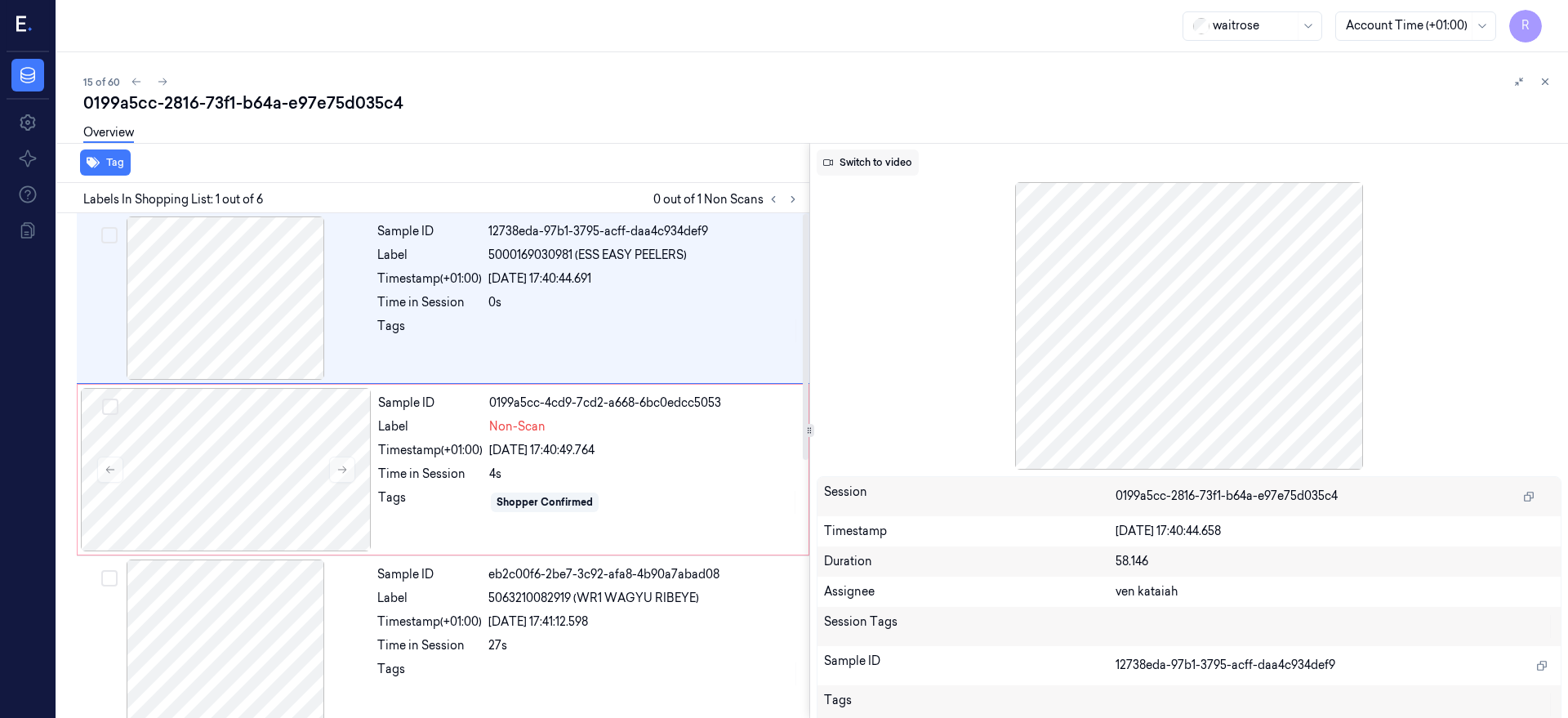
click at [861, 155] on button "Switch to video" at bounding box center [867, 163] width 102 height 26
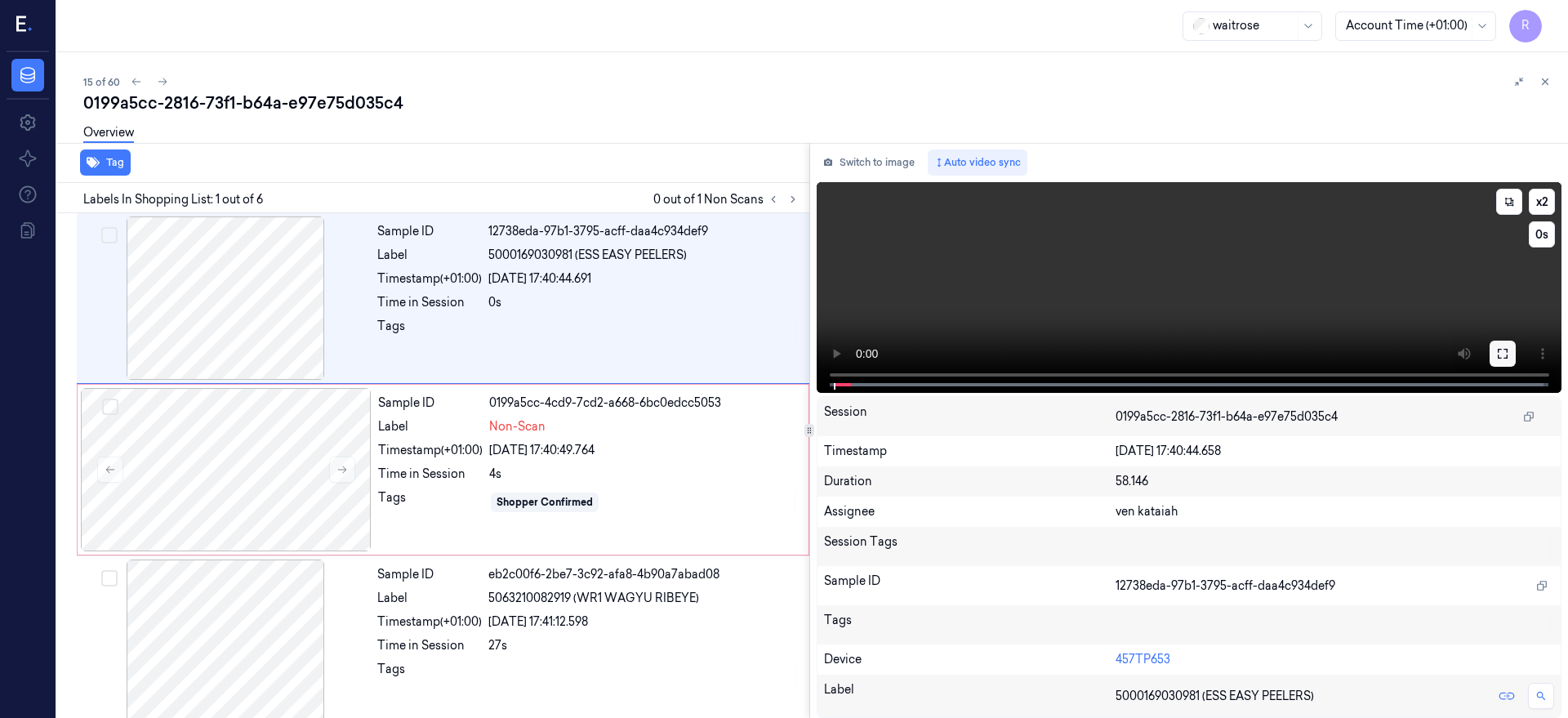
click at [1509, 353] on icon at bounding box center [1502, 354] width 13 height 13
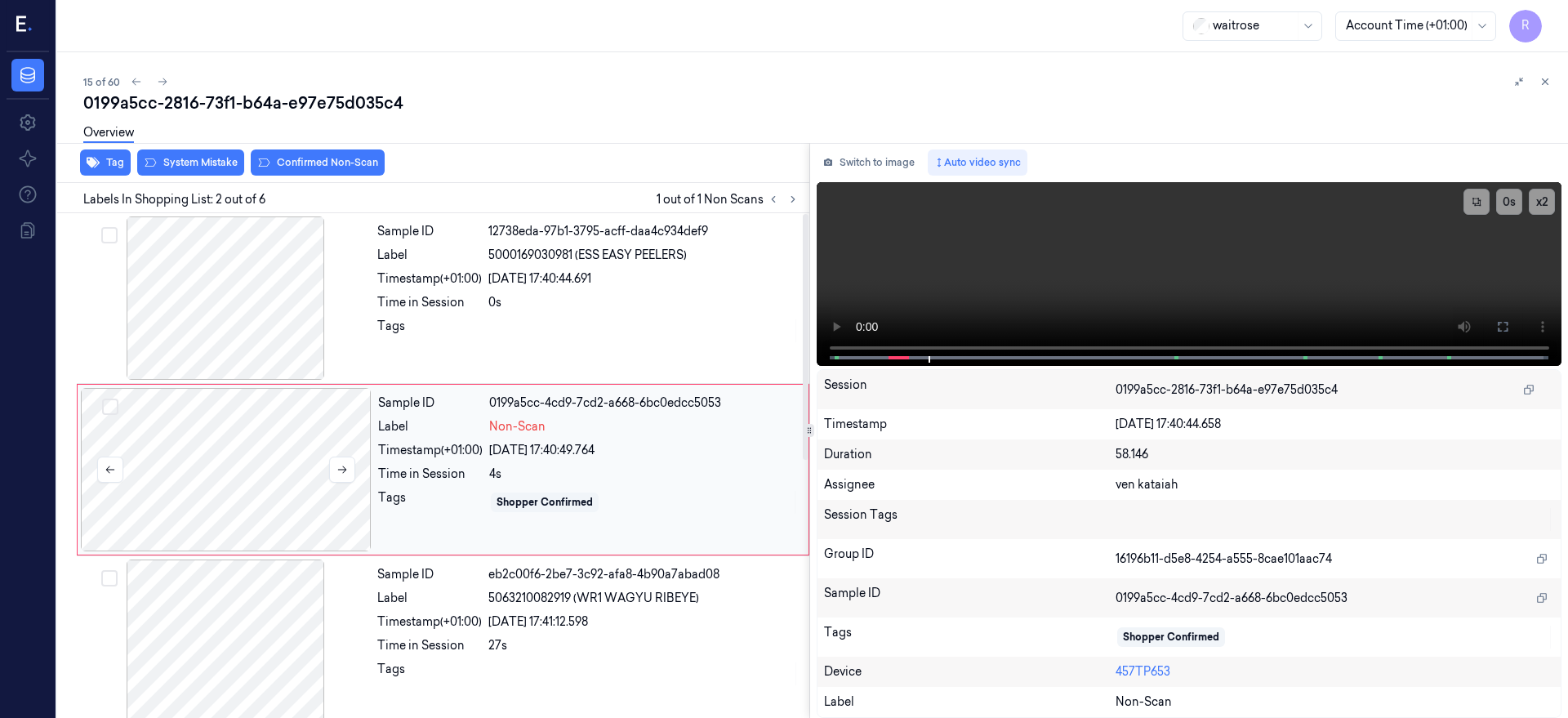
click at [327, 459] on div at bounding box center [226, 469] width 291 height 163
click at [346, 464] on icon at bounding box center [342, 466] width 11 height 11
click at [348, 466] on button at bounding box center [342, 466] width 26 height 26
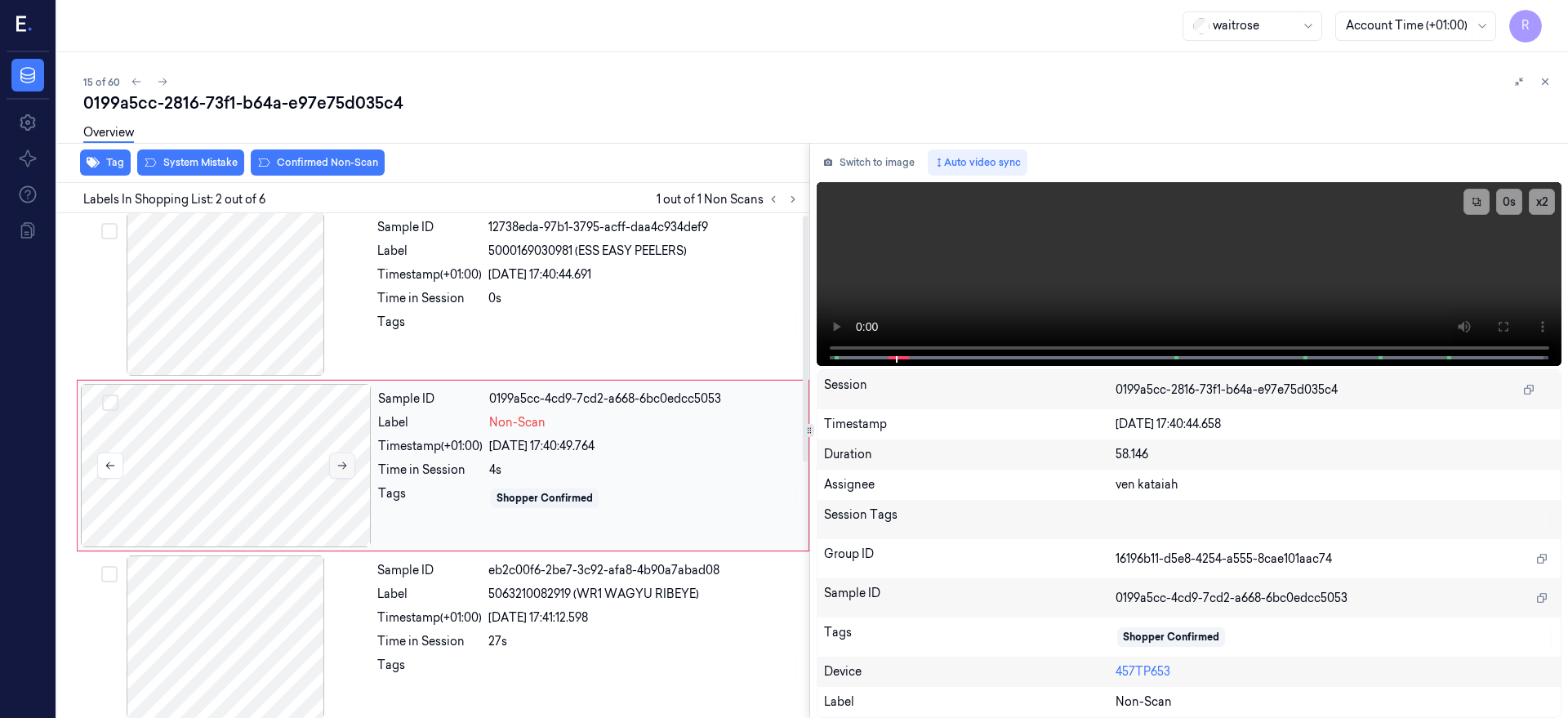
click at [348, 466] on button at bounding box center [342, 466] width 26 height 26
